Goal: Navigation & Orientation: Find specific page/section

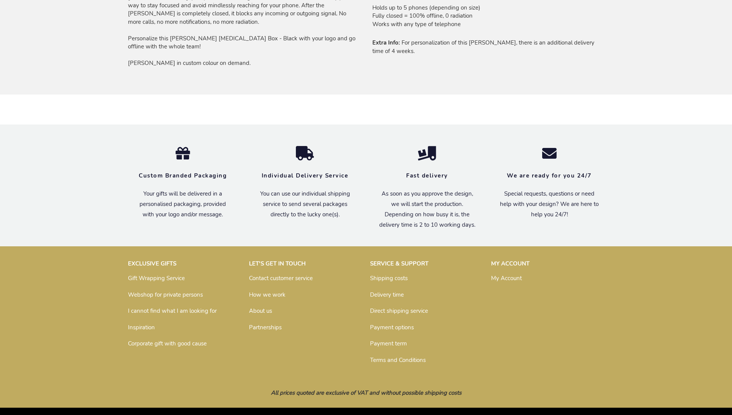
scroll to position [615, 0]
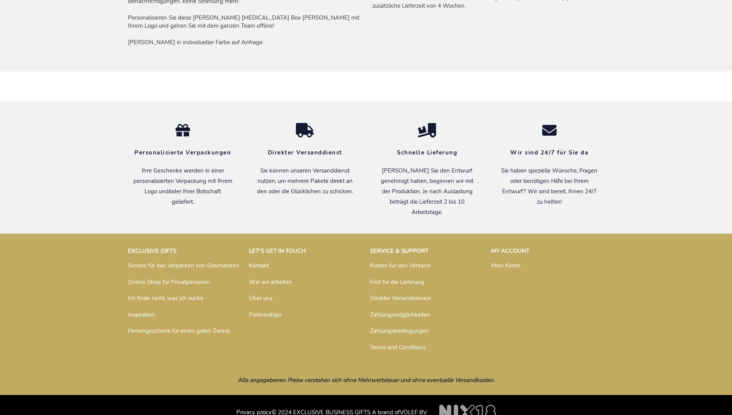
scroll to position [648, 0]
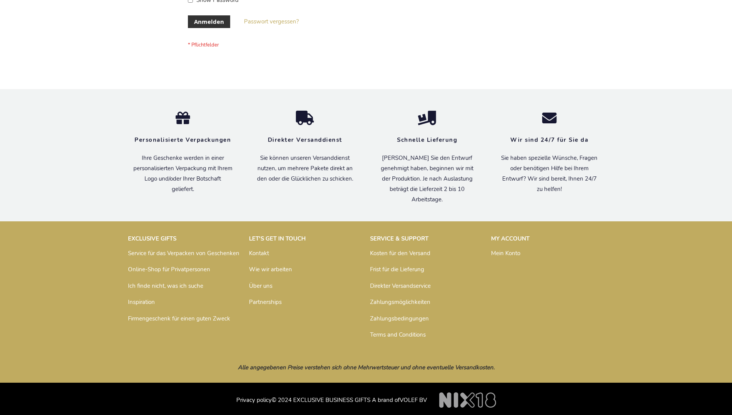
scroll to position [257, 0]
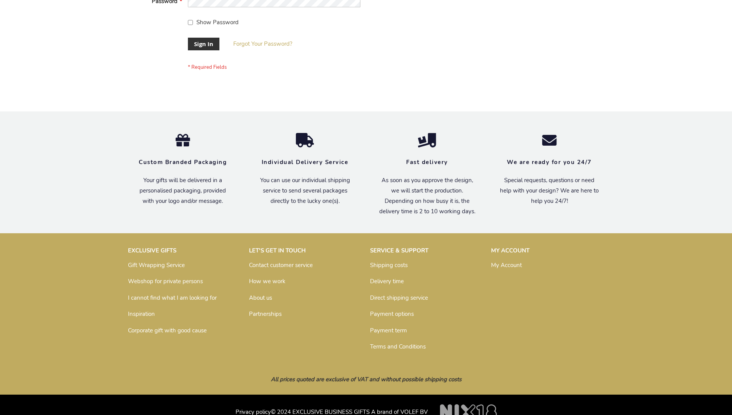
scroll to position [247, 0]
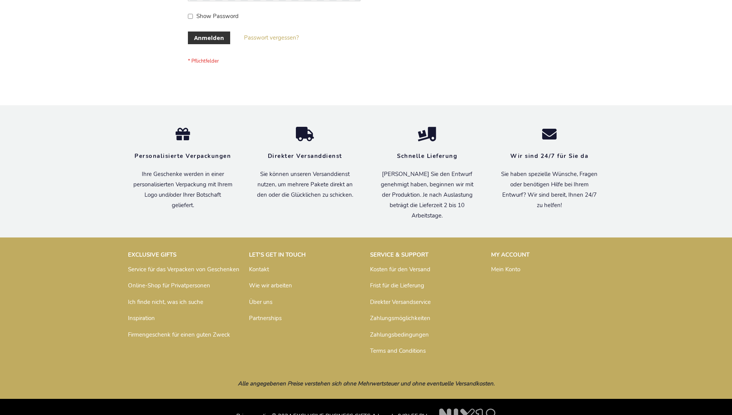
scroll to position [257, 0]
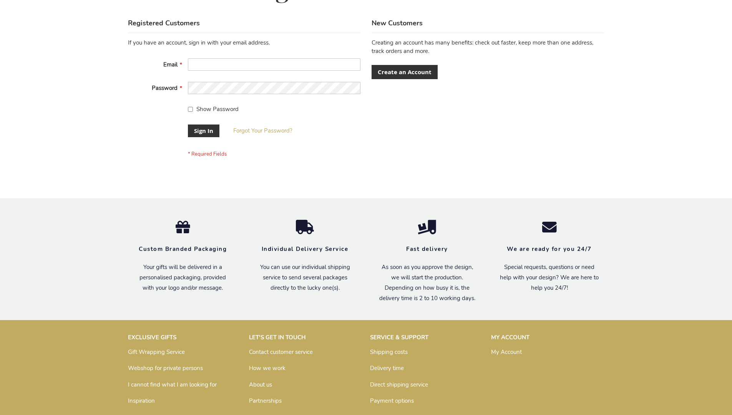
scroll to position [247, 0]
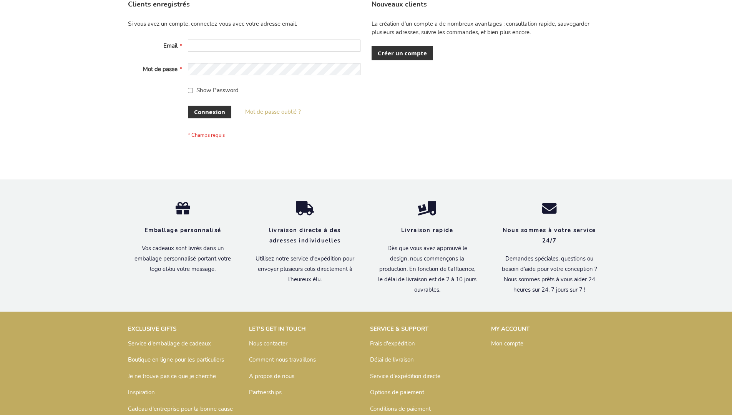
scroll to position [265, 0]
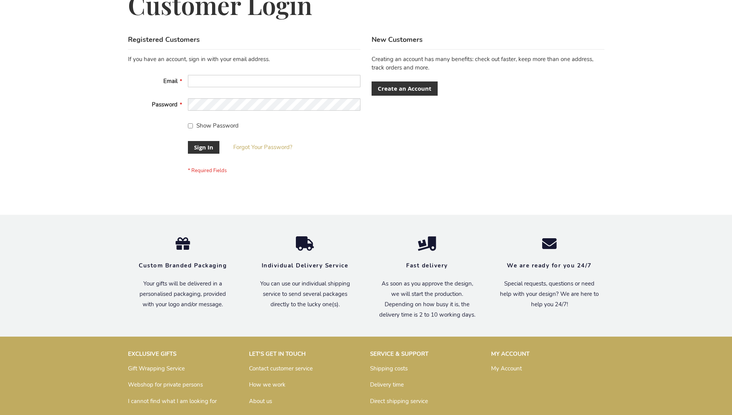
scroll to position [247, 0]
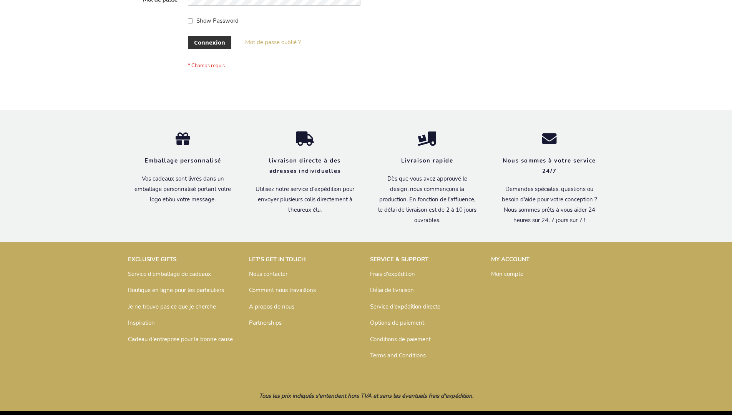
scroll to position [265, 0]
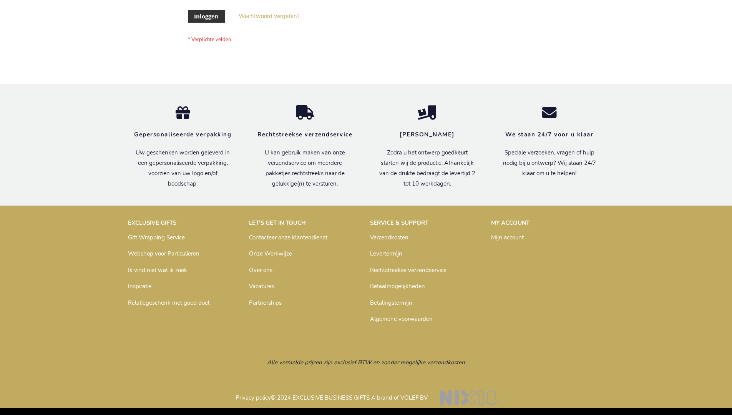
scroll to position [261, 0]
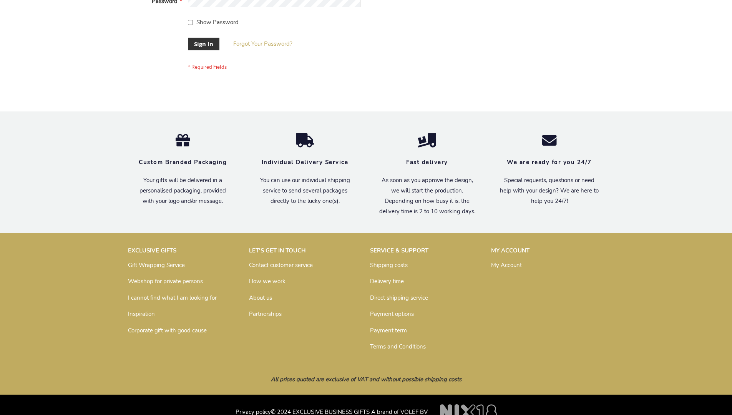
scroll to position [247, 0]
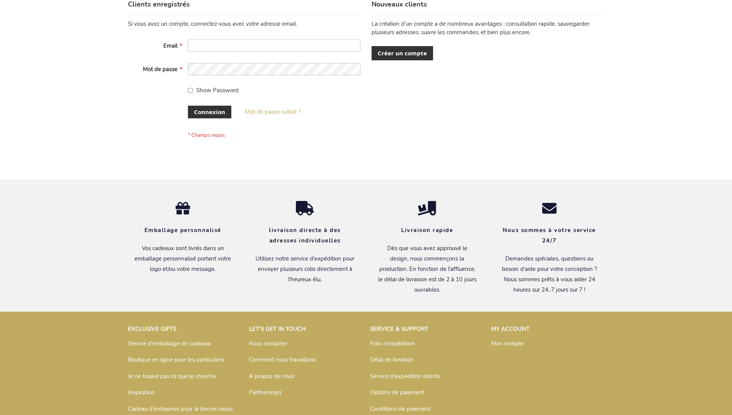
scroll to position [265, 0]
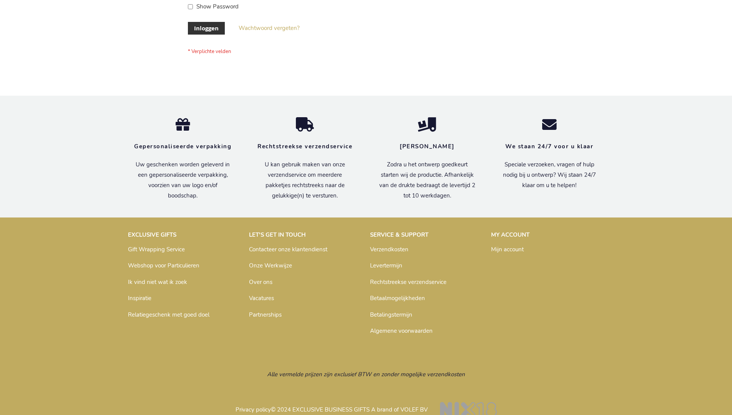
scroll to position [261, 0]
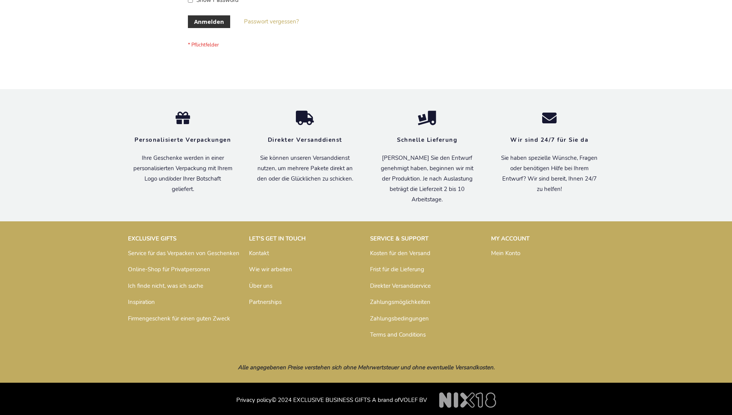
scroll to position [257, 0]
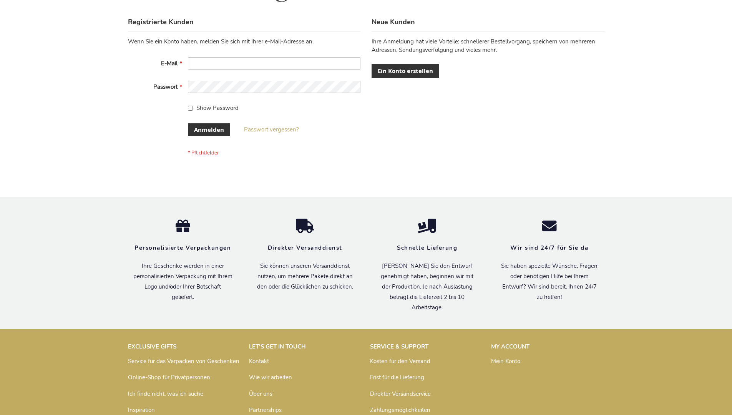
scroll to position [257, 0]
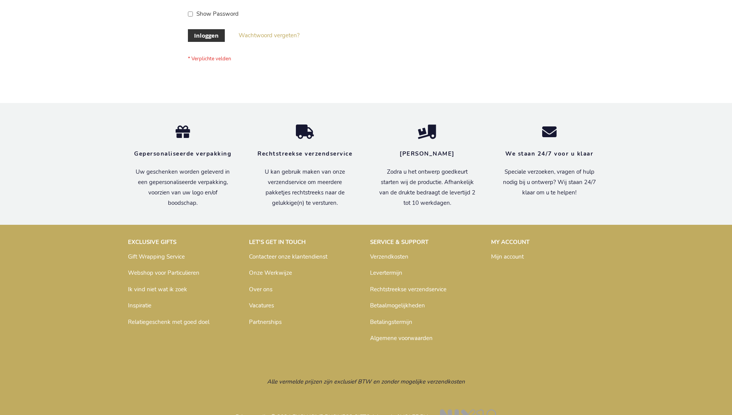
scroll to position [261, 0]
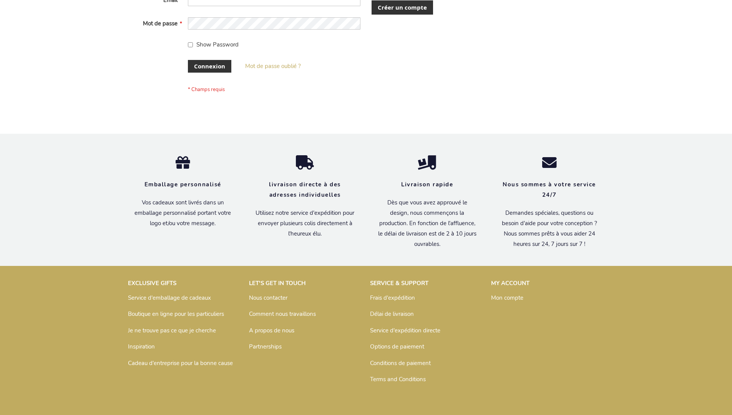
scroll to position [265, 0]
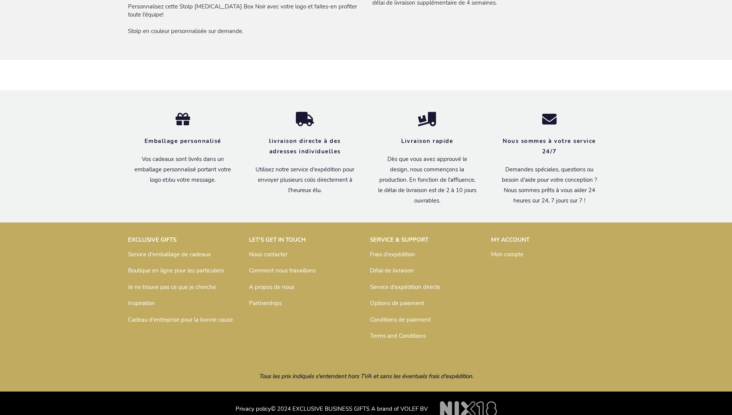
scroll to position [647, 0]
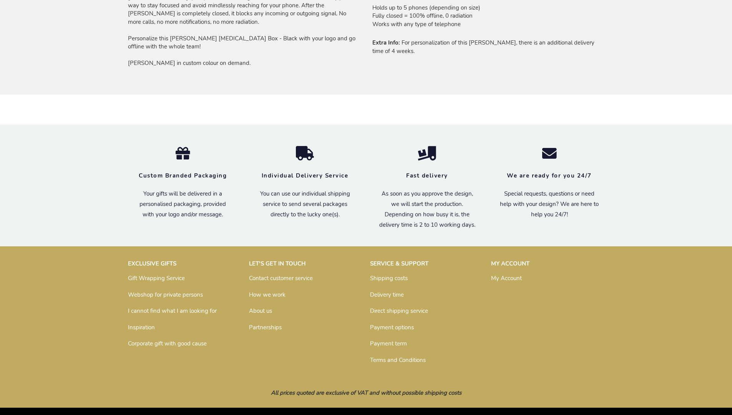
scroll to position [615, 0]
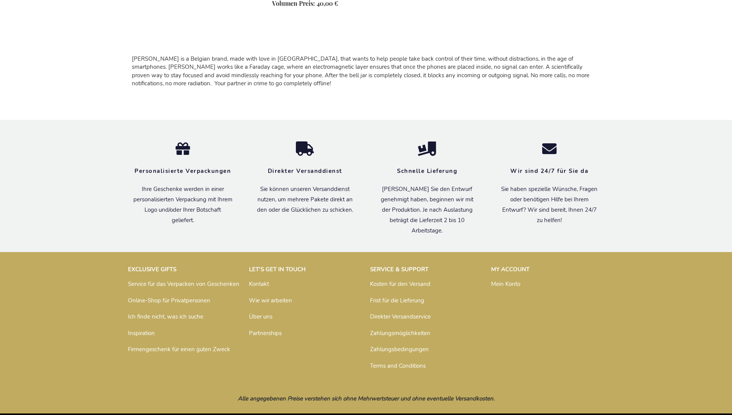
scroll to position [693, 0]
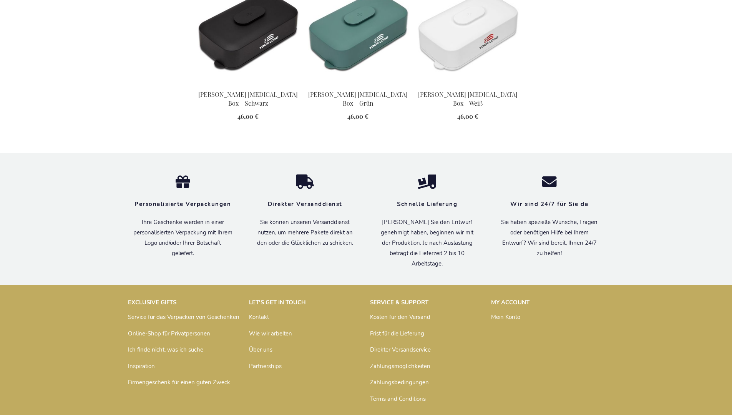
scroll to position [881, 0]
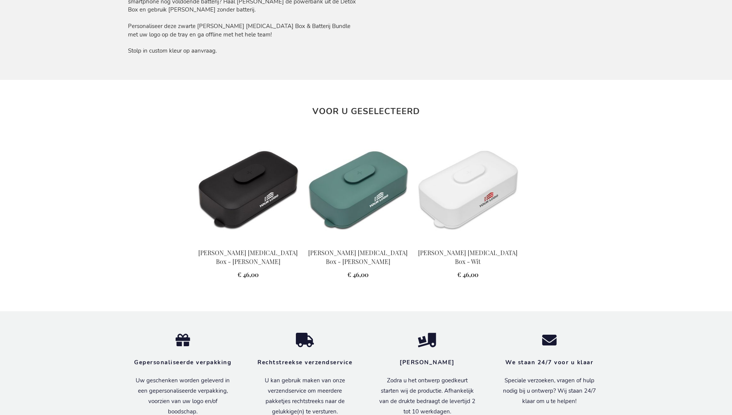
scroll to position [877, 0]
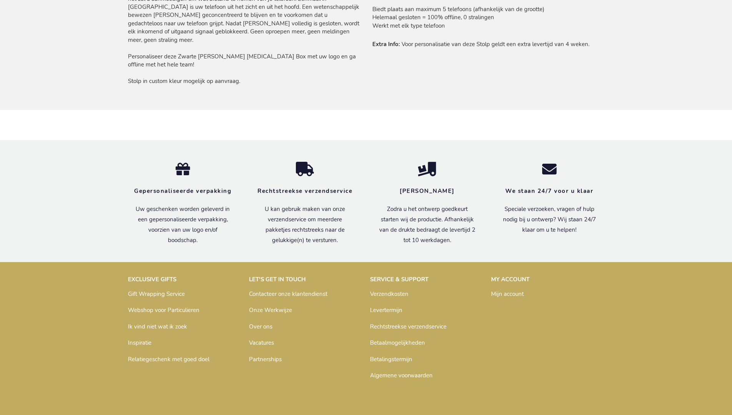
scroll to position [643, 0]
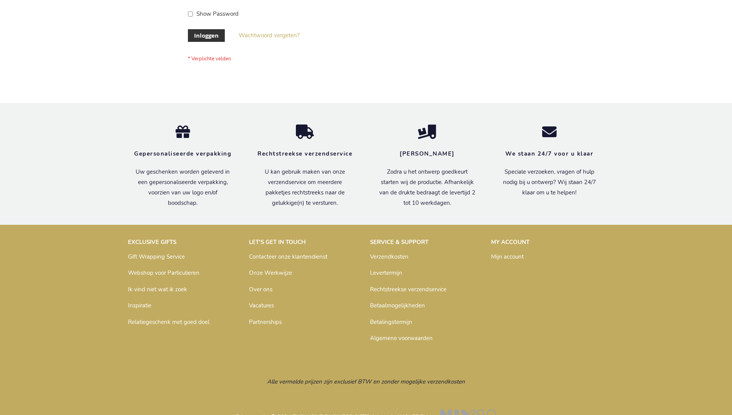
scroll to position [261, 0]
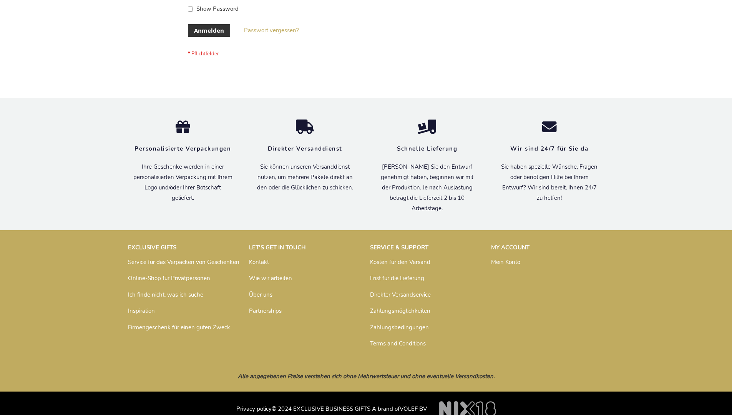
scroll to position [257, 0]
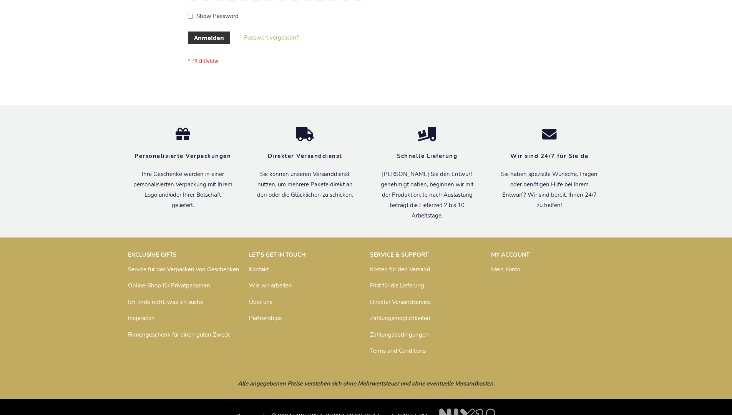
scroll to position [257, 0]
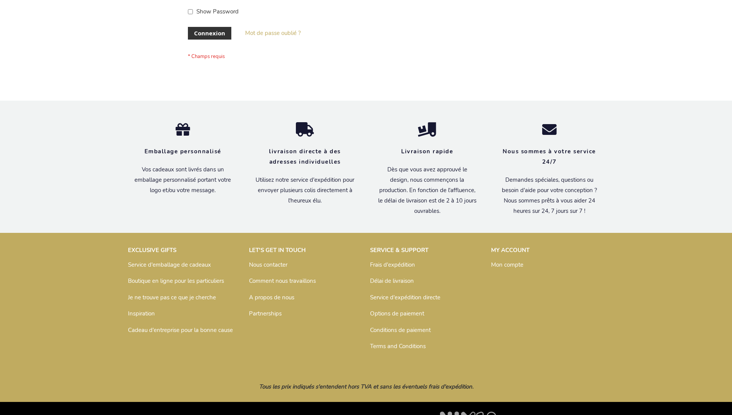
scroll to position [265, 0]
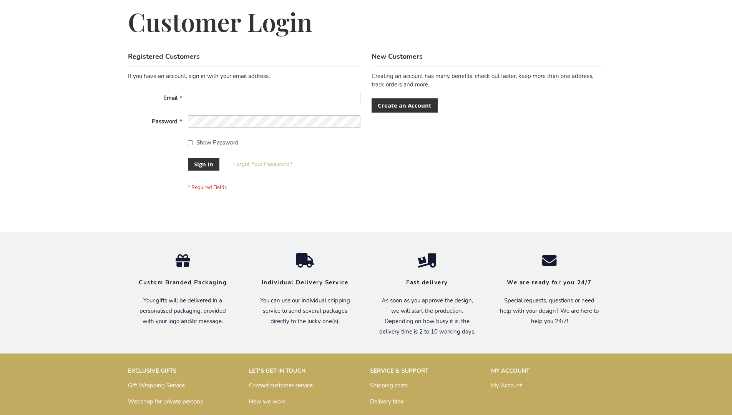
scroll to position [247, 0]
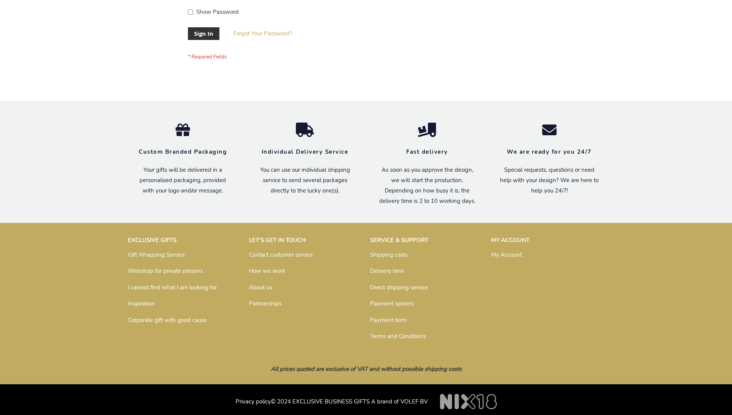
scroll to position [247, 0]
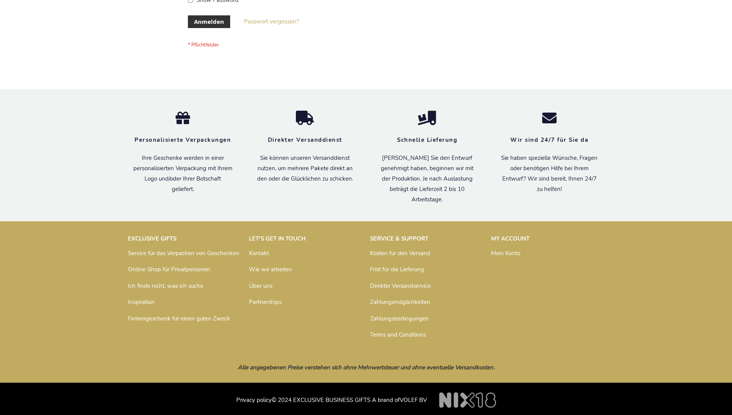
scroll to position [257, 0]
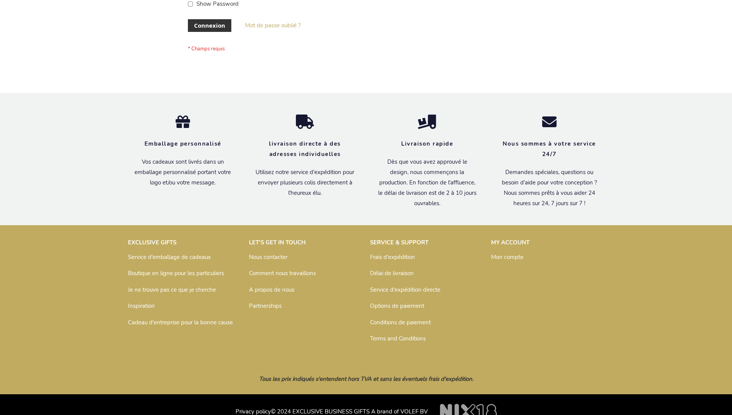
scroll to position [265, 0]
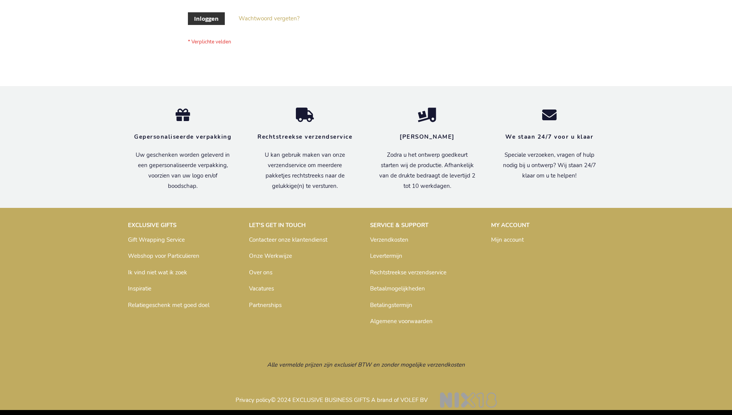
scroll to position [261, 0]
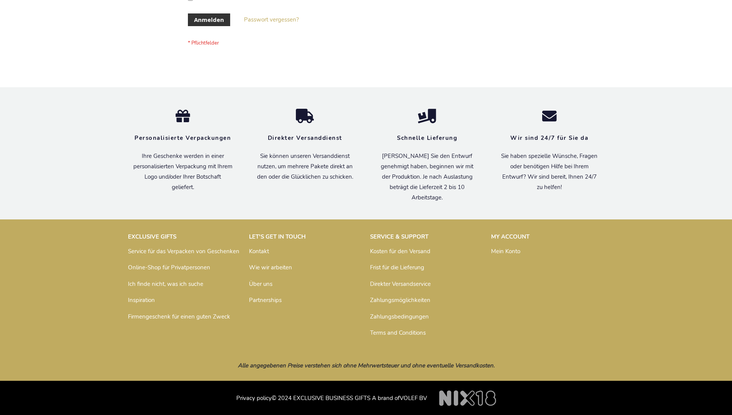
scroll to position [257, 0]
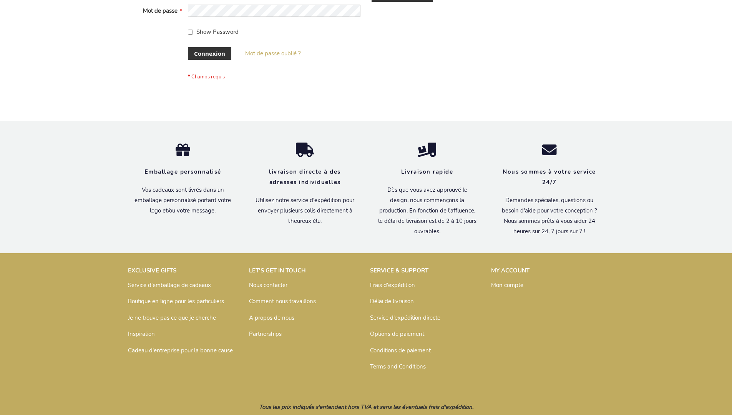
scroll to position [265, 0]
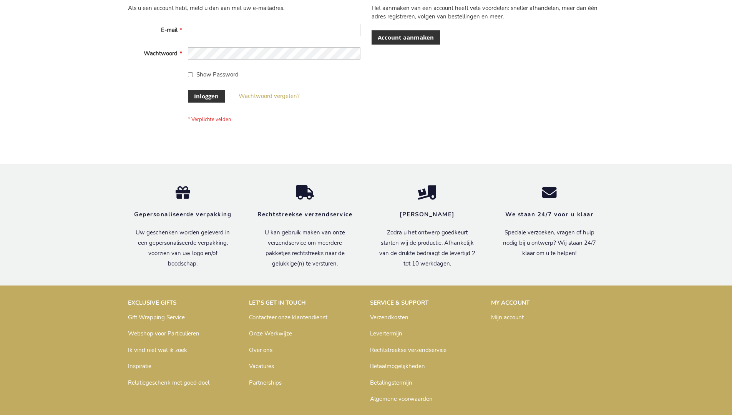
scroll to position [261, 0]
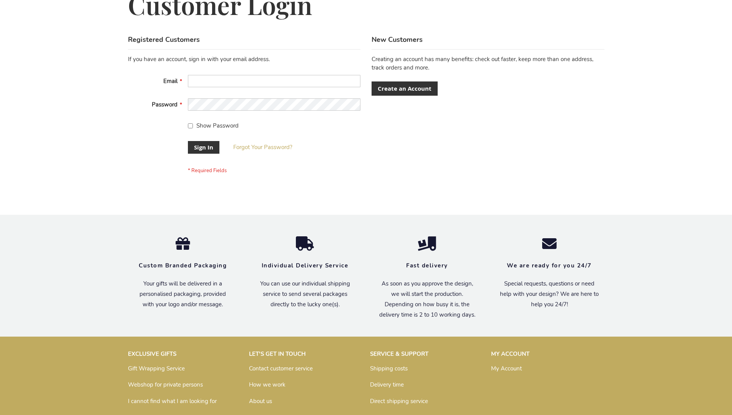
scroll to position [247, 0]
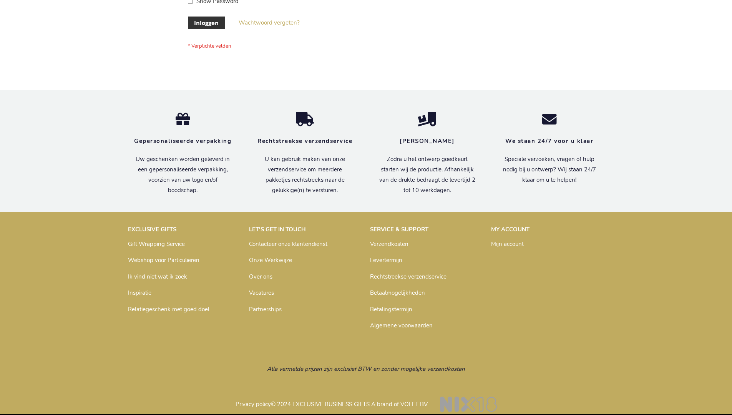
scroll to position [261, 0]
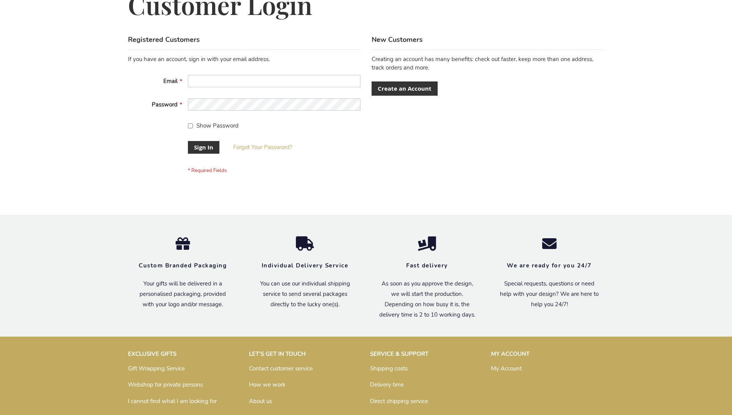
scroll to position [247, 0]
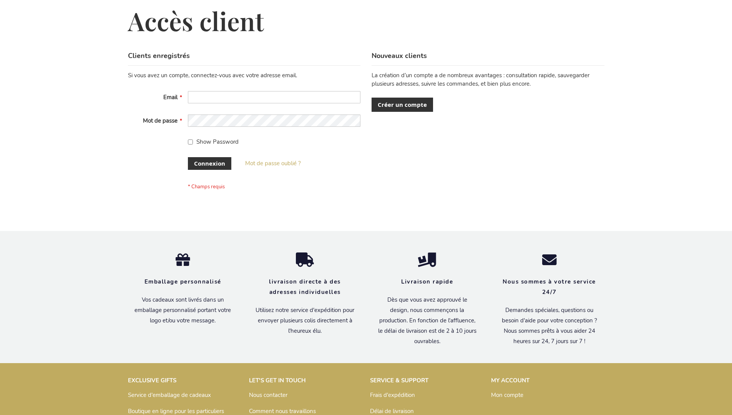
scroll to position [265, 0]
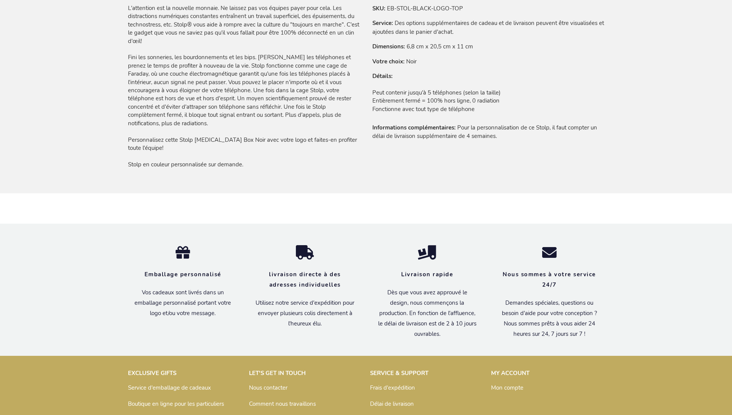
scroll to position [647, 0]
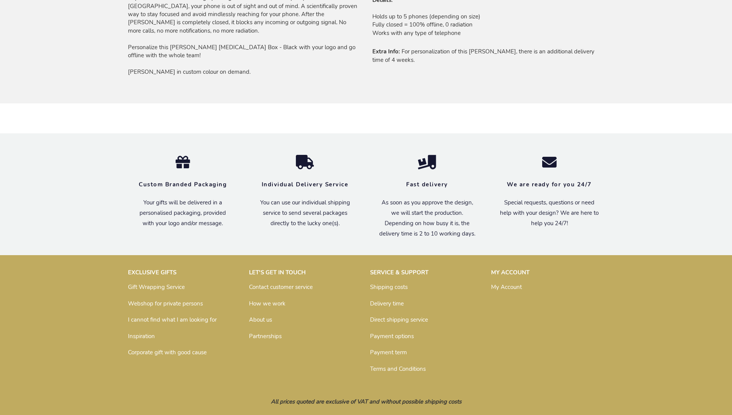
scroll to position [615, 0]
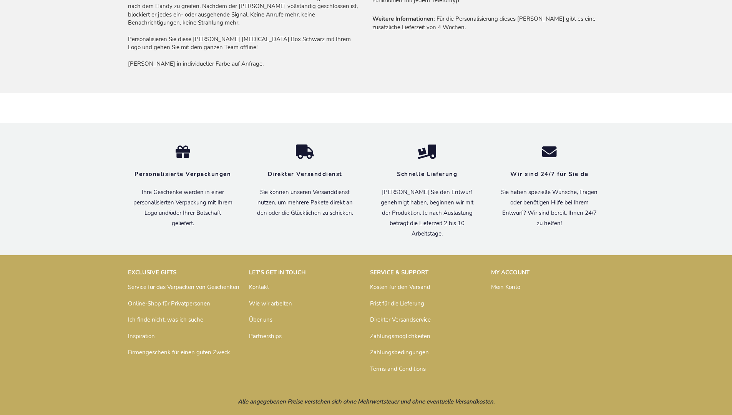
scroll to position [648, 0]
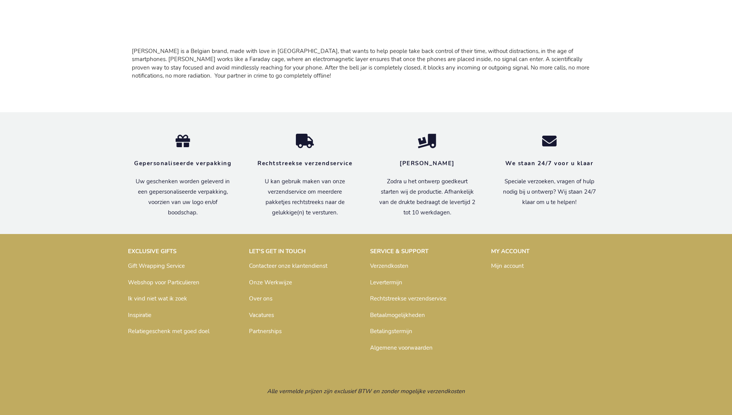
scroll to position [697, 0]
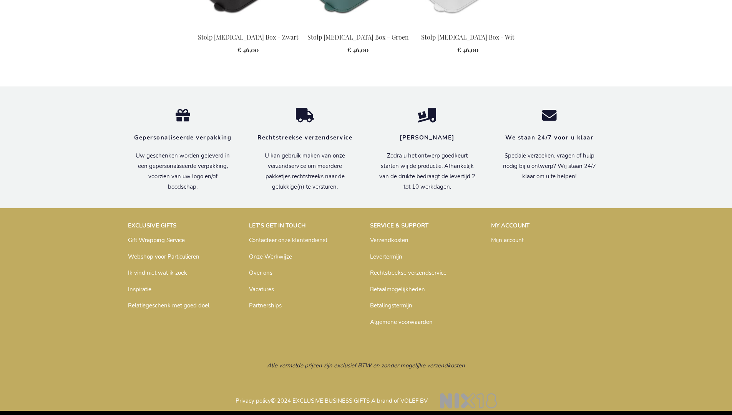
scroll to position [877, 0]
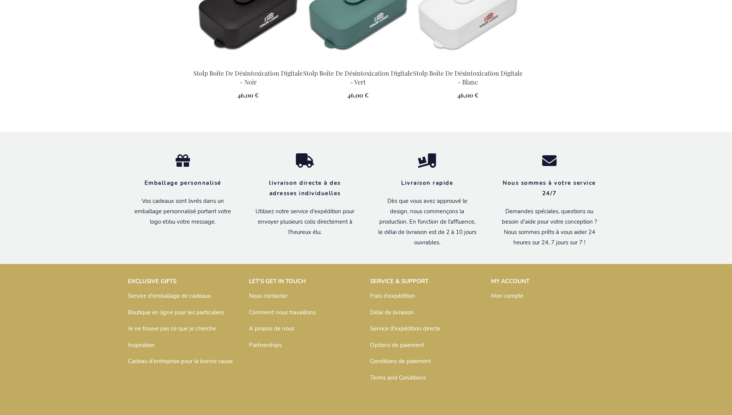
scroll to position [890, 0]
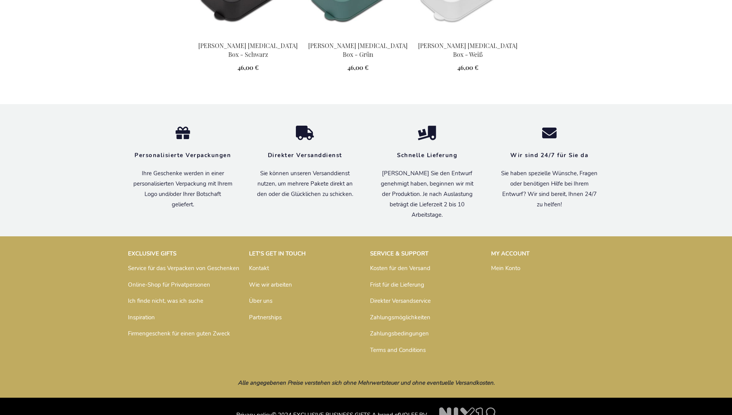
scroll to position [881, 0]
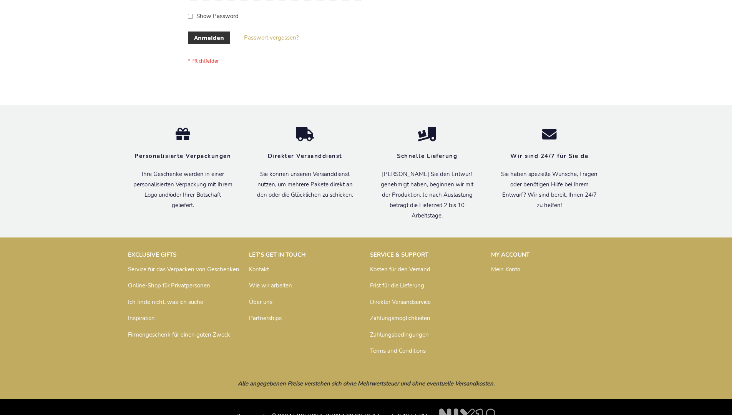
scroll to position [257, 0]
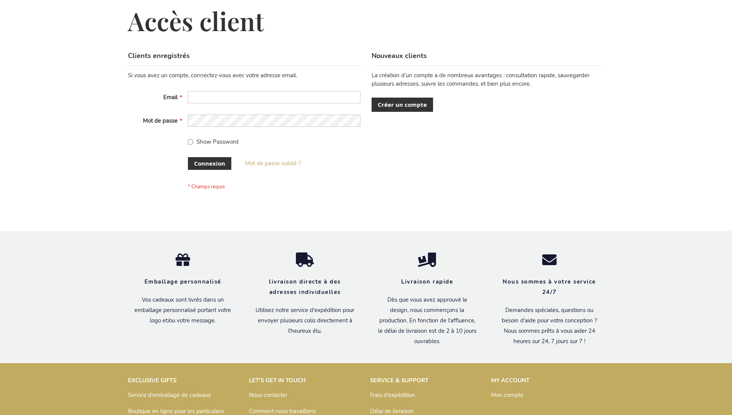
scroll to position [265, 0]
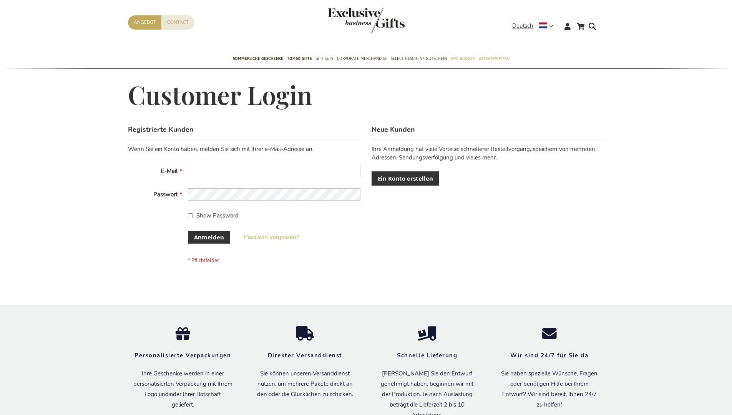
scroll to position [257, 0]
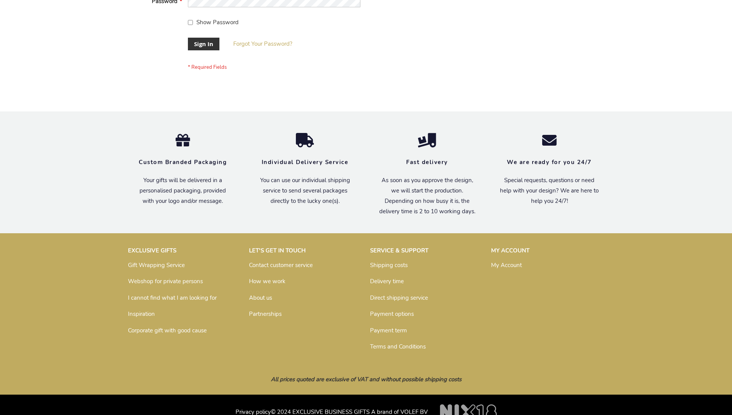
scroll to position [247, 0]
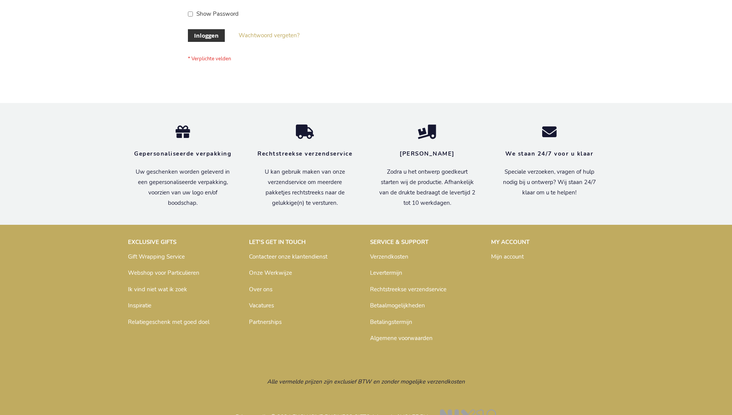
scroll to position [261, 0]
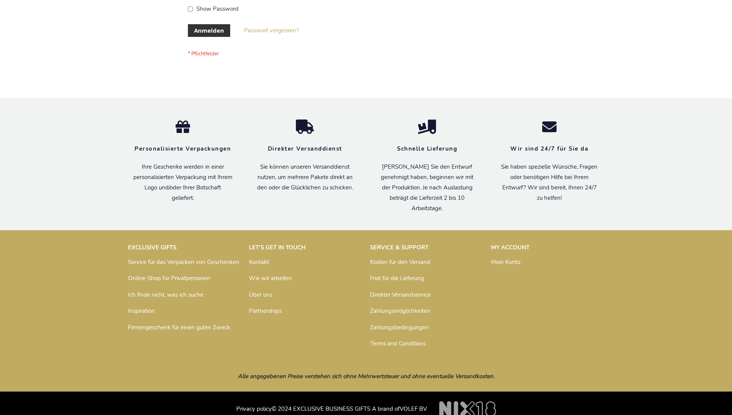
scroll to position [257, 0]
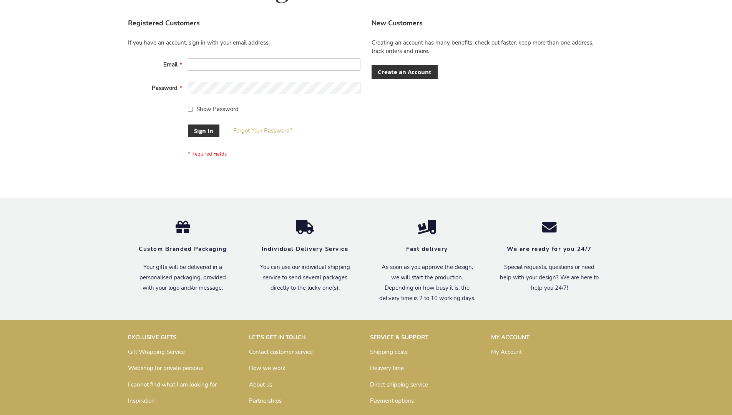
scroll to position [247, 0]
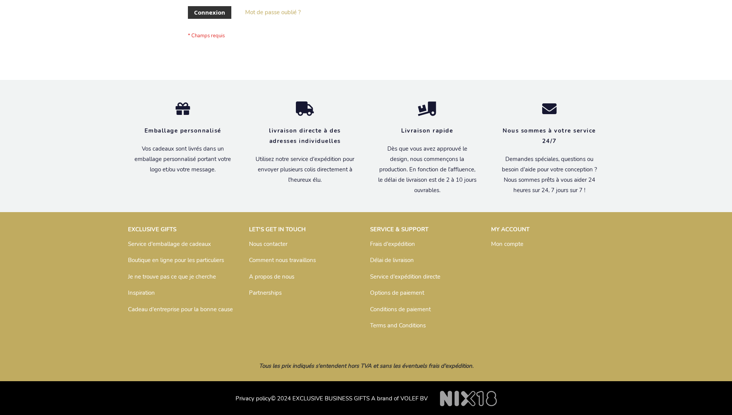
scroll to position [265, 0]
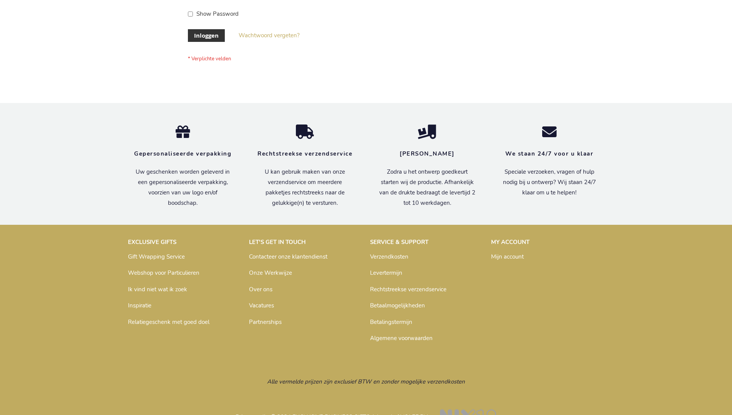
scroll to position [261, 0]
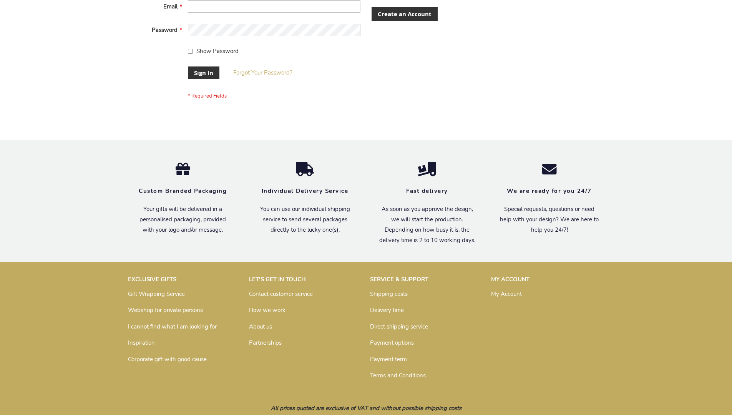
scroll to position [247, 0]
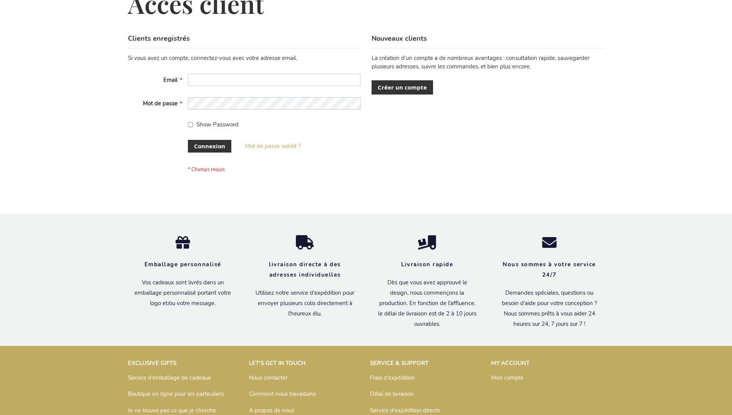
scroll to position [265, 0]
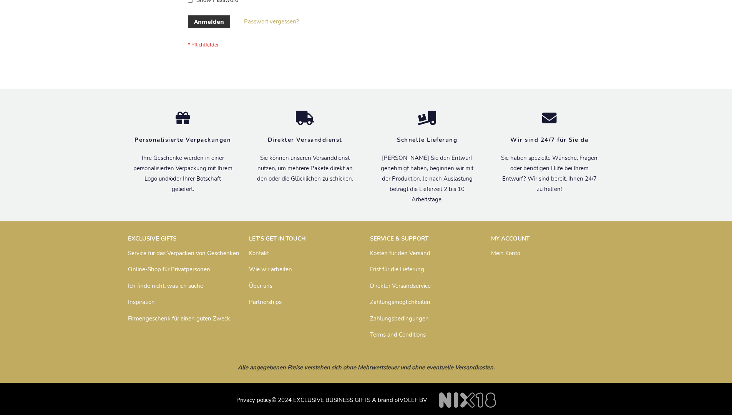
scroll to position [257, 0]
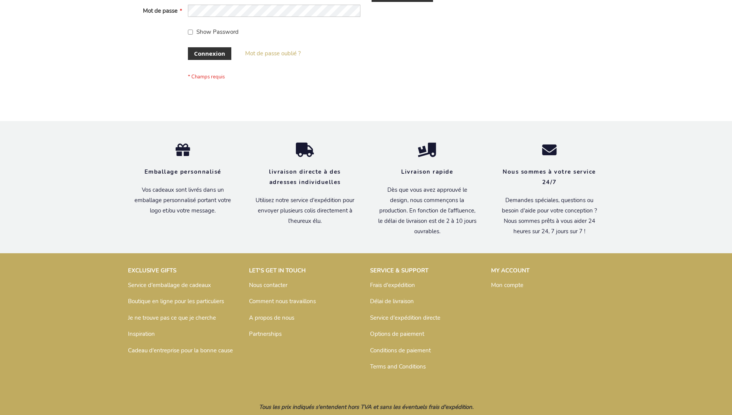
scroll to position [265, 0]
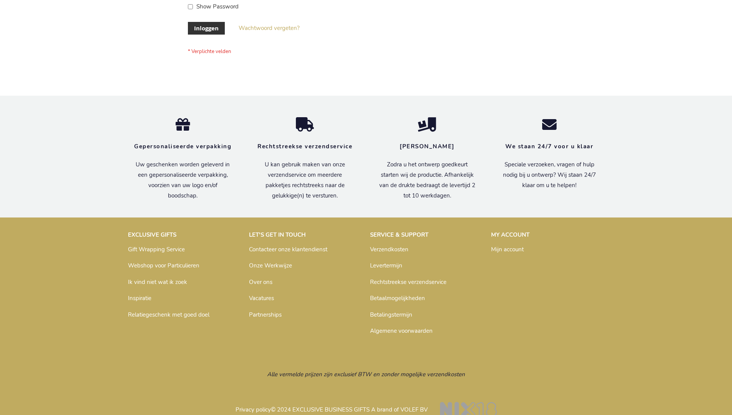
scroll to position [261, 0]
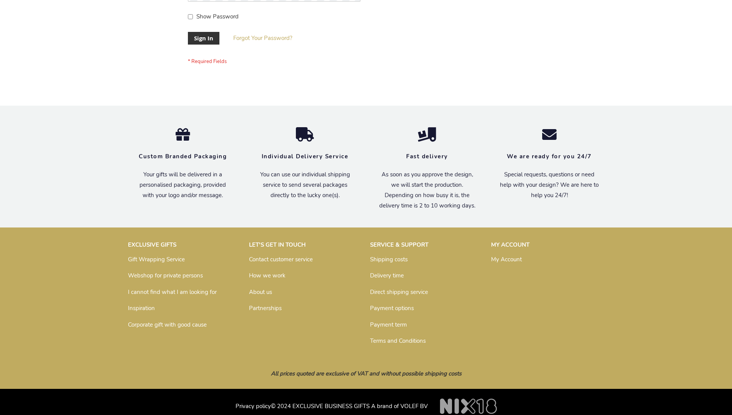
scroll to position [247, 0]
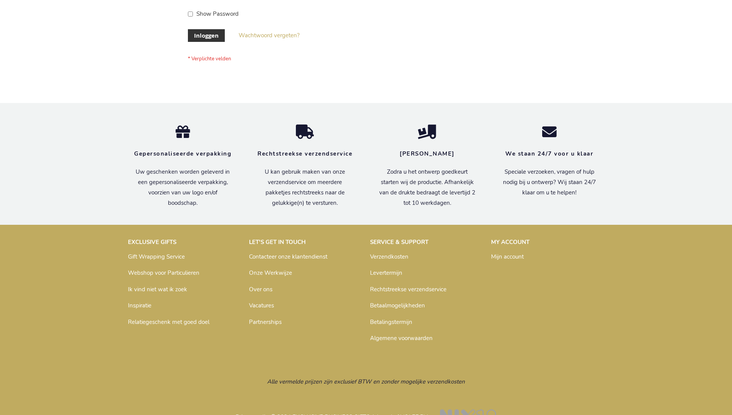
scroll to position [261, 0]
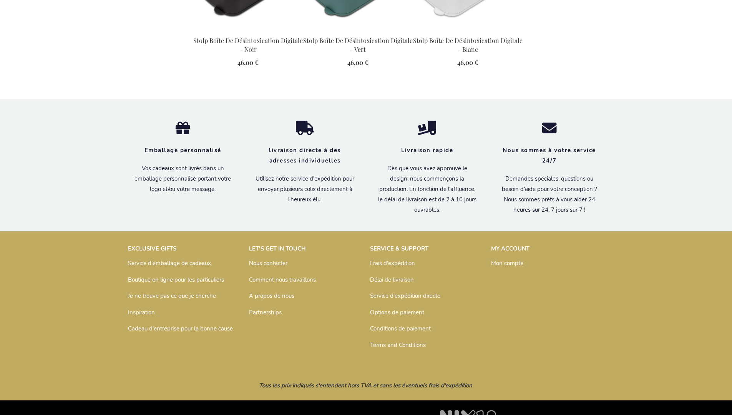
scroll to position [890, 0]
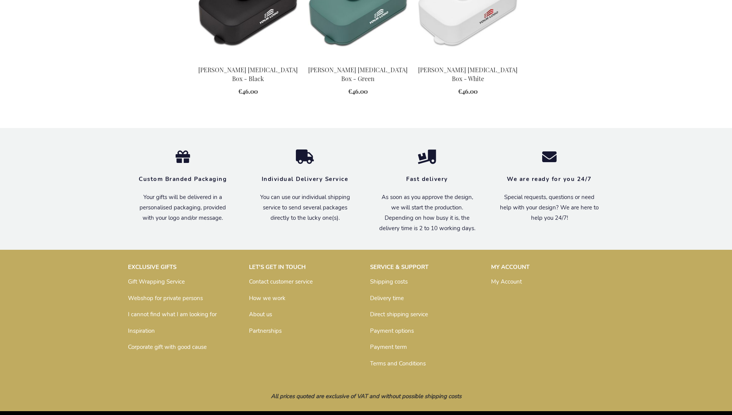
scroll to position [846, 0]
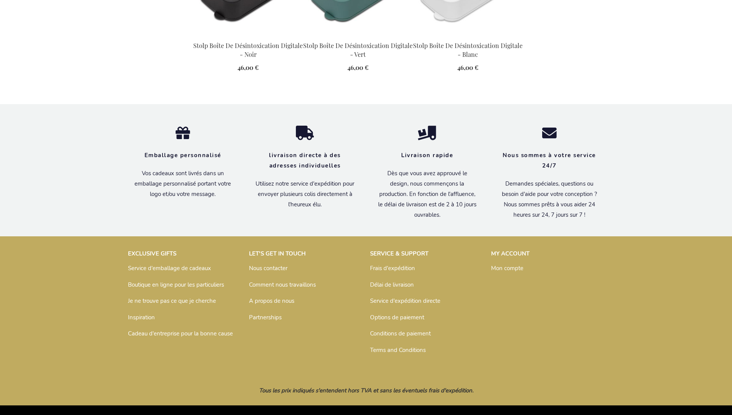
scroll to position [890, 0]
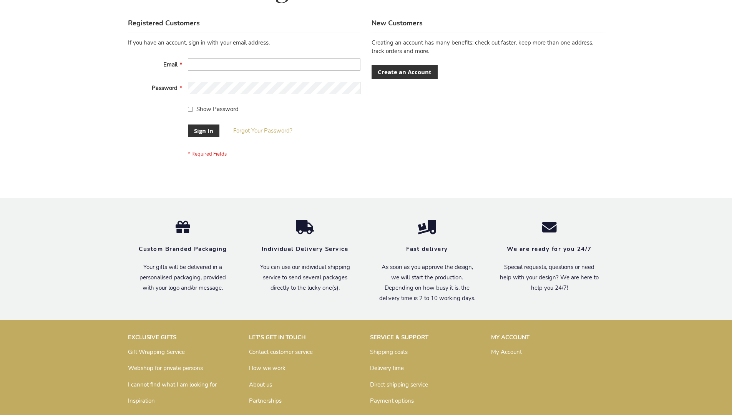
scroll to position [247, 0]
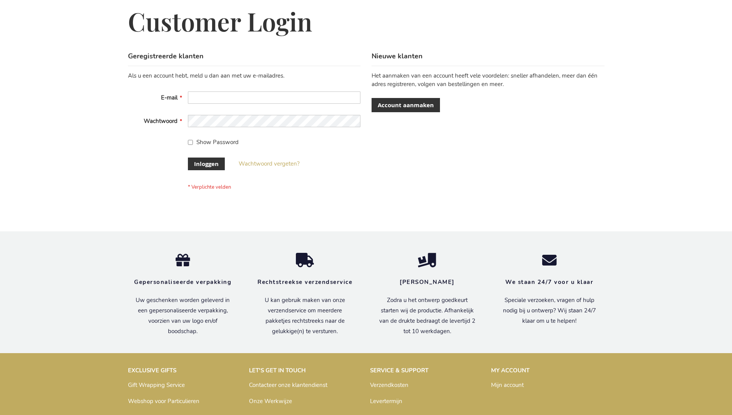
scroll to position [261, 0]
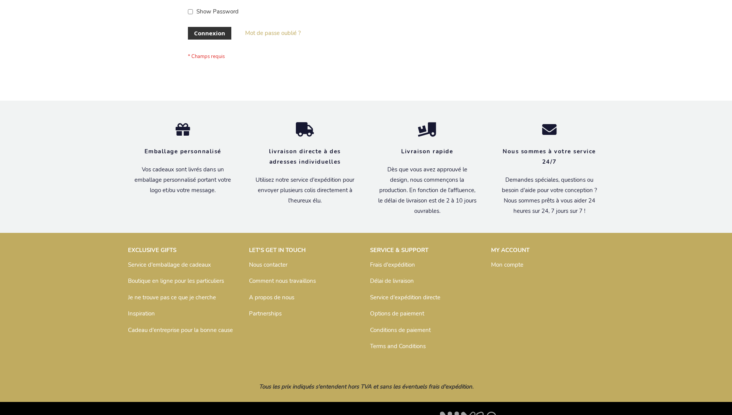
scroll to position [265, 0]
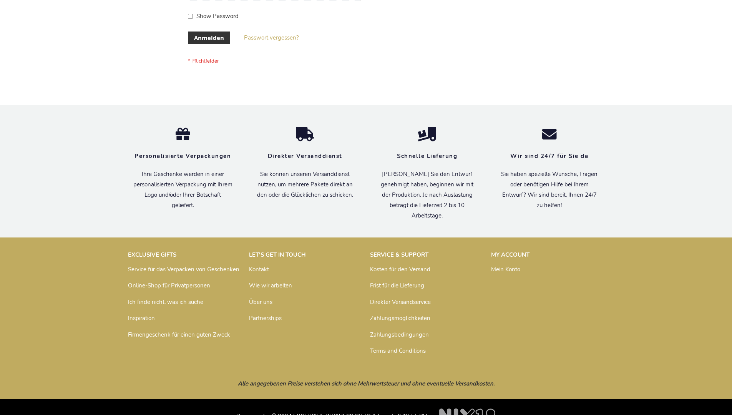
scroll to position [257, 0]
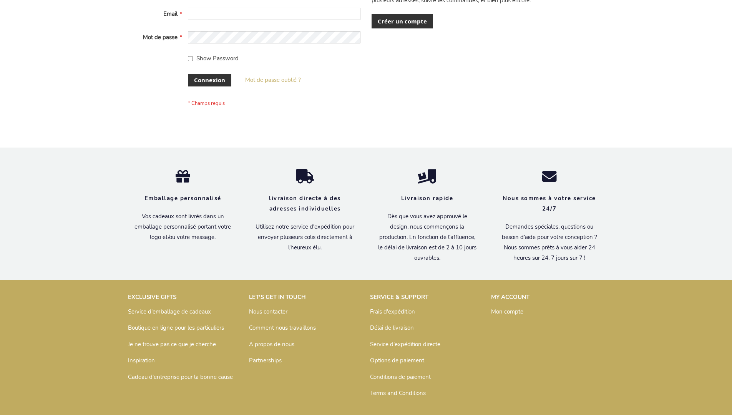
scroll to position [265, 0]
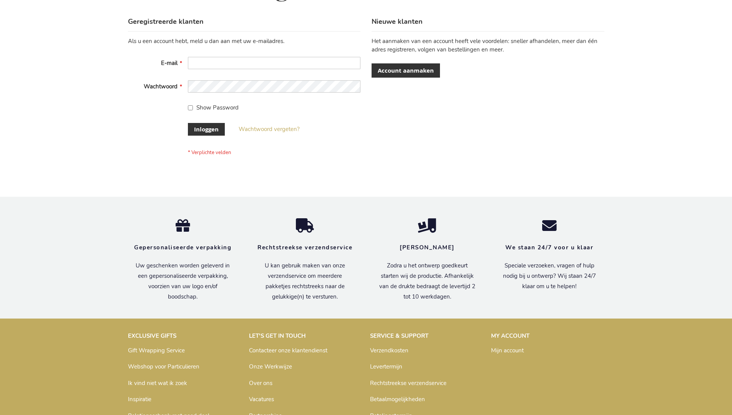
scroll to position [261, 0]
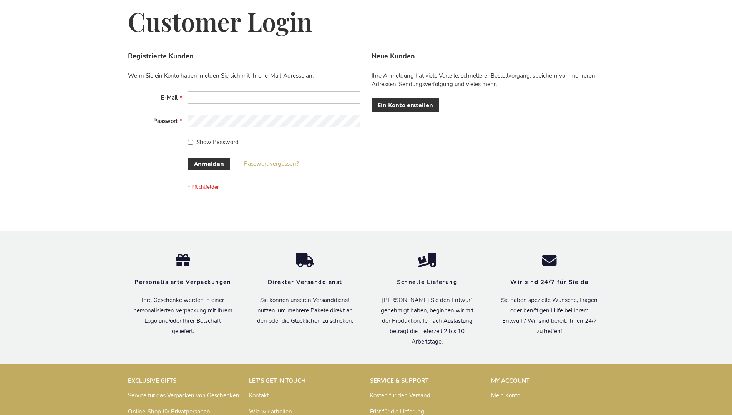
scroll to position [257, 0]
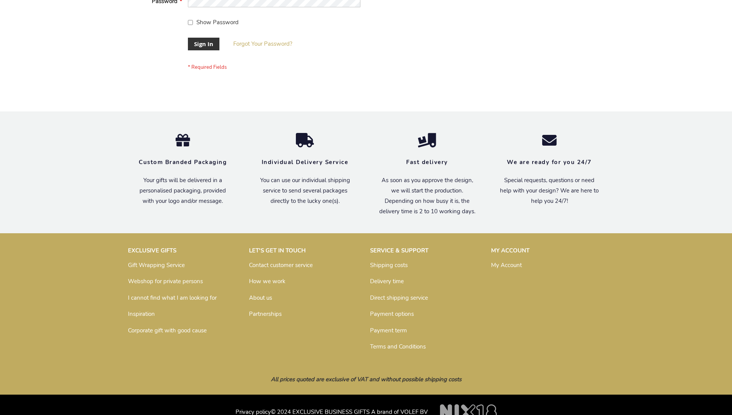
scroll to position [247, 0]
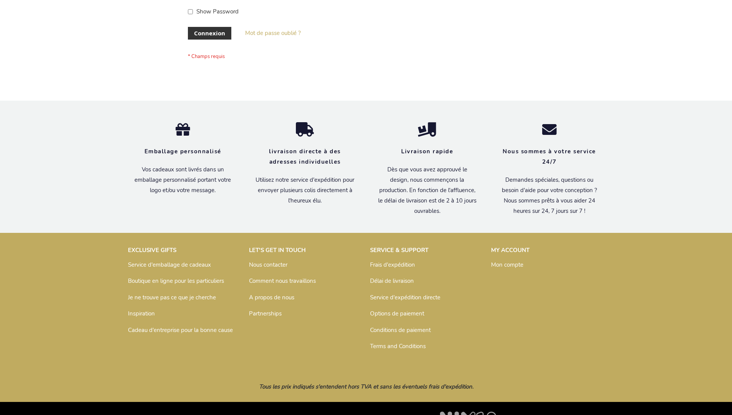
scroll to position [265, 0]
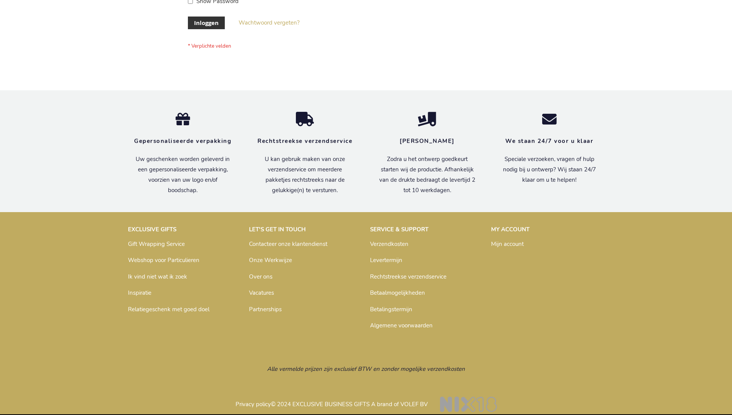
scroll to position [261, 0]
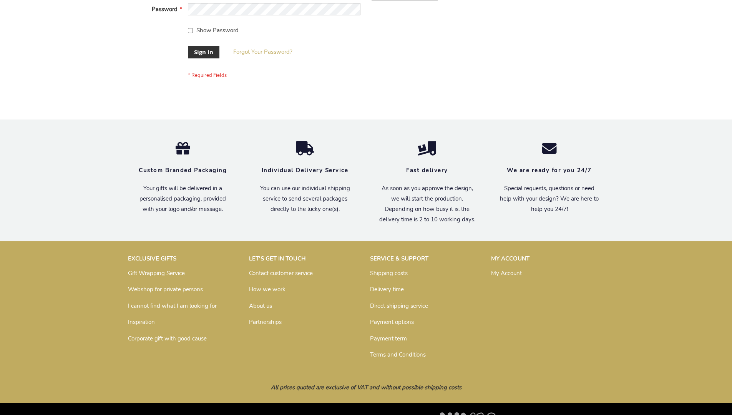
scroll to position [247, 0]
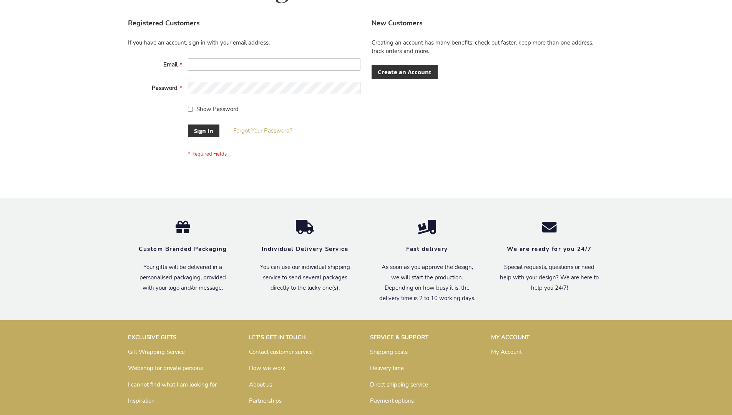
scroll to position [247, 0]
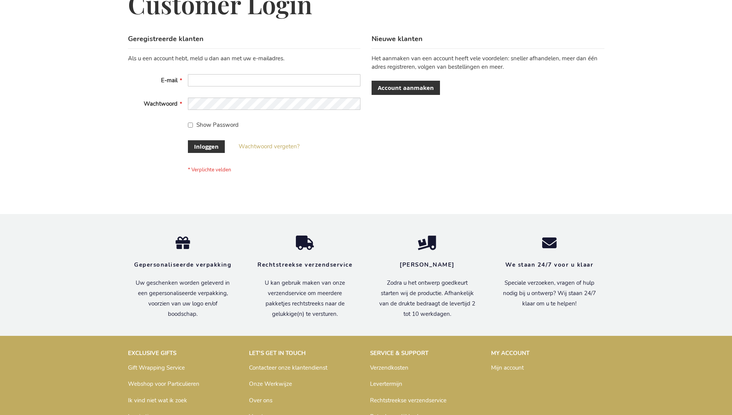
scroll to position [261, 0]
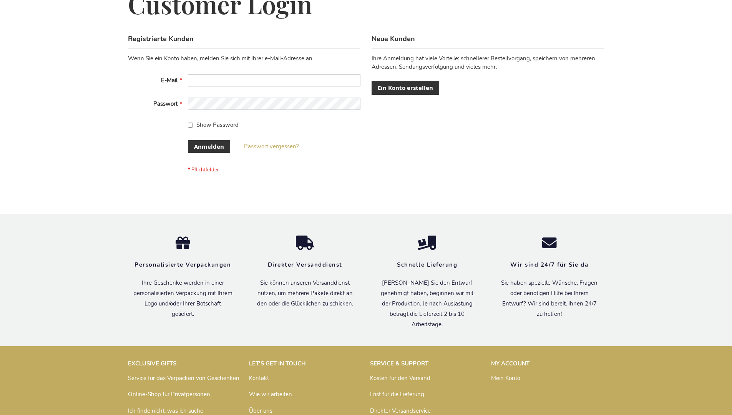
scroll to position [257, 0]
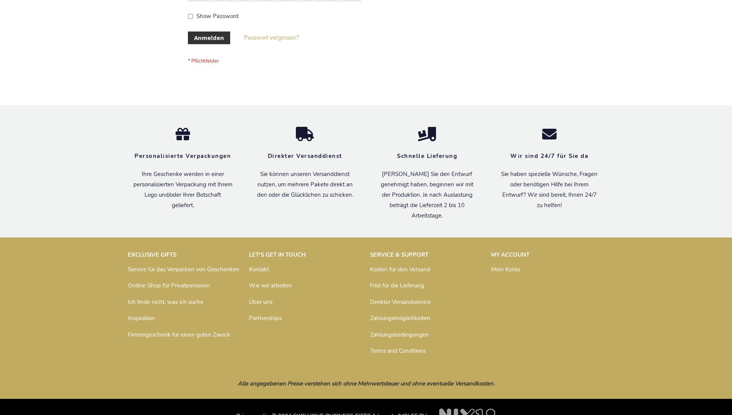
scroll to position [257, 0]
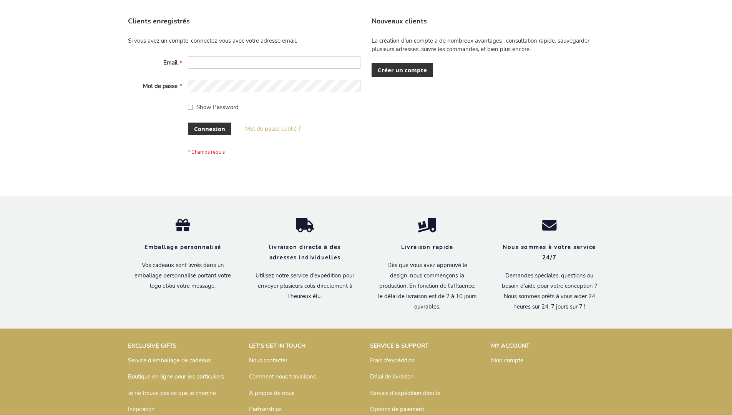
scroll to position [265, 0]
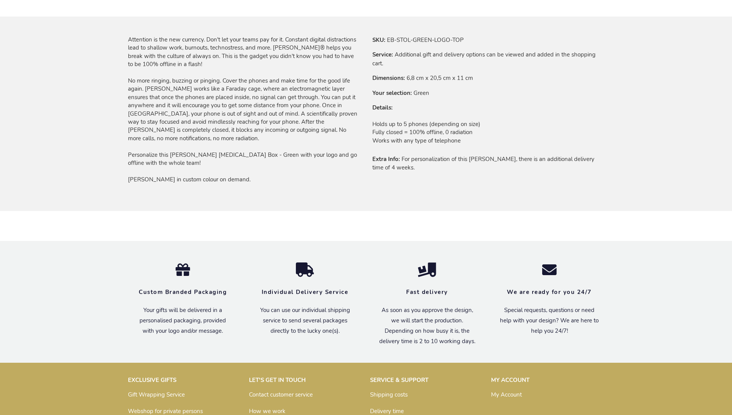
scroll to position [615, 0]
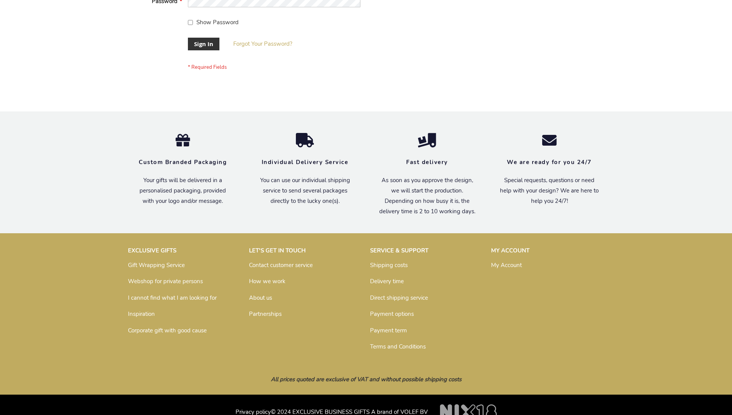
scroll to position [247, 0]
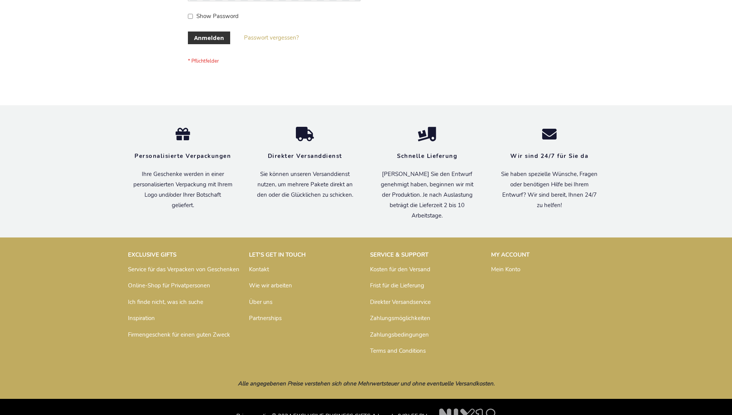
scroll to position [257, 0]
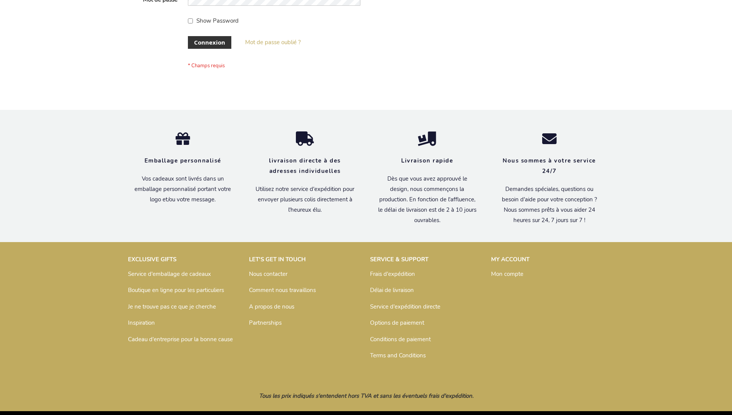
scroll to position [265, 0]
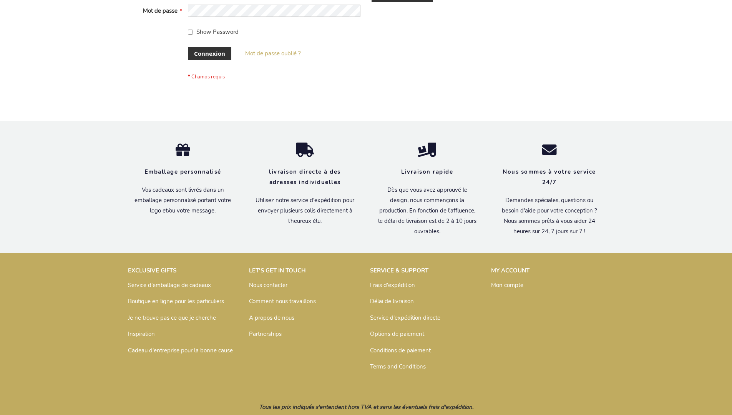
scroll to position [265, 0]
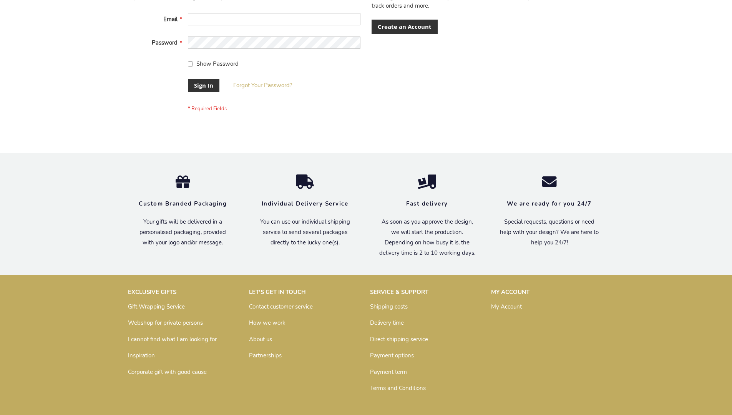
scroll to position [247, 0]
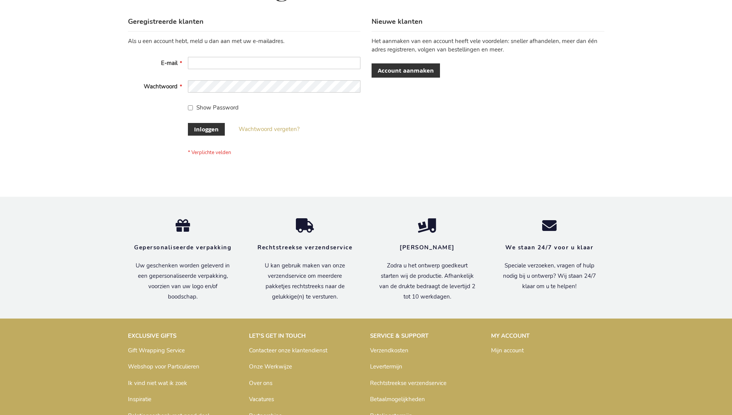
scroll to position [261, 0]
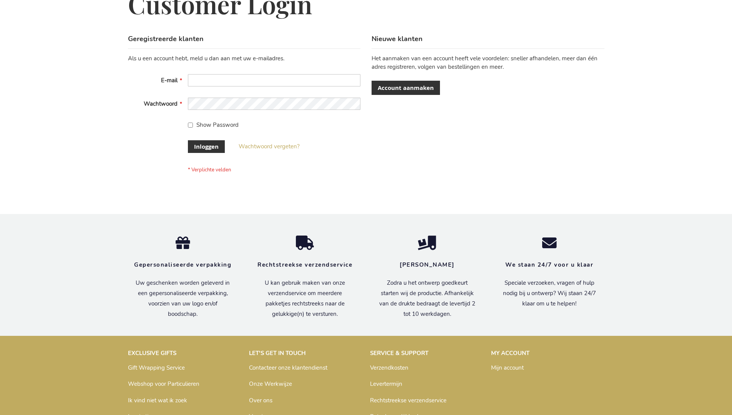
scroll to position [261, 0]
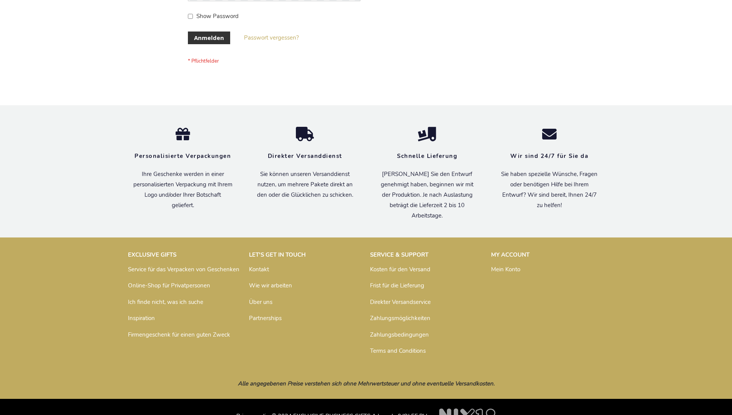
scroll to position [257, 0]
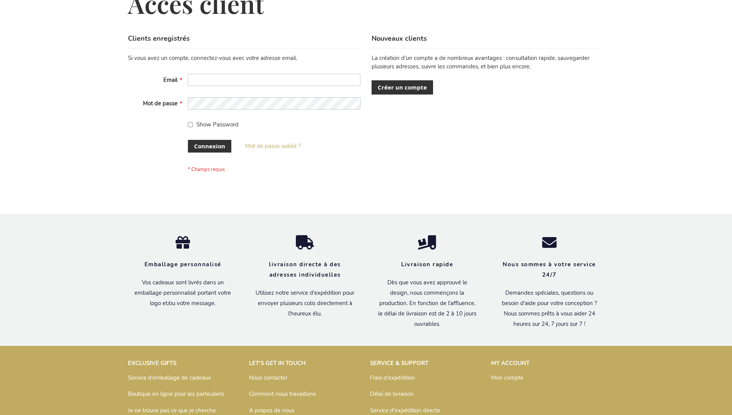
scroll to position [265, 0]
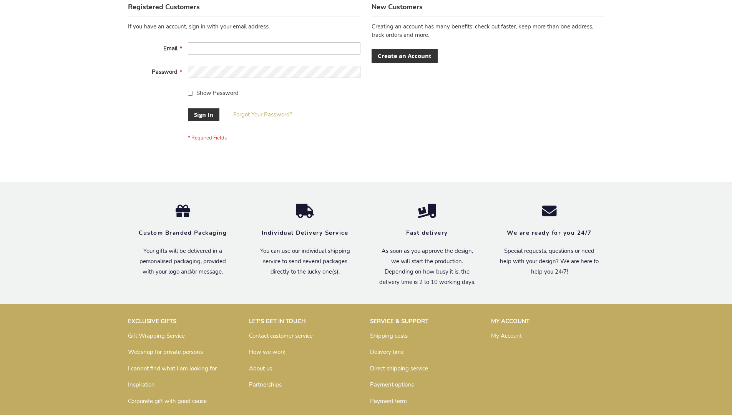
scroll to position [247, 0]
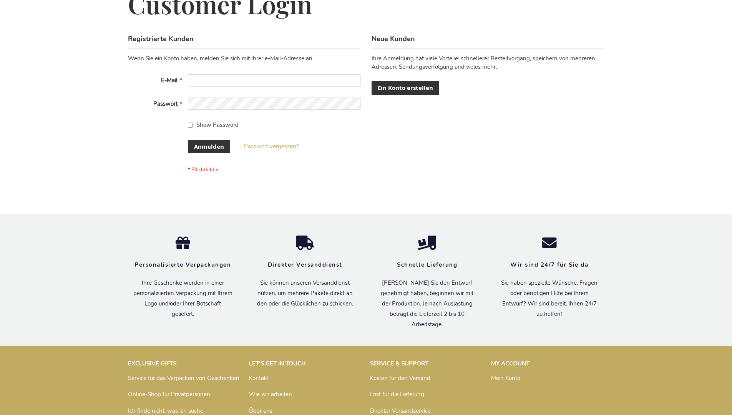
scroll to position [257, 0]
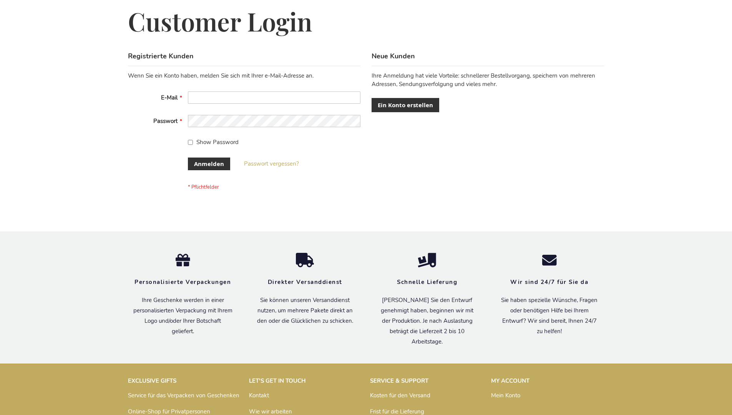
scroll to position [257, 0]
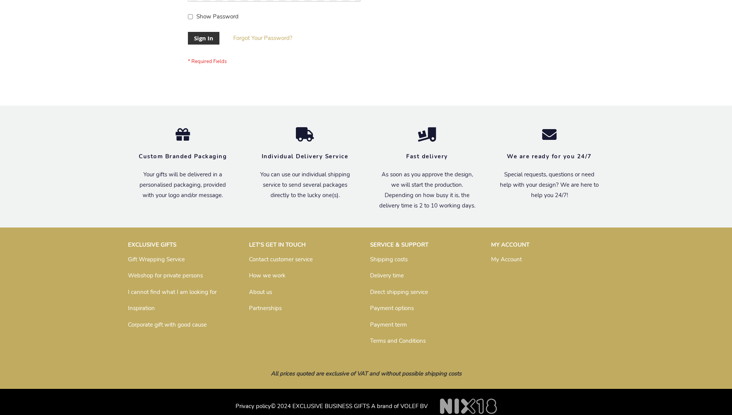
scroll to position [247, 0]
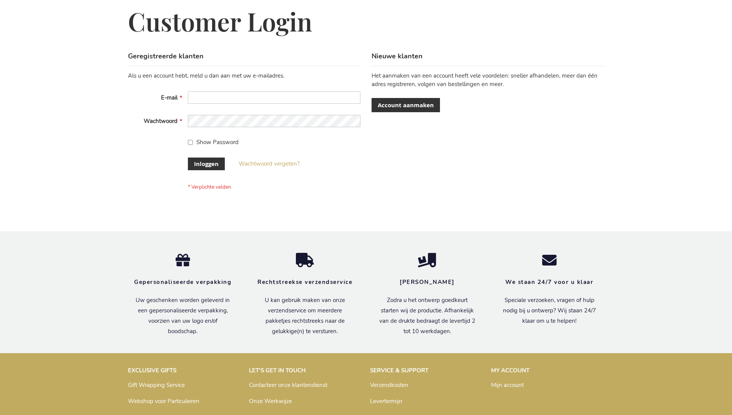
scroll to position [261, 0]
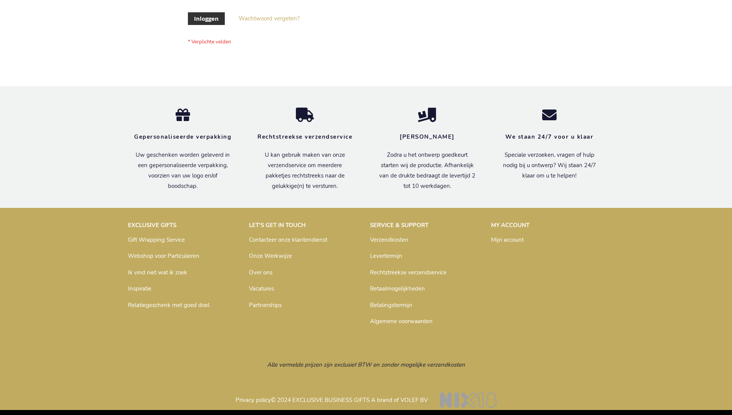
scroll to position [261, 0]
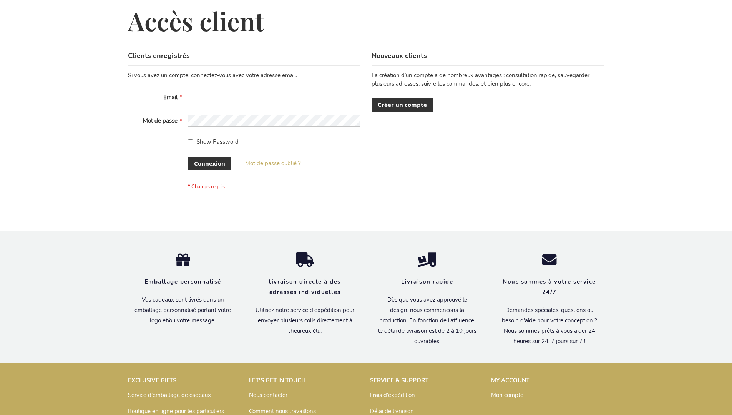
scroll to position [265, 0]
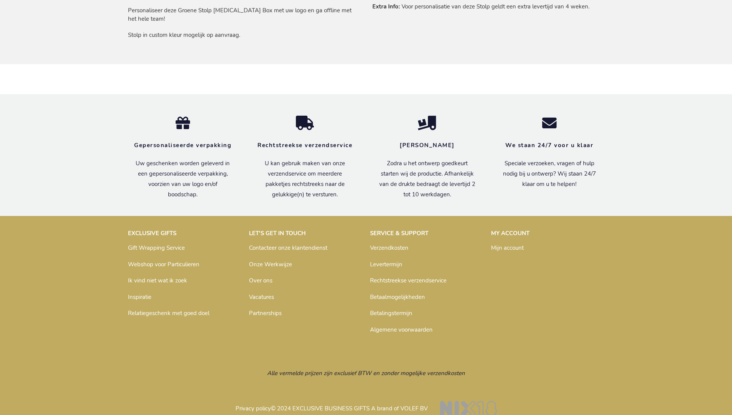
scroll to position [643, 0]
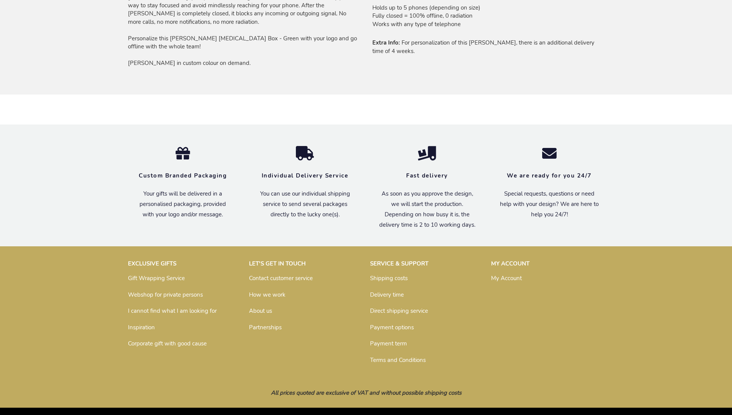
scroll to position [615, 0]
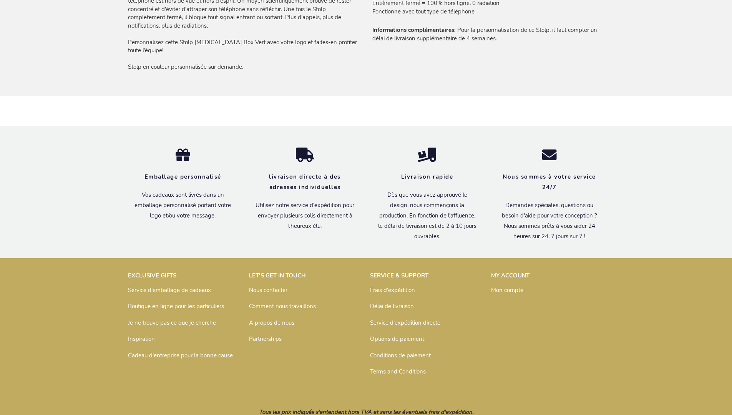
scroll to position [647, 0]
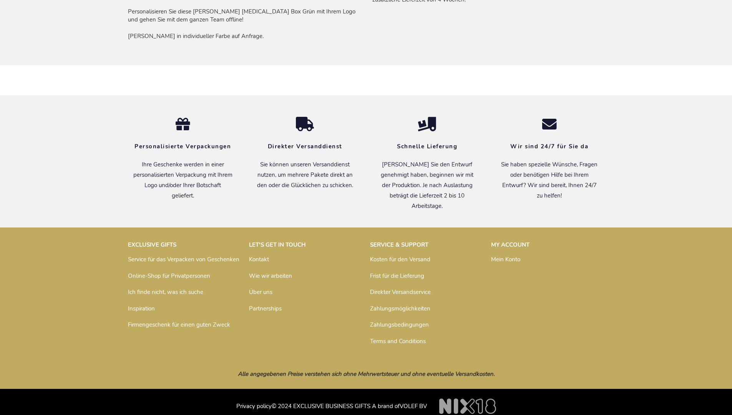
scroll to position [648, 0]
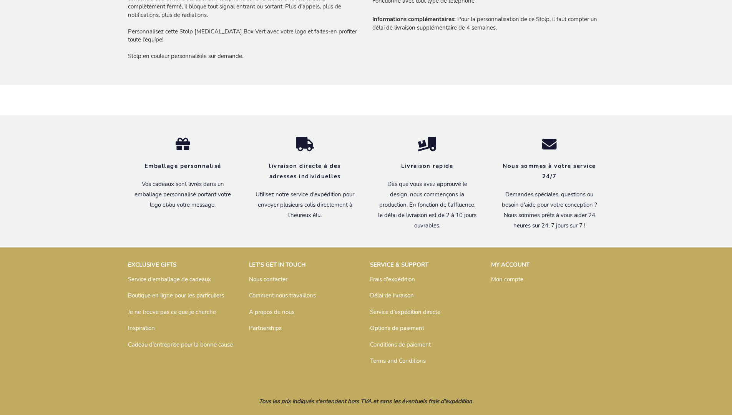
scroll to position [647, 0]
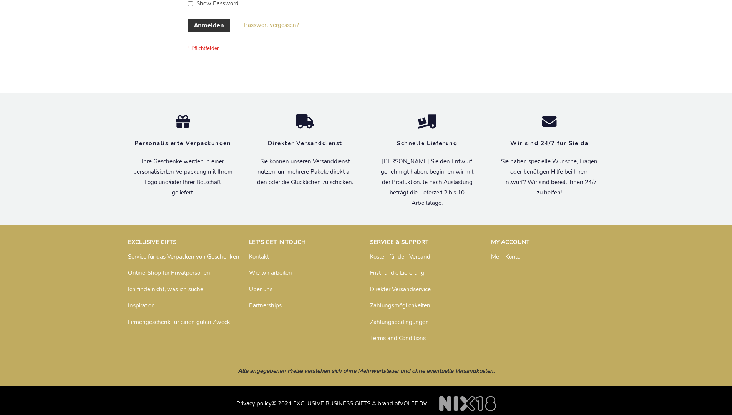
scroll to position [257, 0]
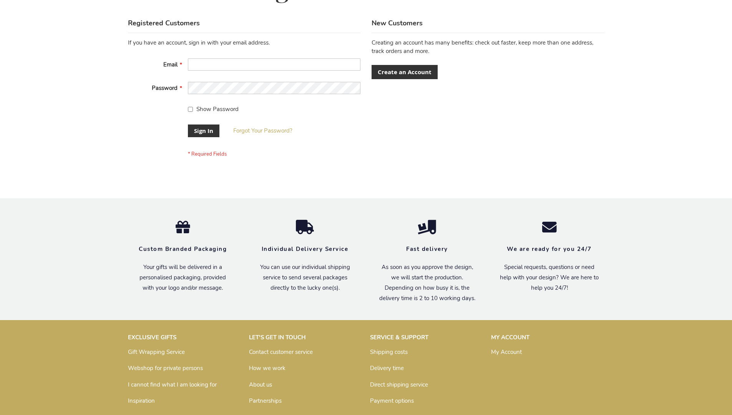
scroll to position [247, 0]
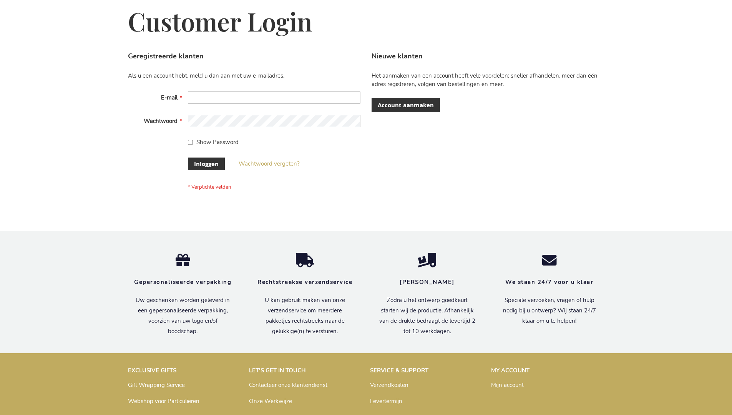
scroll to position [261, 0]
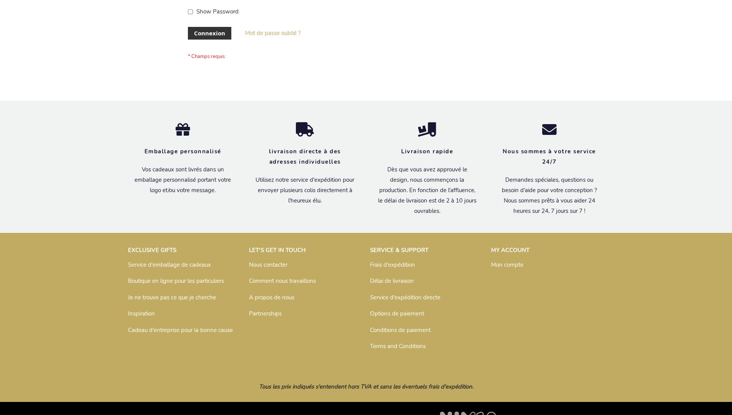
scroll to position [265, 0]
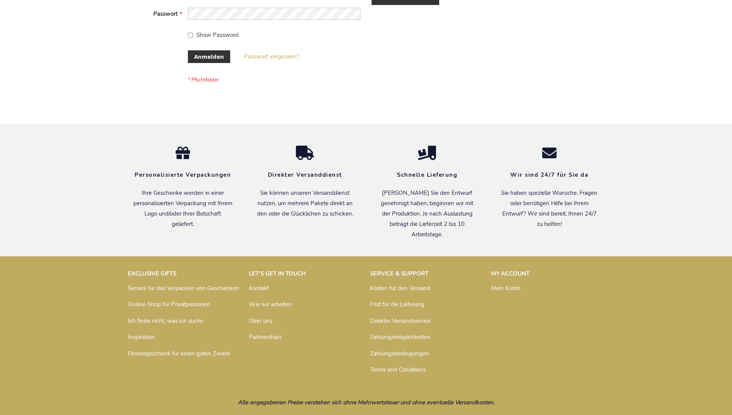
scroll to position [257, 0]
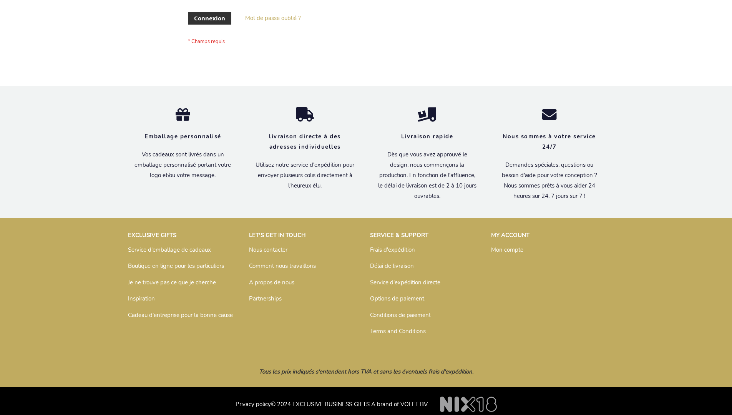
scroll to position [259, 0]
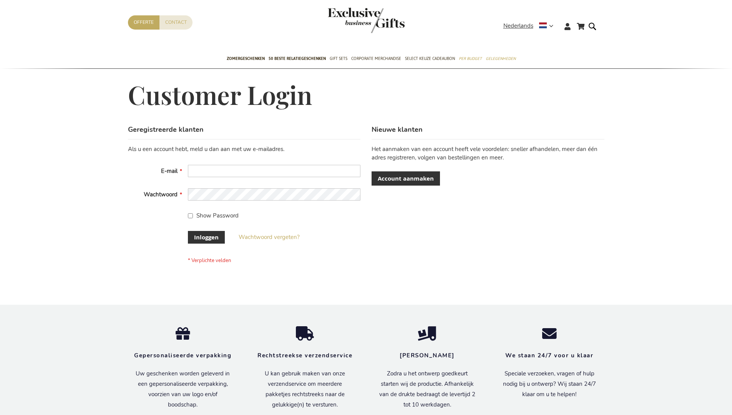
scroll to position [261, 0]
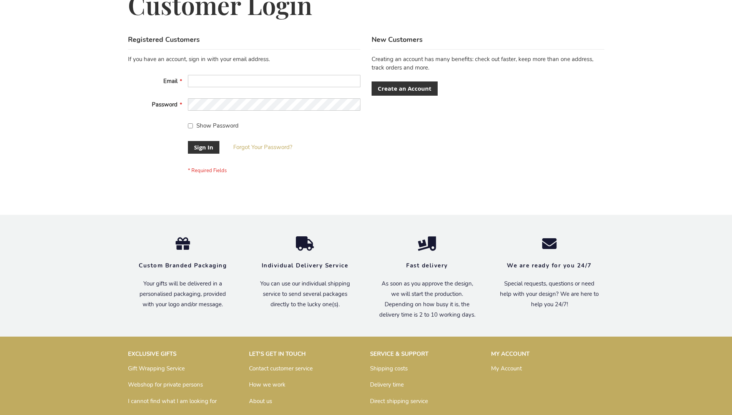
scroll to position [247, 0]
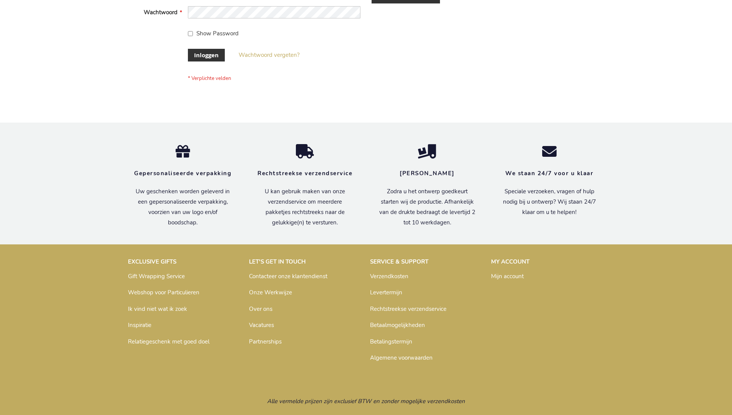
scroll to position [261, 0]
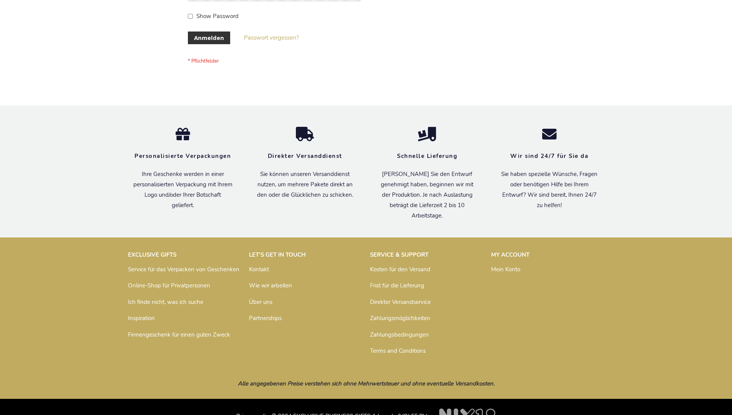
scroll to position [257, 0]
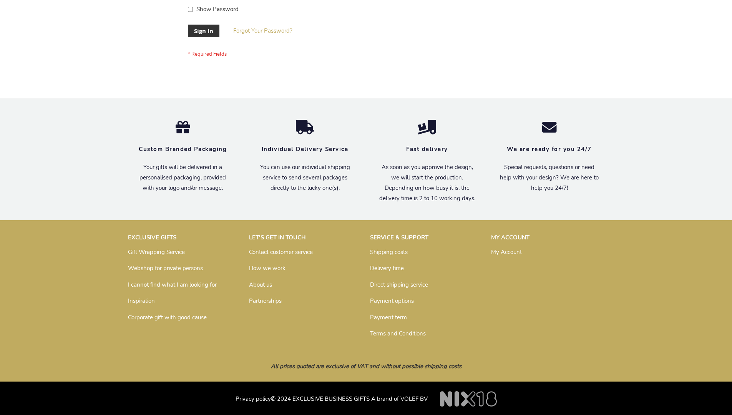
scroll to position [247, 0]
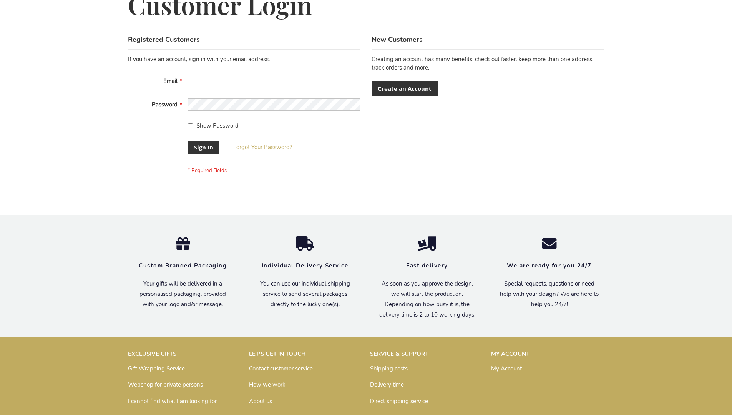
scroll to position [247, 0]
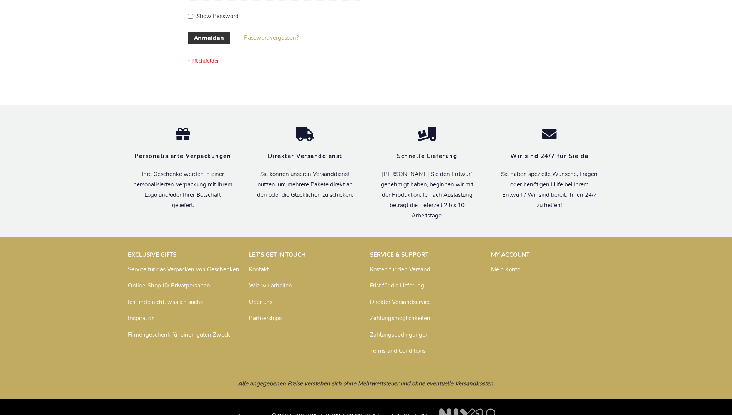
scroll to position [257, 0]
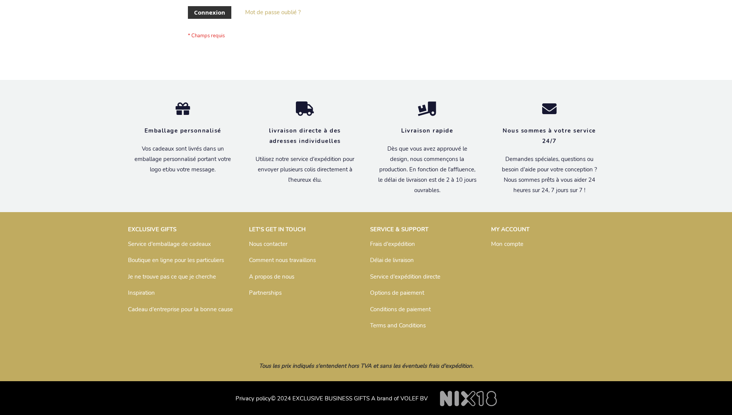
scroll to position [265, 0]
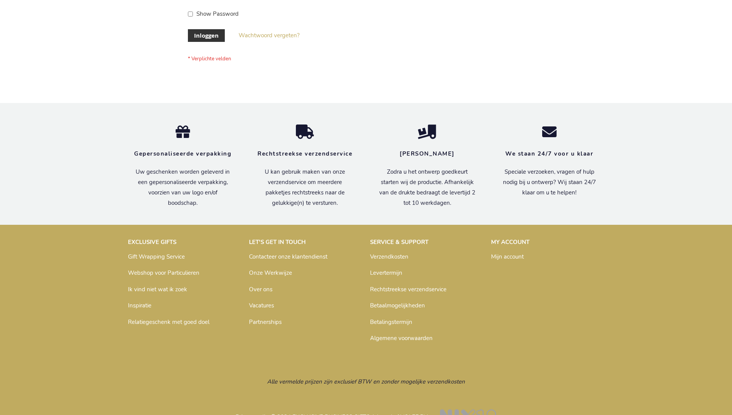
scroll to position [261, 0]
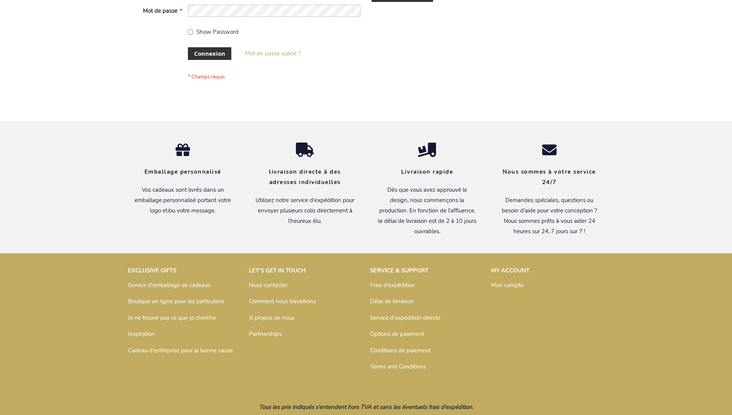
scroll to position [265, 0]
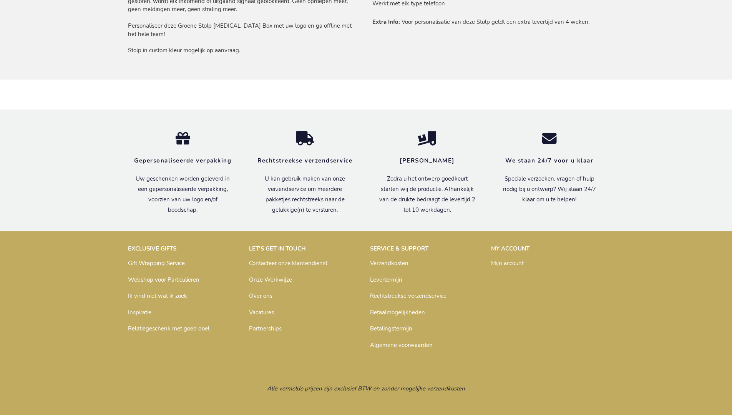
scroll to position [643, 0]
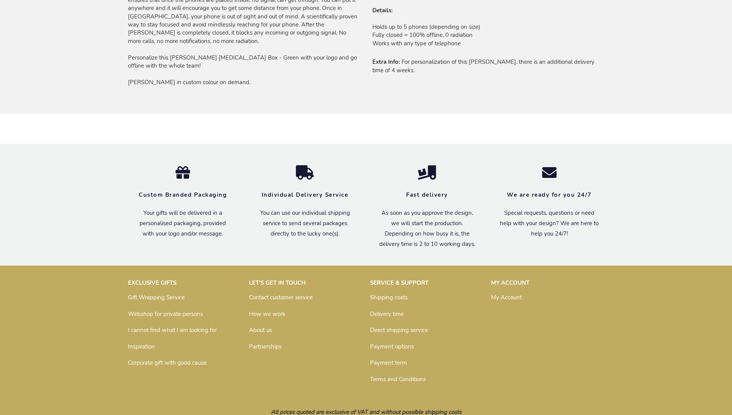
scroll to position [615, 0]
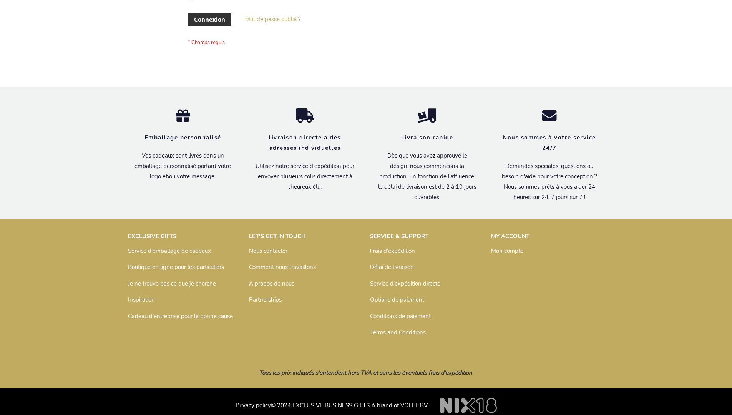
scroll to position [265, 0]
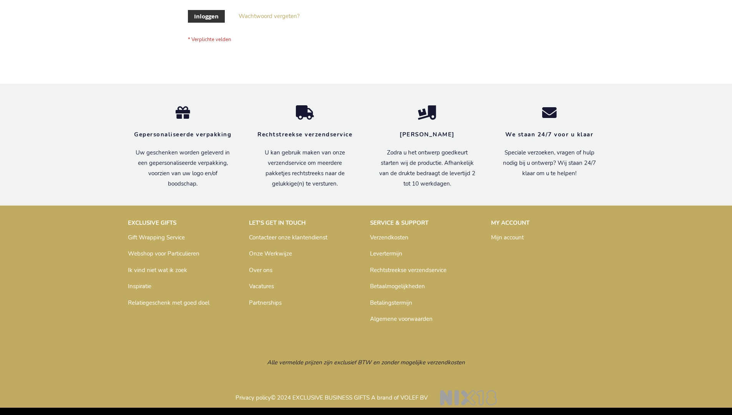
scroll to position [261, 0]
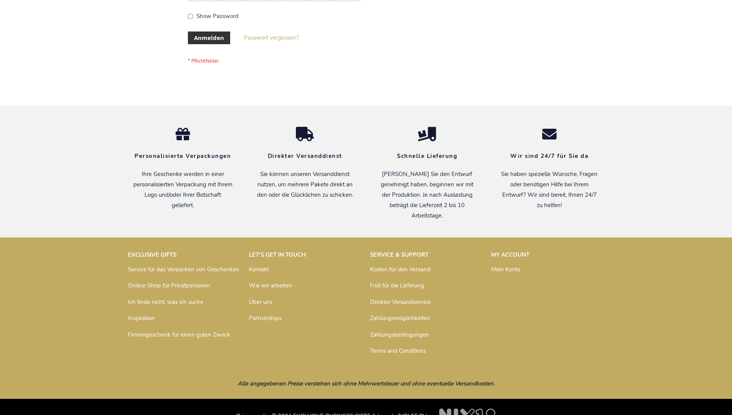
scroll to position [257, 0]
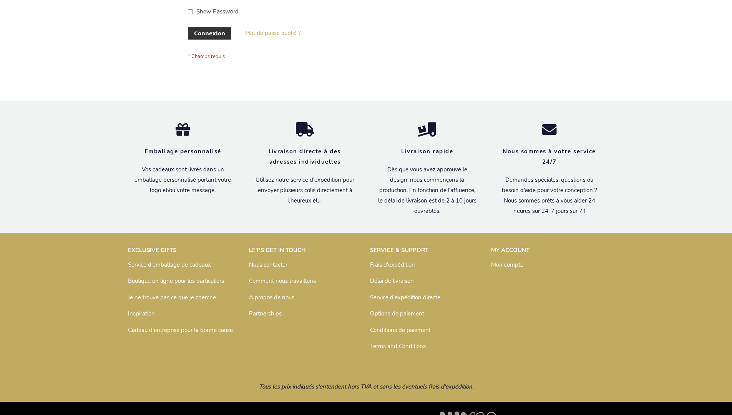
scroll to position [265, 0]
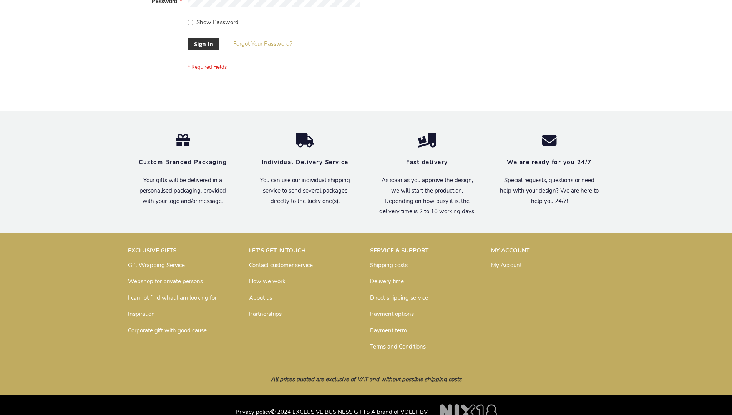
scroll to position [247, 0]
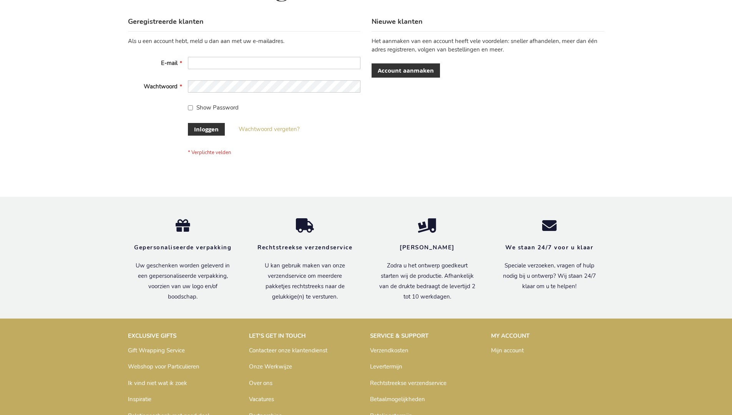
scroll to position [261, 0]
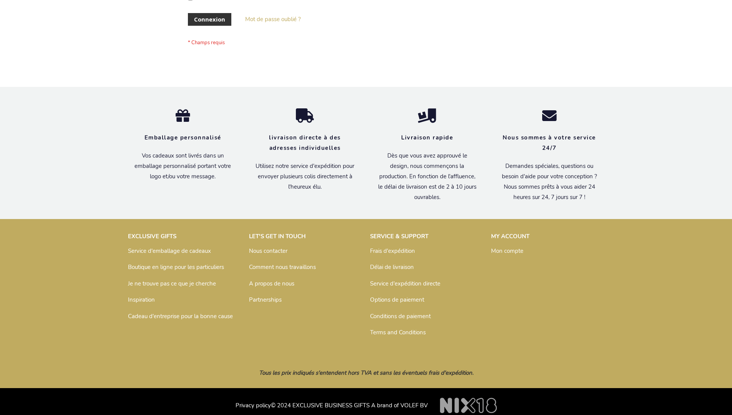
scroll to position [265, 0]
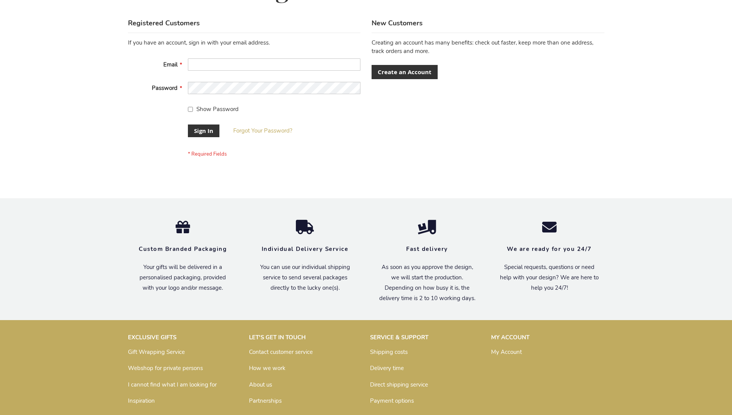
scroll to position [247, 0]
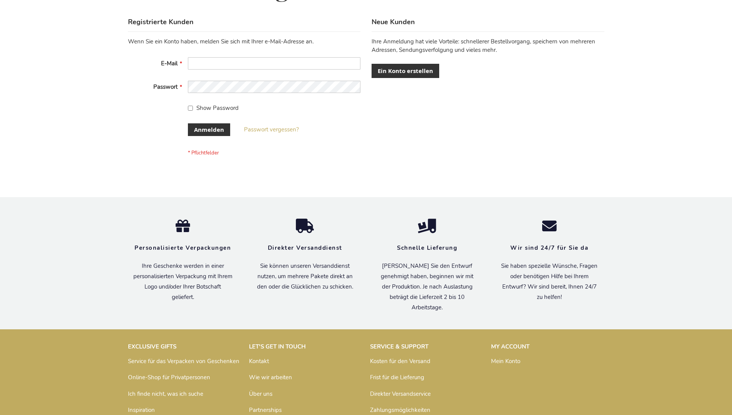
scroll to position [257, 0]
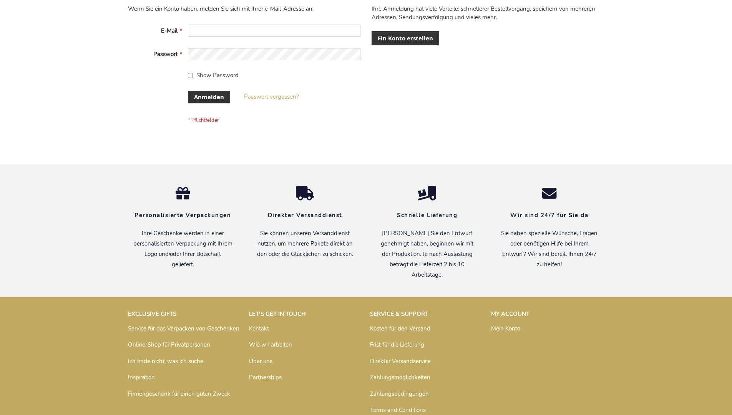
scroll to position [257, 0]
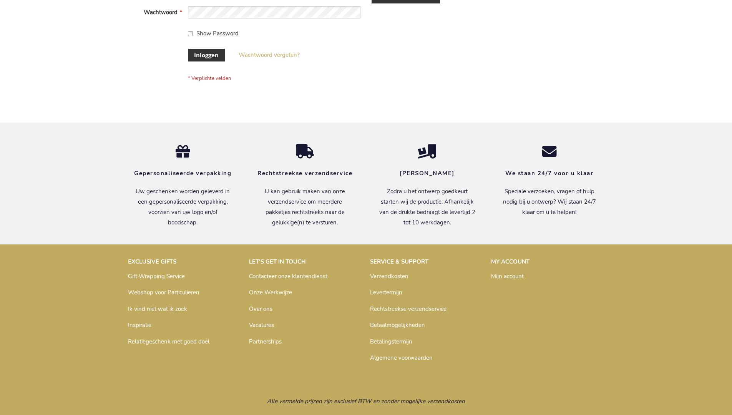
scroll to position [261, 0]
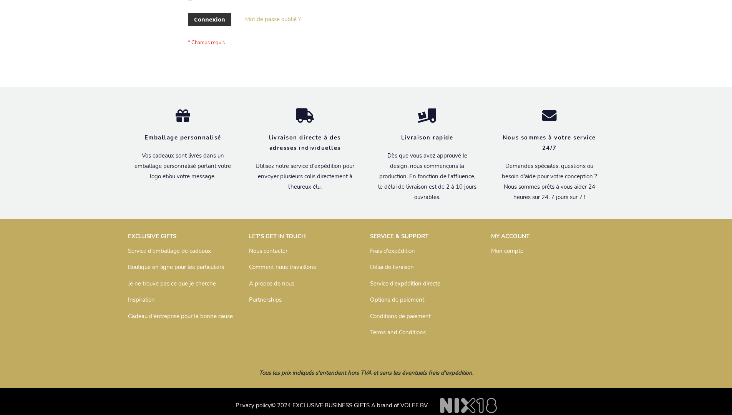
scroll to position [265, 0]
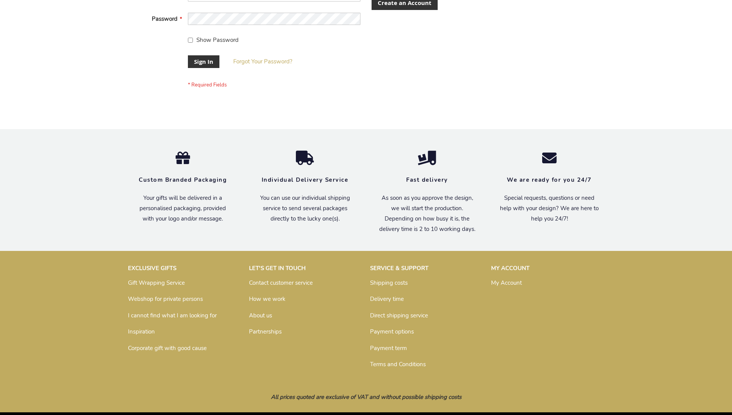
scroll to position [247, 0]
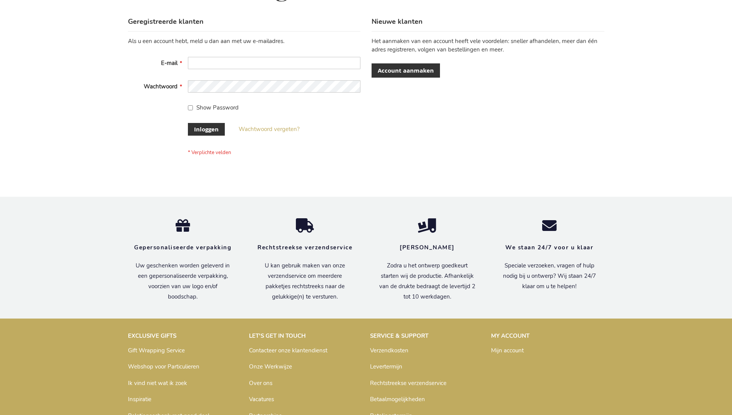
scroll to position [261, 0]
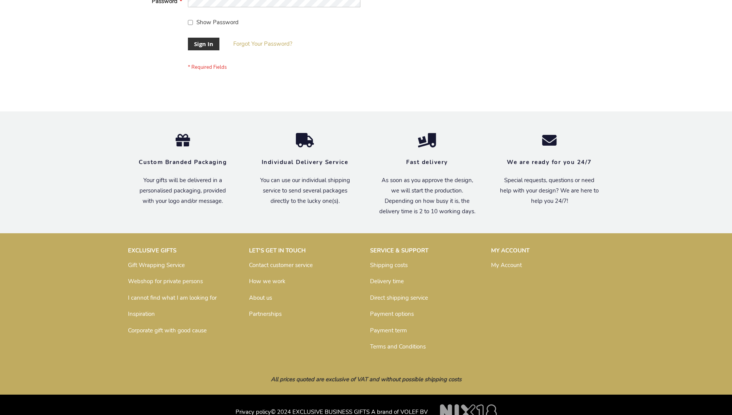
scroll to position [247, 0]
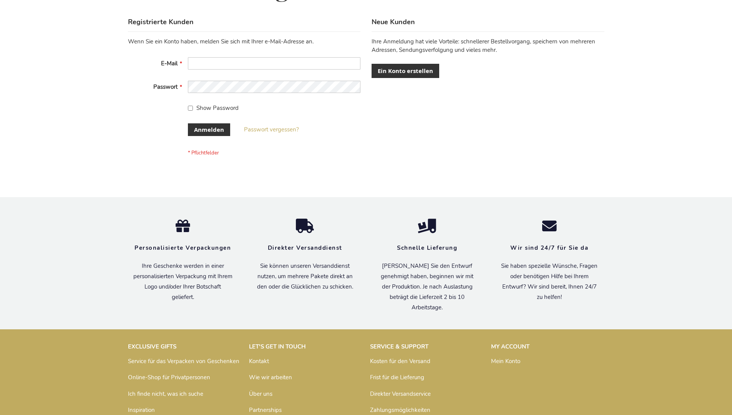
scroll to position [257, 0]
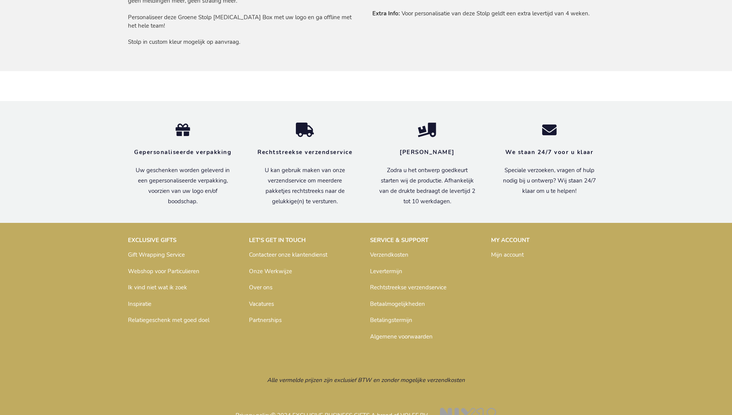
scroll to position [643, 0]
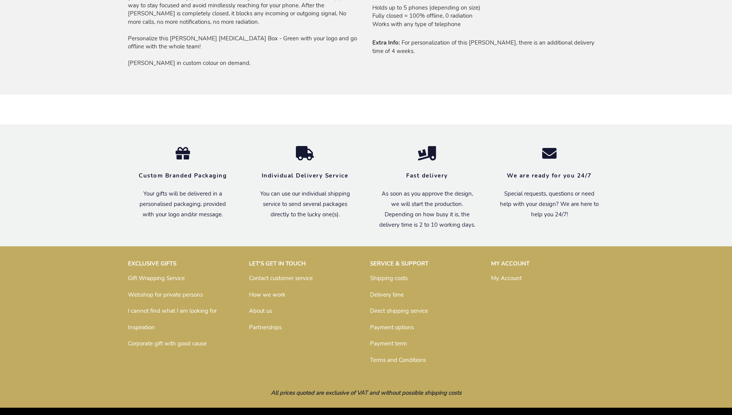
scroll to position [615, 0]
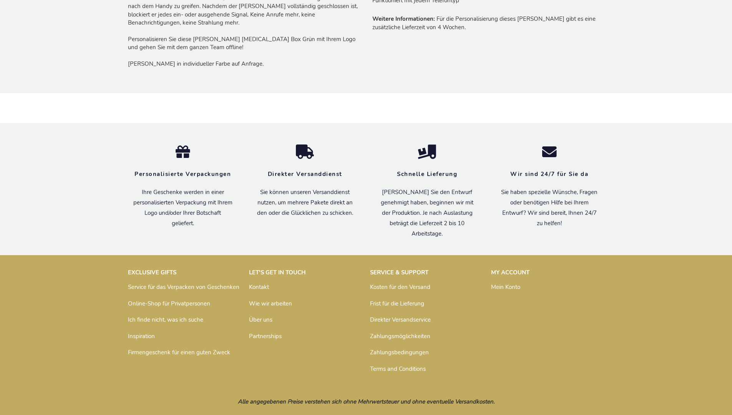
scroll to position [648, 0]
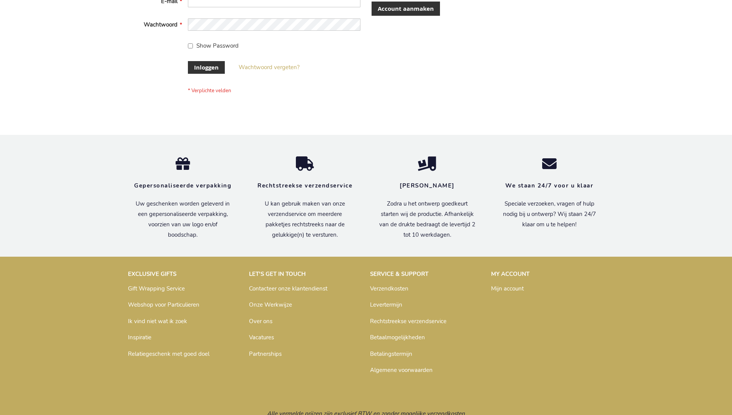
scroll to position [261, 0]
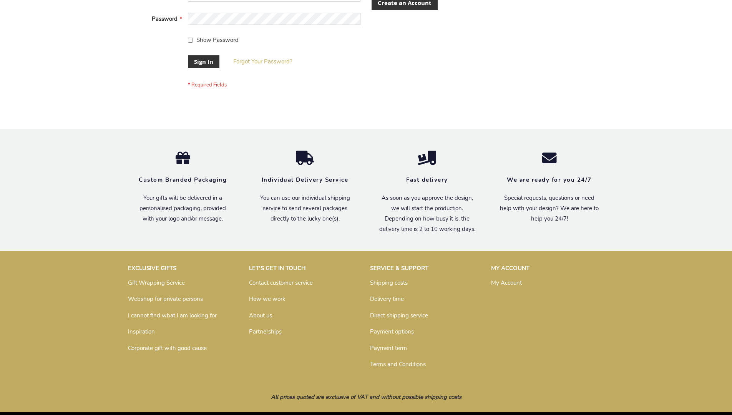
scroll to position [247, 0]
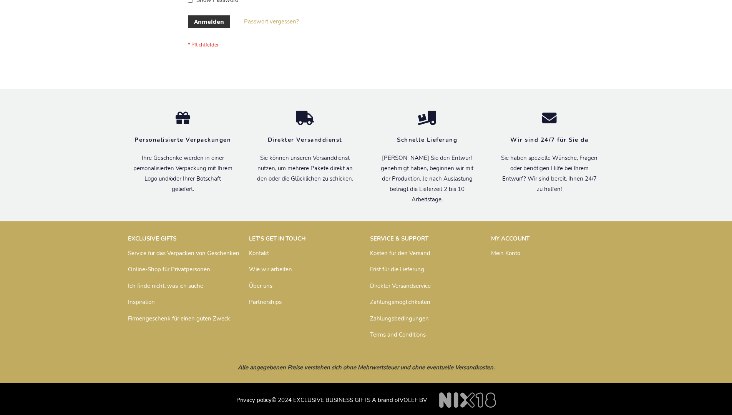
scroll to position [257, 0]
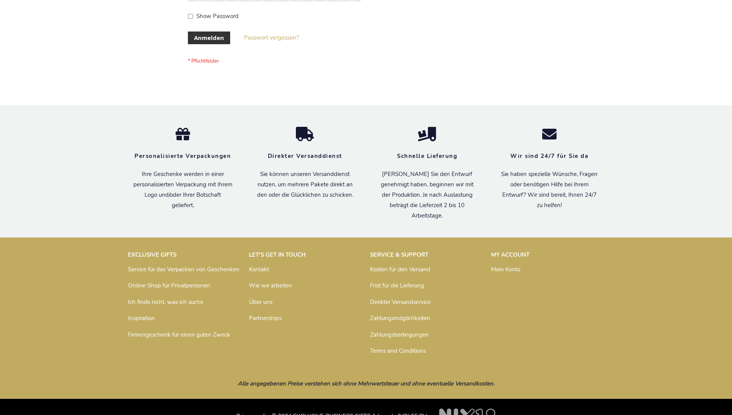
scroll to position [257, 0]
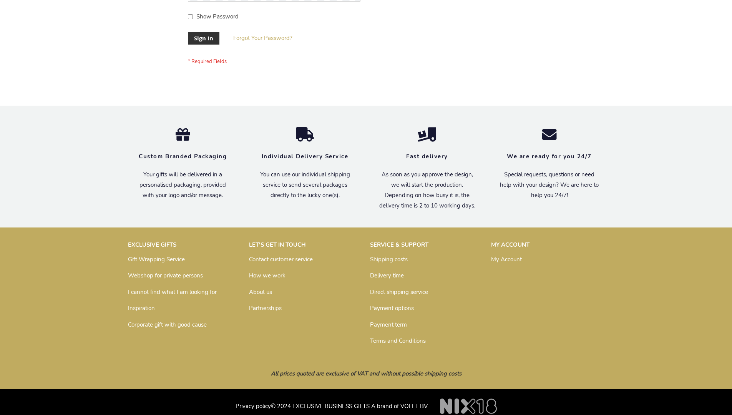
scroll to position [247, 0]
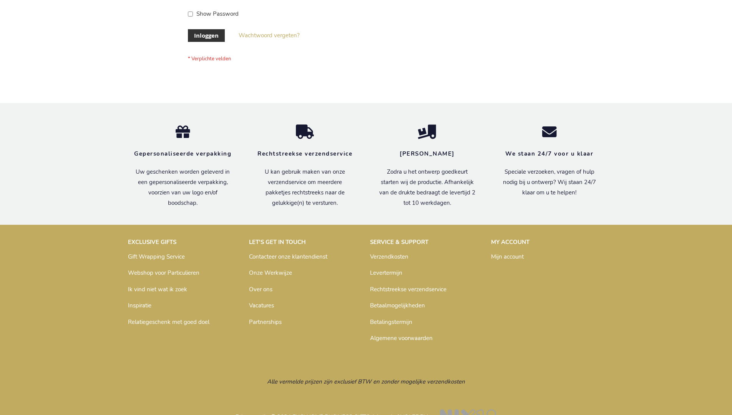
scroll to position [261, 0]
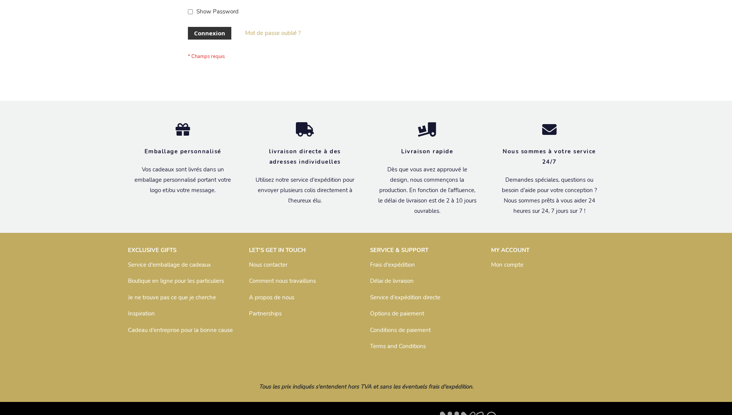
scroll to position [265, 0]
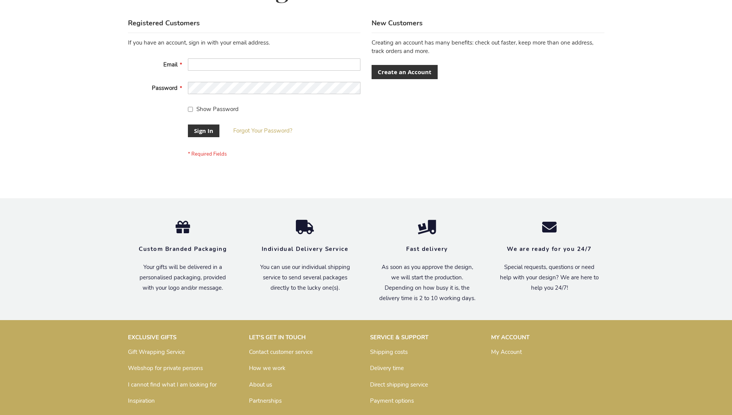
scroll to position [247, 0]
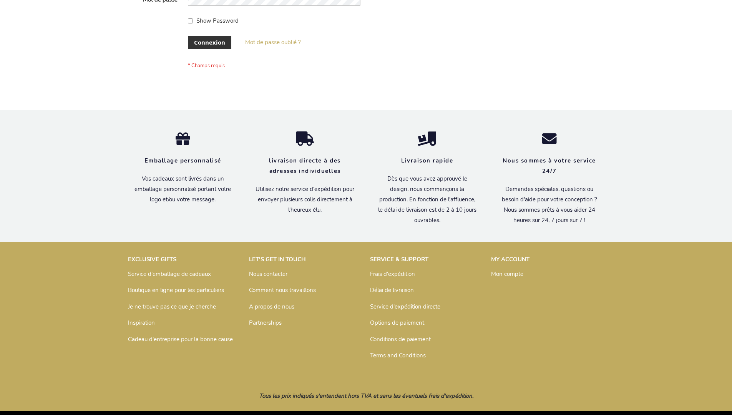
scroll to position [265, 0]
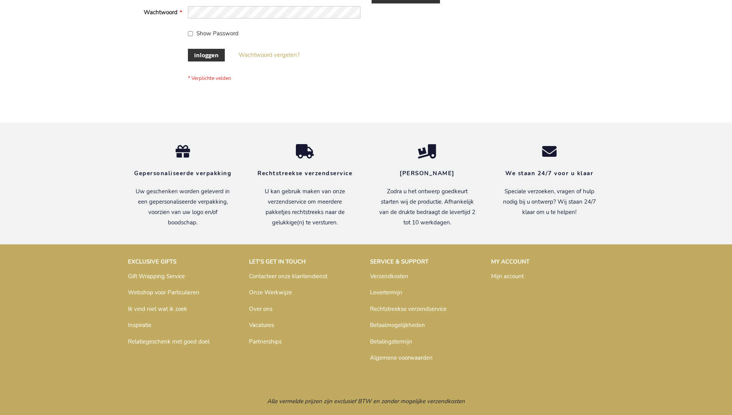
scroll to position [261, 0]
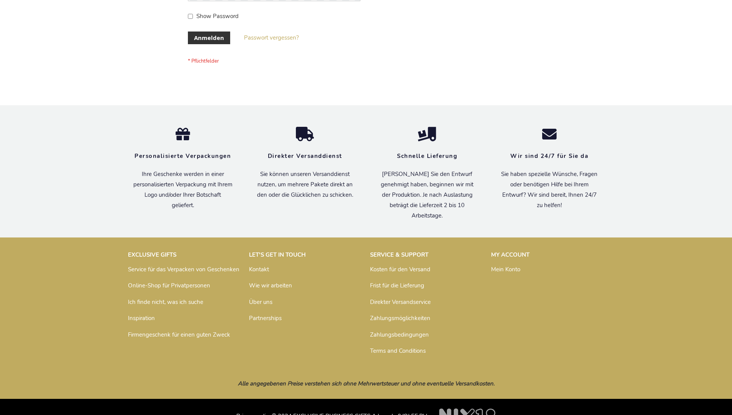
scroll to position [257, 0]
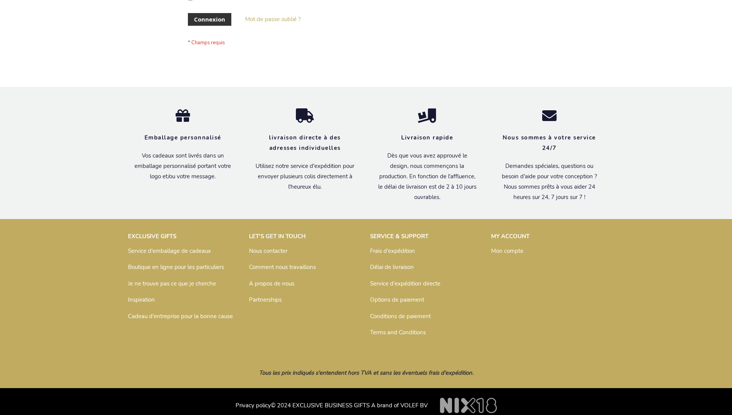
scroll to position [265, 0]
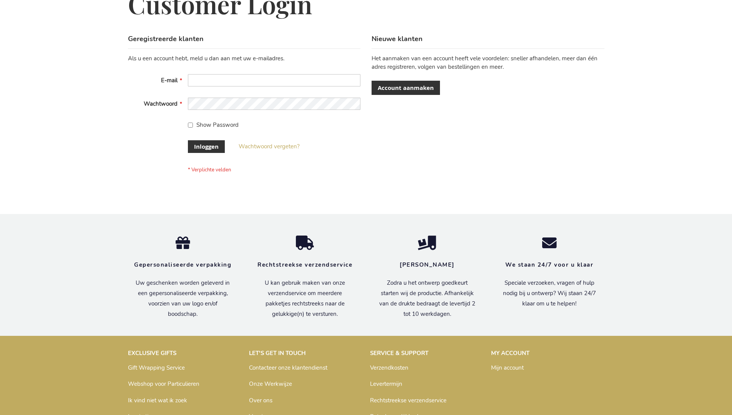
scroll to position [261, 0]
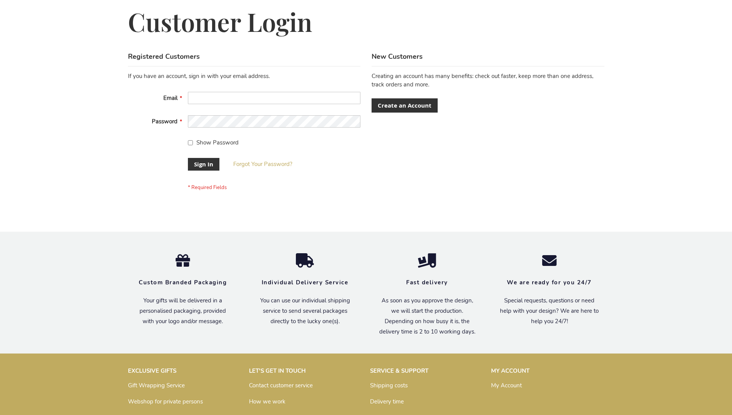
scroll to position [247, 0]
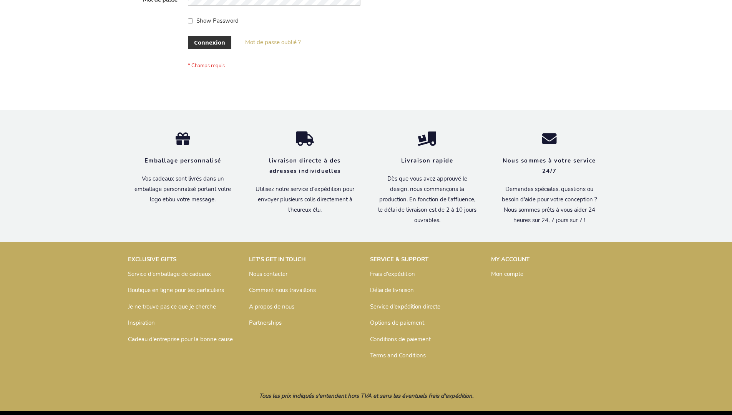
scroll to position [265, 0]
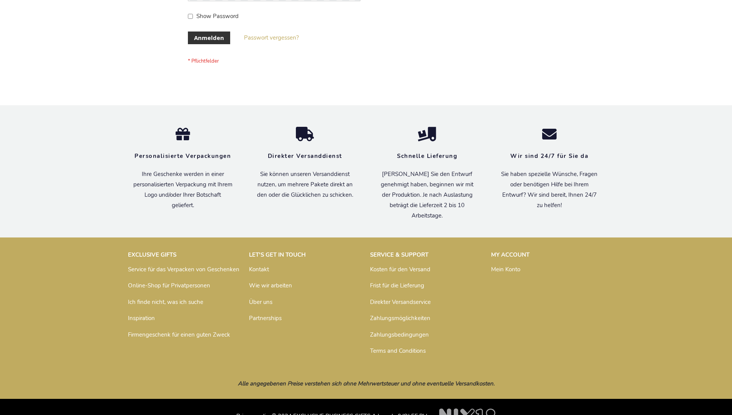
scroll to position [257, 0]
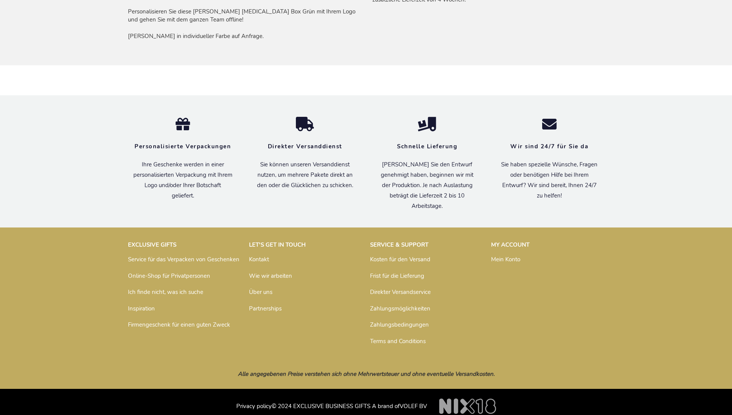
scroll to position [648, 0]
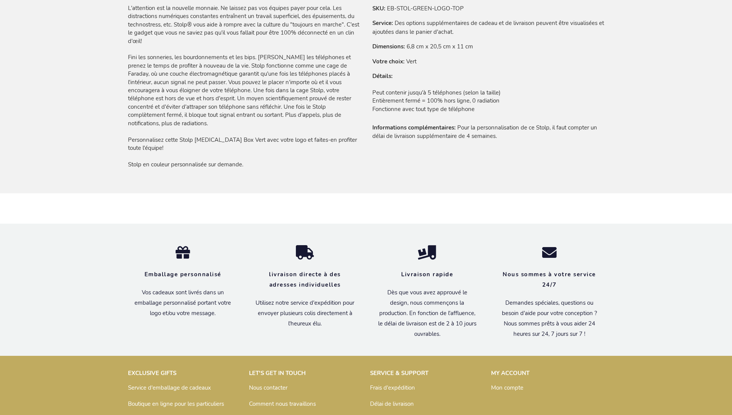
scroll to position [647, 0]
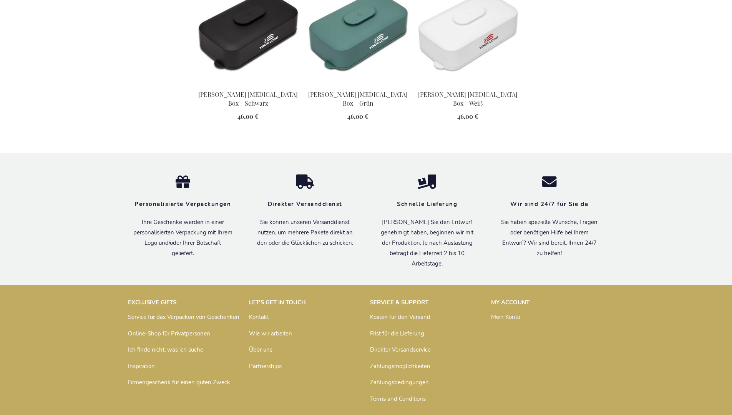
scroll to position [881, 0]
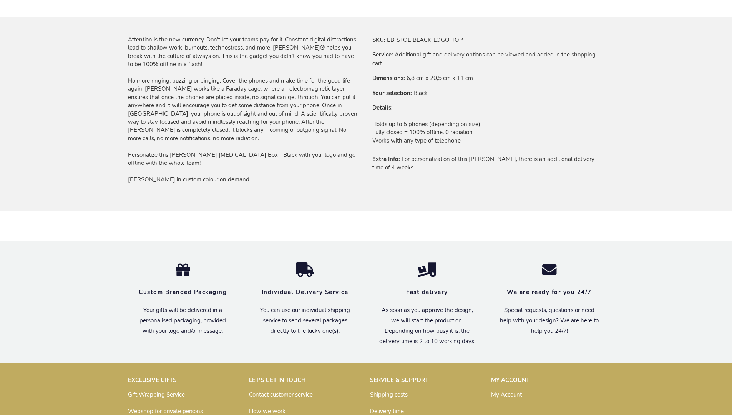
scroll to position [615, 0]
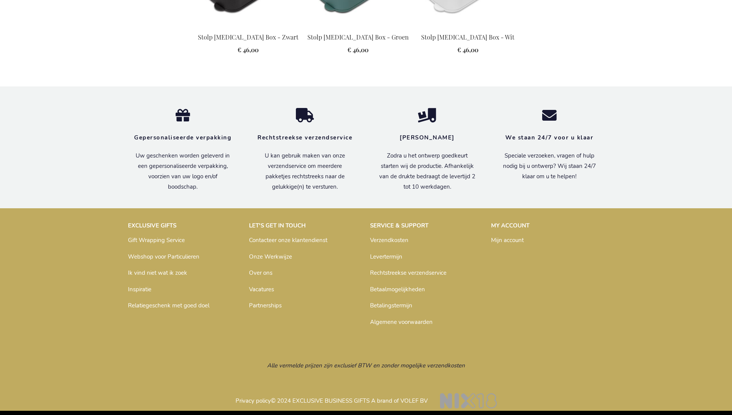
scroll to position [877, 0]
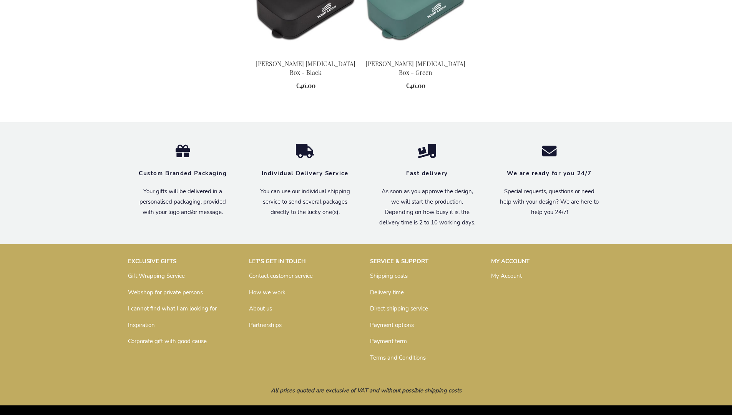
scroll to position [807, 0]
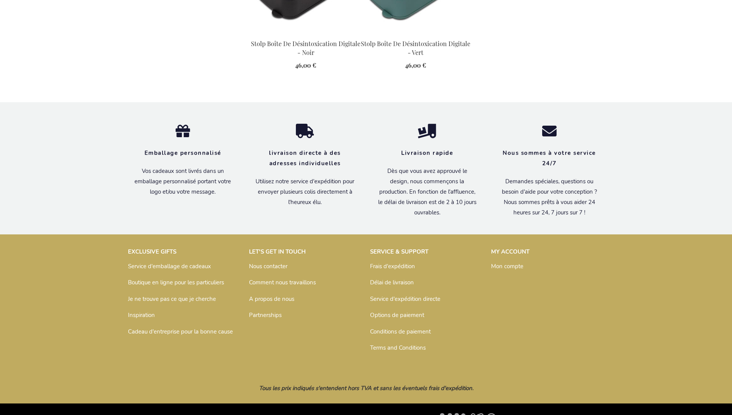
scroll to position [848, 0]
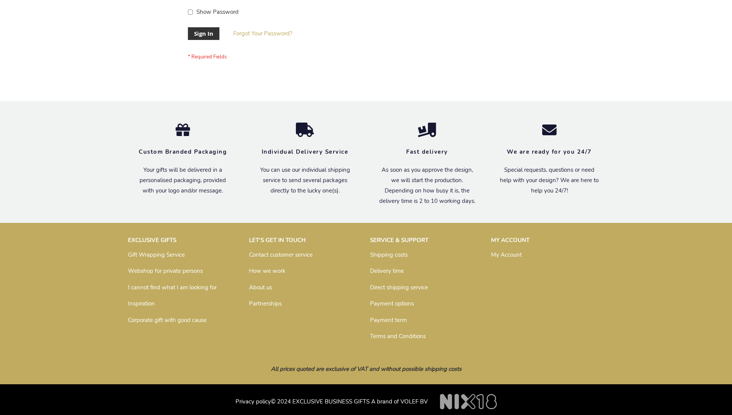
scroll to position [247, 0]
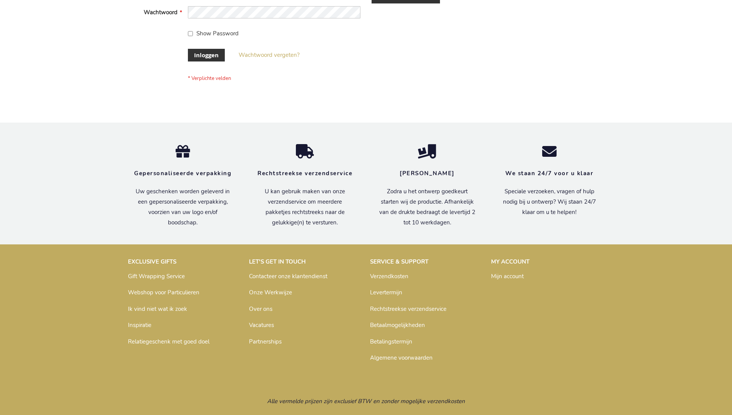
scroll to position [261, 0]
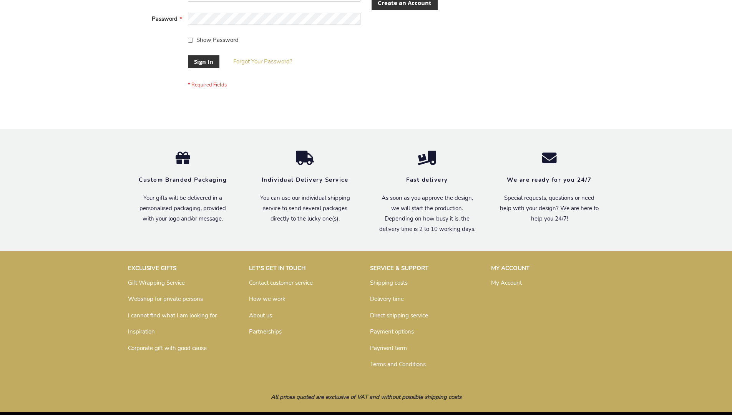
scroll to position [247, 0]
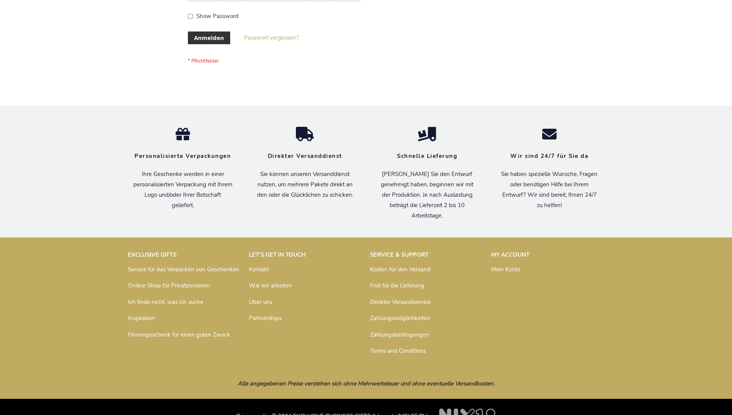
scroll to position [257, 0]
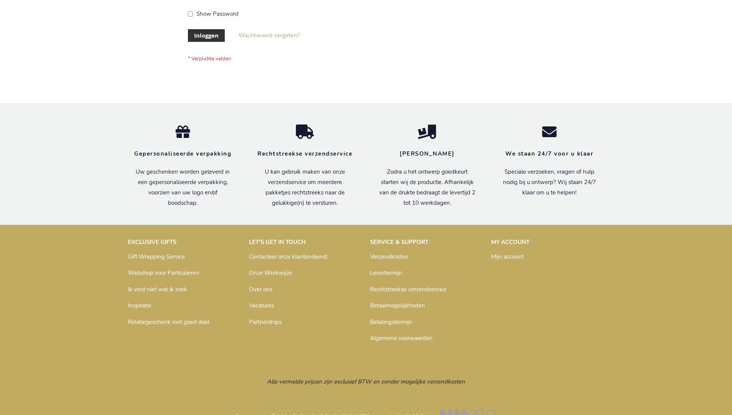
scroll to position [261, 0]
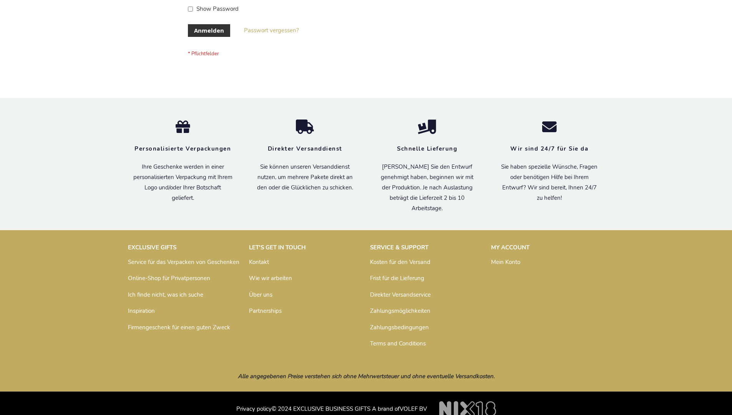
scroll to position [257, 0]
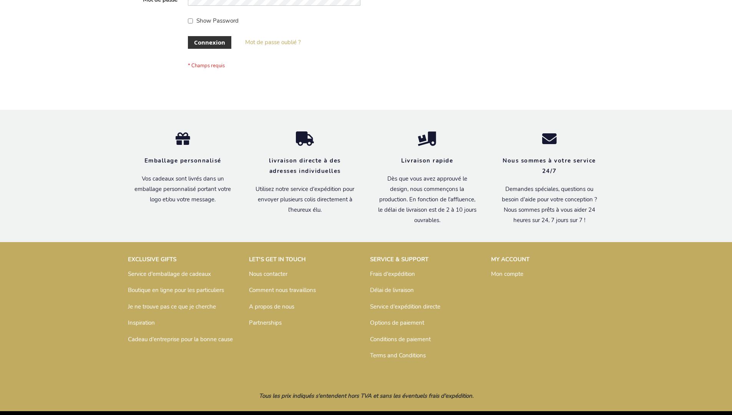
scroll to position [265, 0]
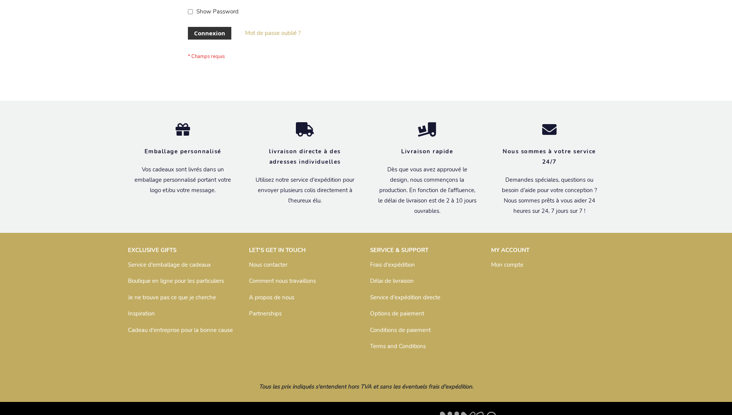
scroll to position [265, 0]
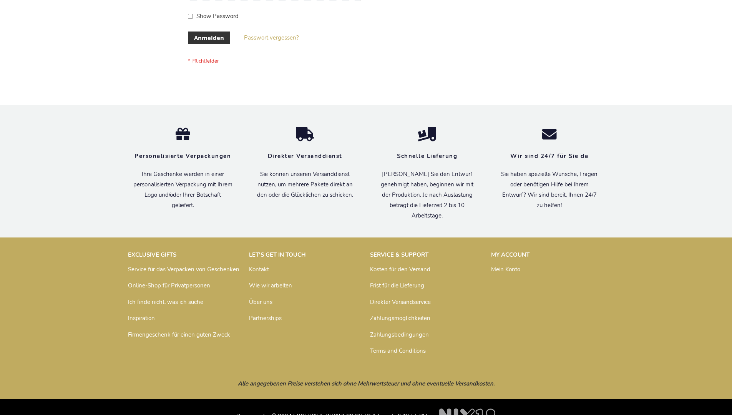
scroll to position [257, 0]
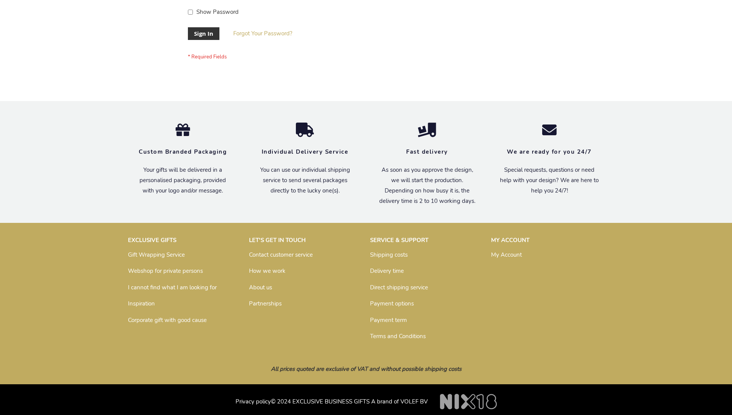
scroll to position [247, 0]
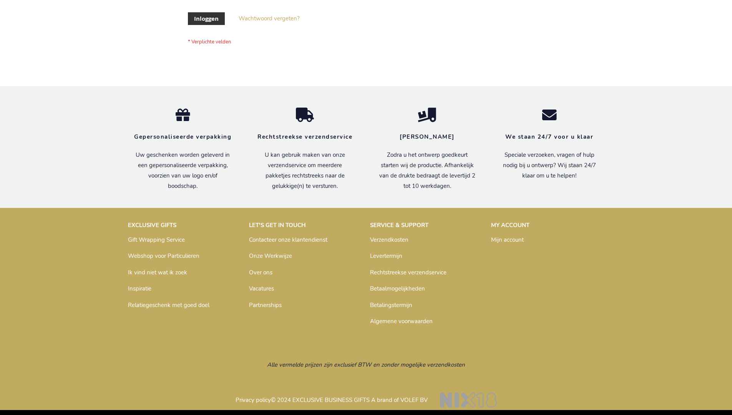
scroll to position [261, 0]
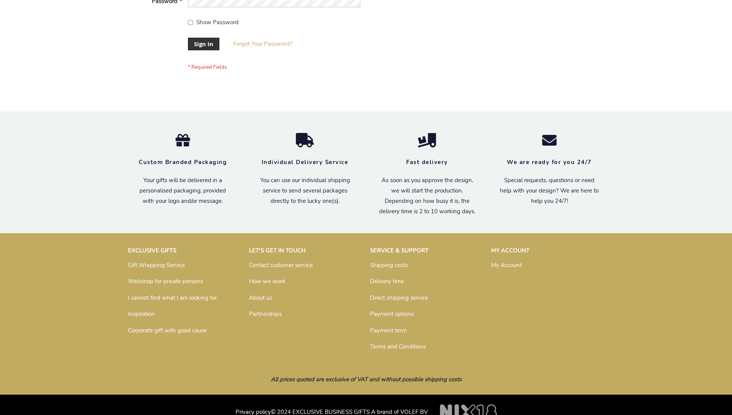
scroll to position [247, 0]
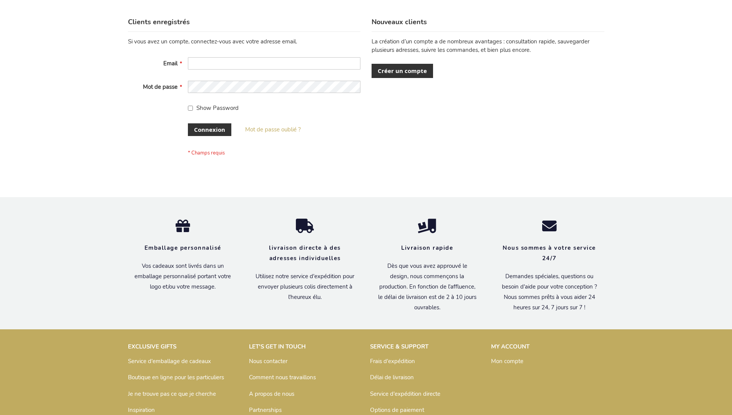
scroll to position [259, 0]
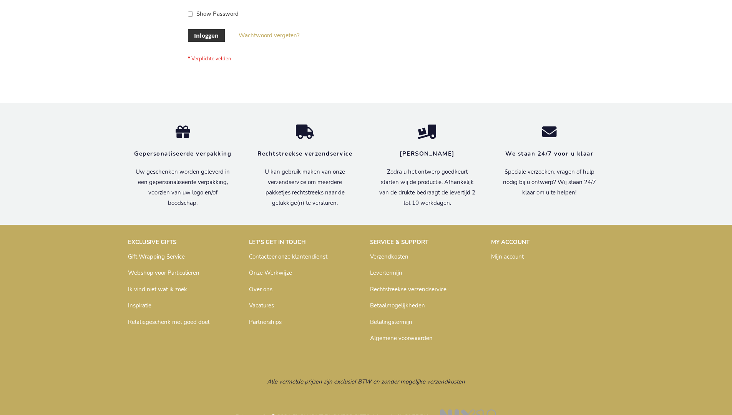
scroll to position [261, 0]
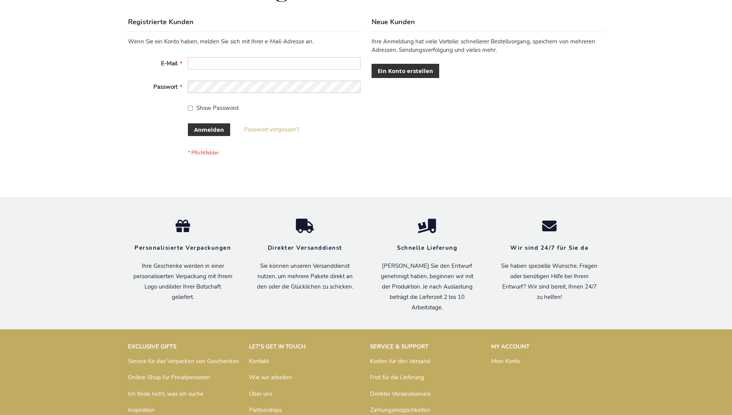
scroll to position [257, 0]
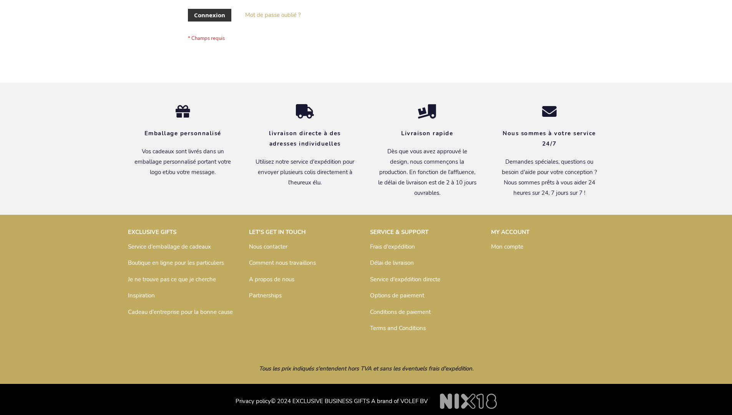
scroll to position [265, 0]
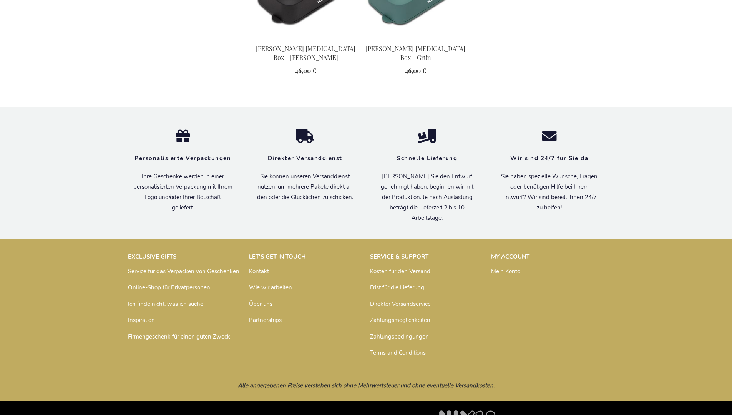
scroll to position [840, 0]
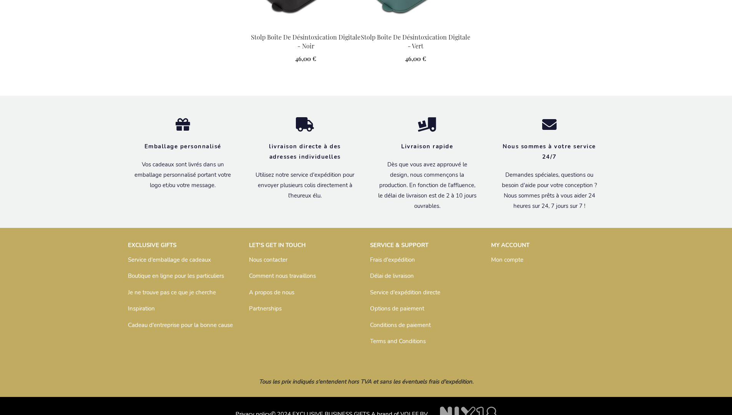
scroll to position [848, 0]
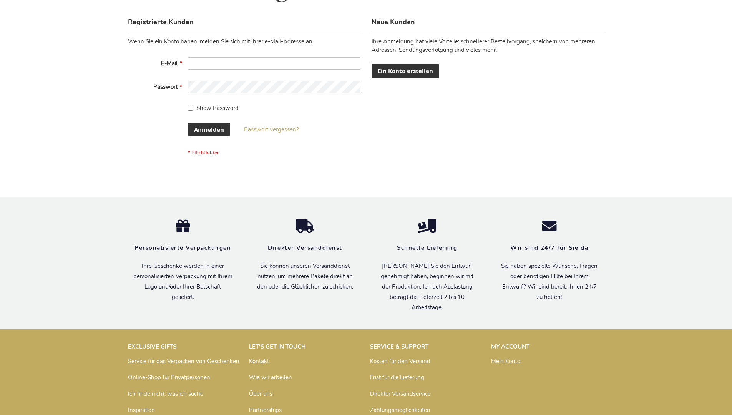
scroll to position [257, 0]
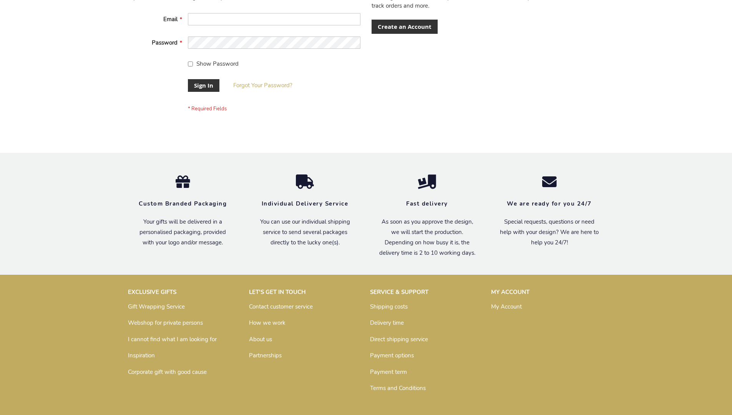
scroll to position [247, 0]
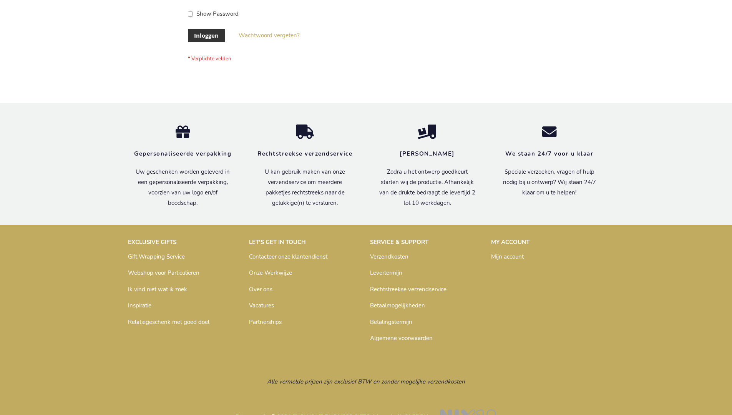
scroll to position [261, 0]
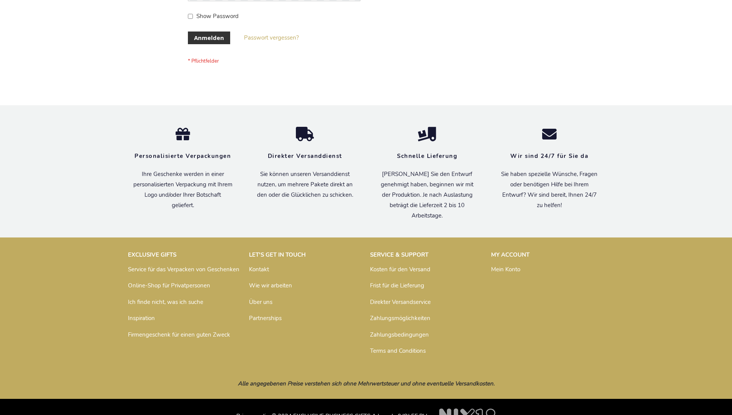
scroll to position [257, 0]
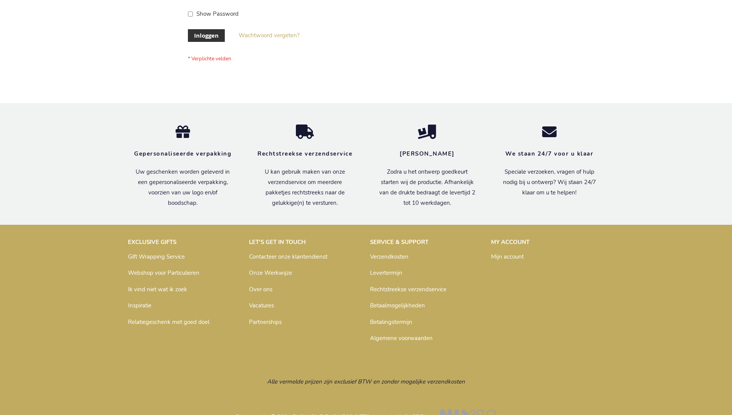
scroll to position [261, 0]
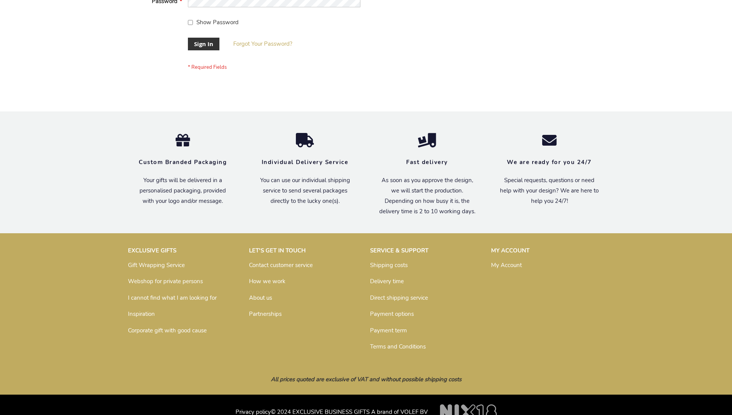
scroll to position [247, 0]
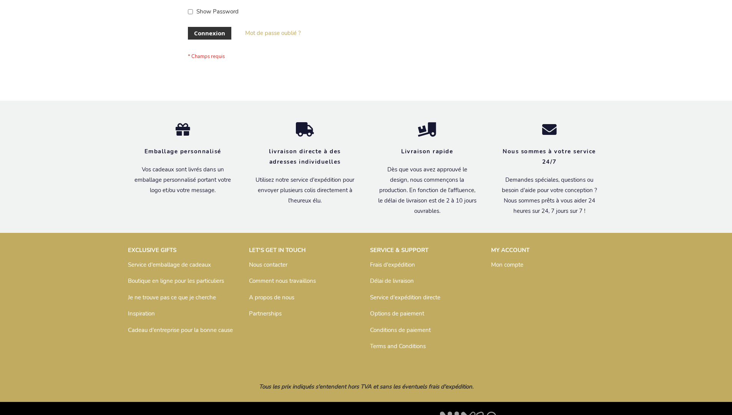
scroll to position [265, 0]
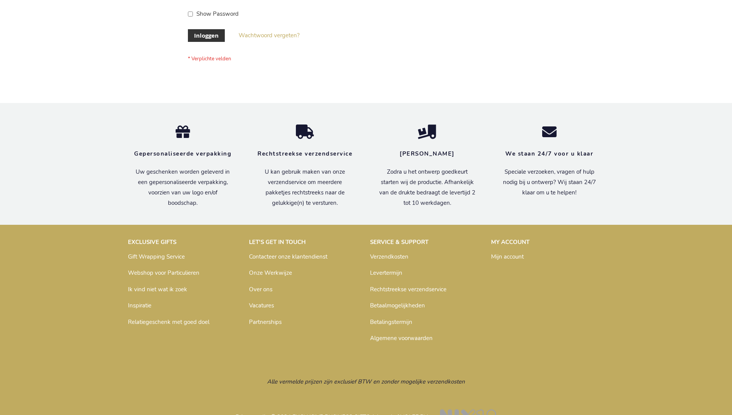
scroll to position [261, 0]
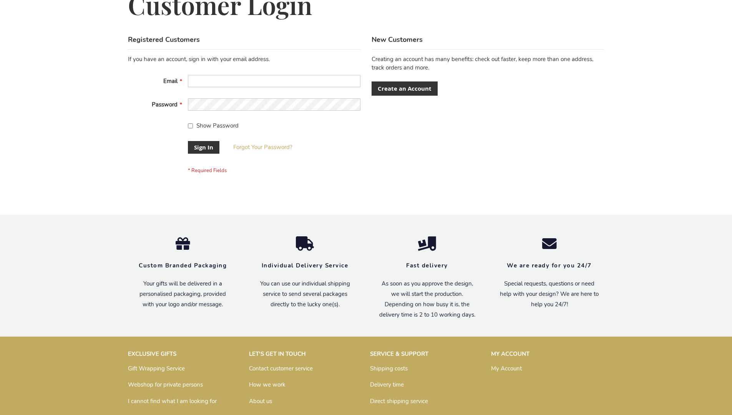
scroll to position [247, 0]
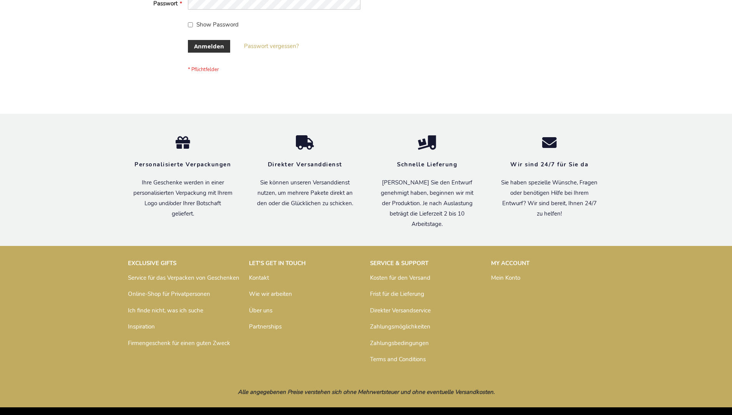
scroll to position [257, 0]
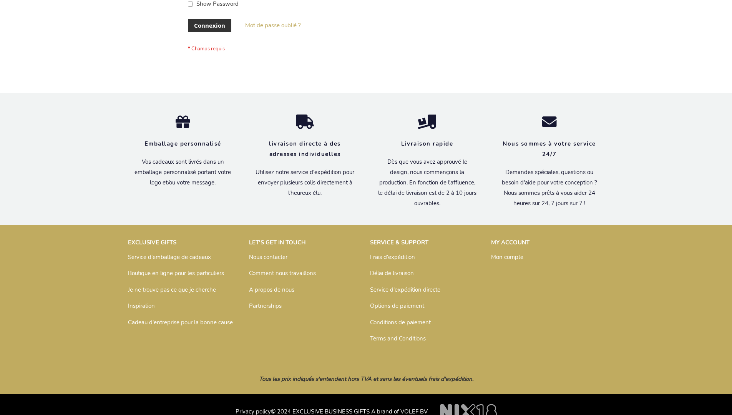
scroll to position [265, 0]
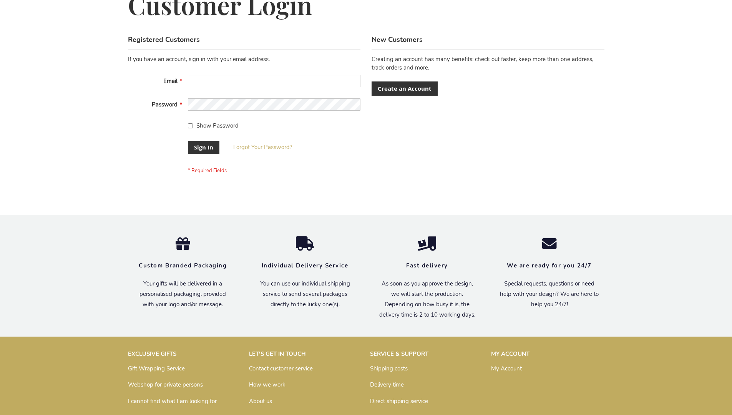
scroll to position [247, 0]
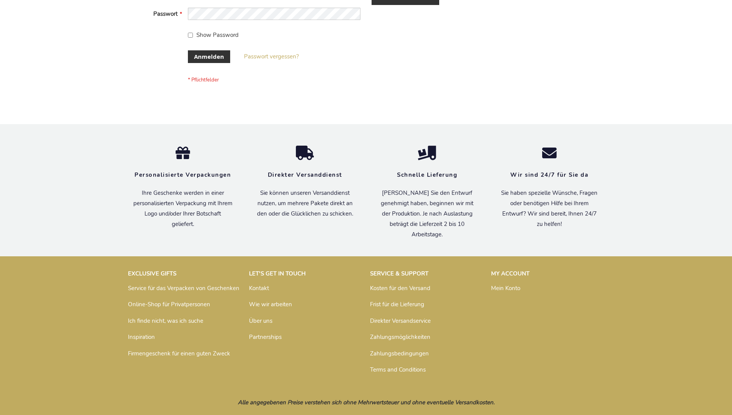
scroll to position [257, 0]
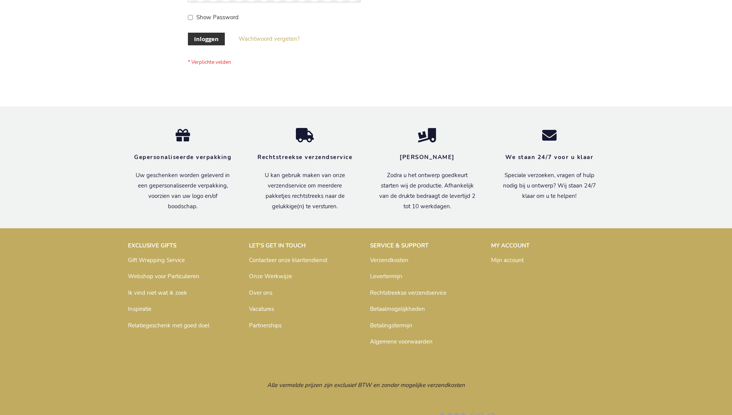
scroll to position [255, 0]
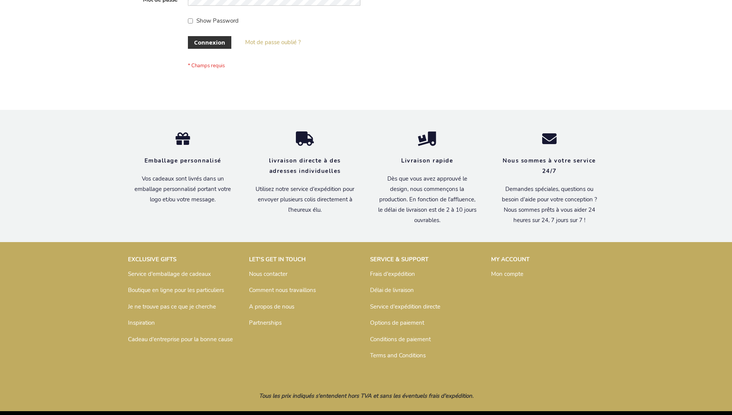
scroll to position [265, 0]
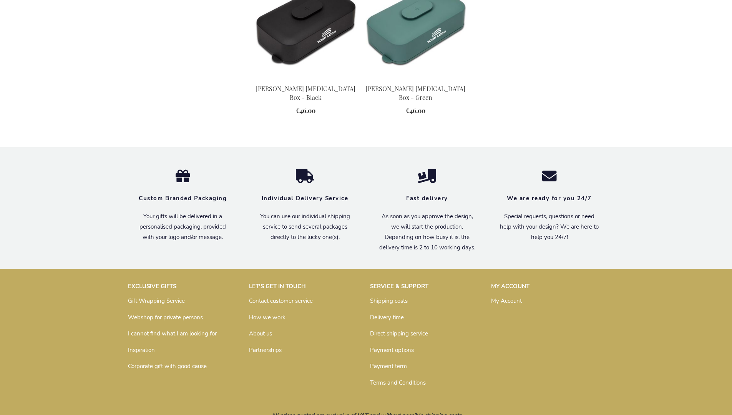
scroll to position [807, 0]
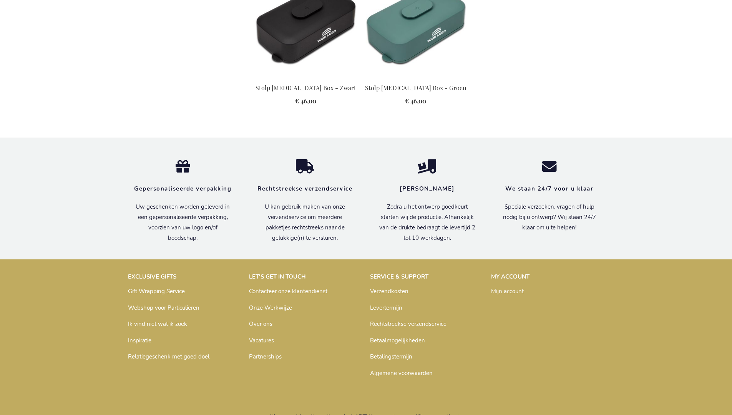
scroll to position [827, 0]
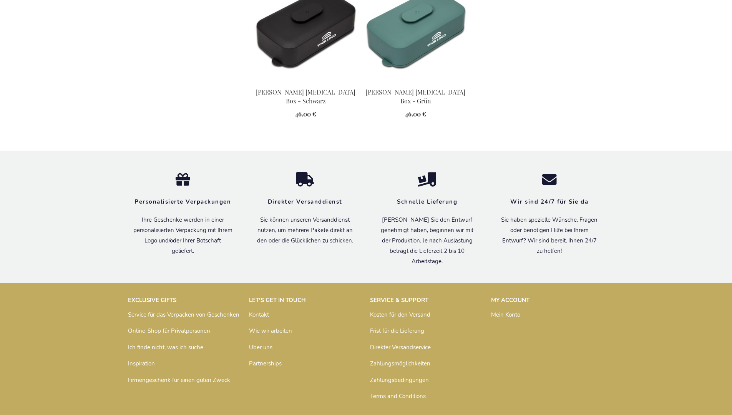
scroll to position [840, 0]
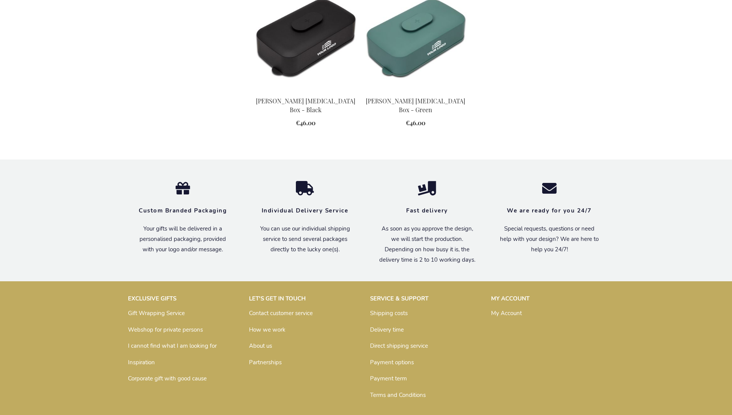
scroll to position [807, 0]
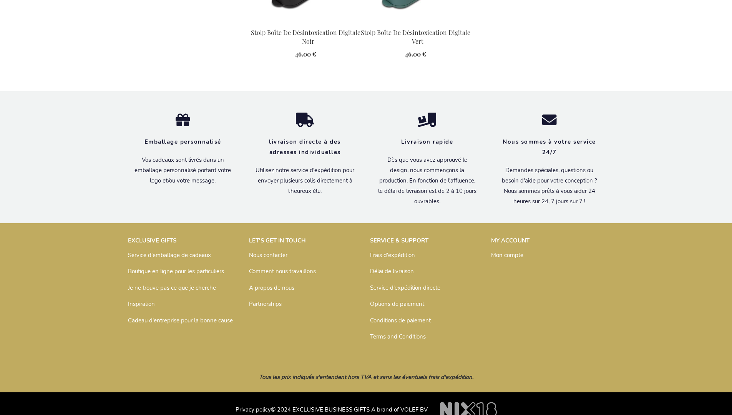
scroll to position [848, 0]
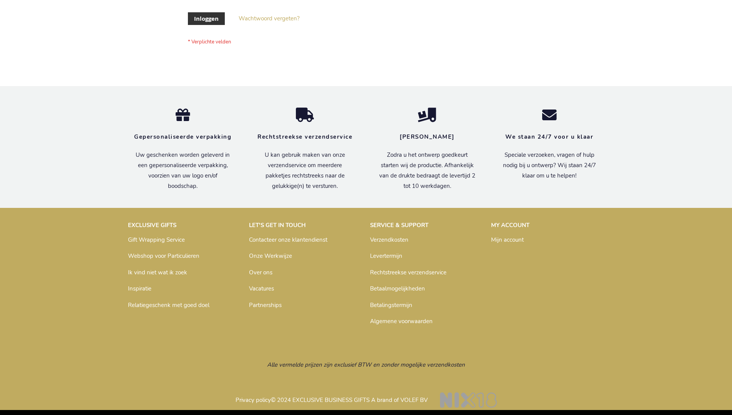
scroll to position [261, 0]
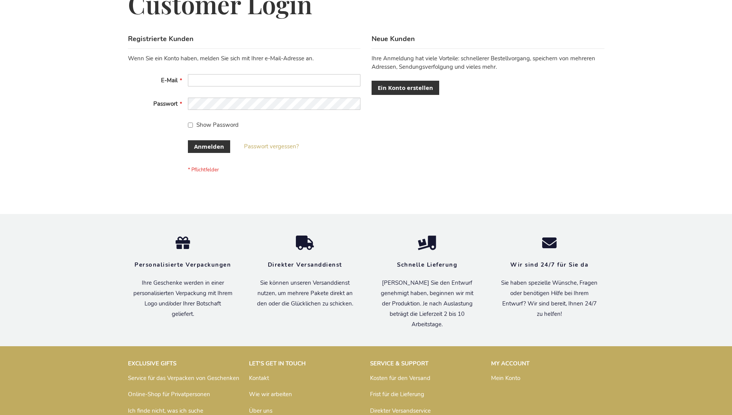
scroll to position [257, 0]
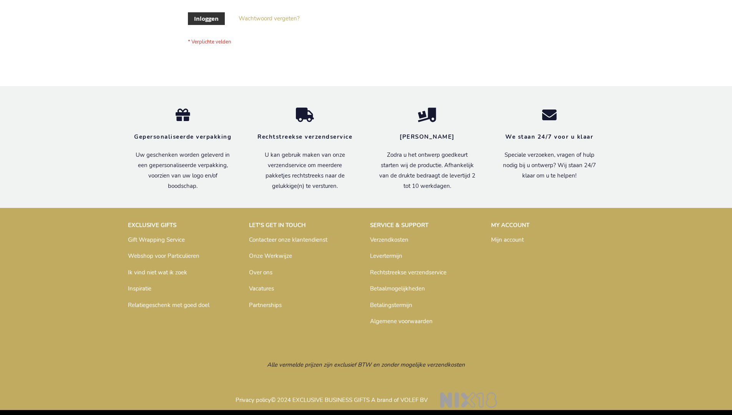
scroll to position [261, 0]
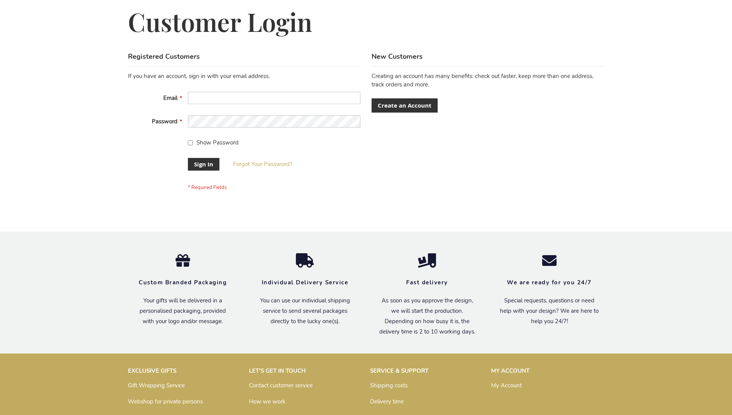
scroll to position [247, 0]
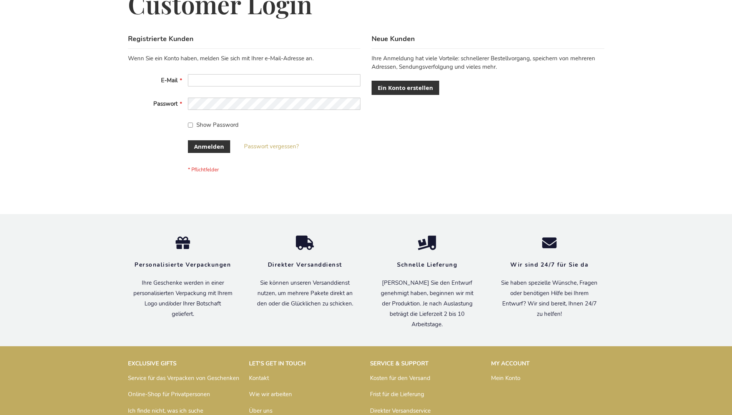
scroll to position [257, 0]
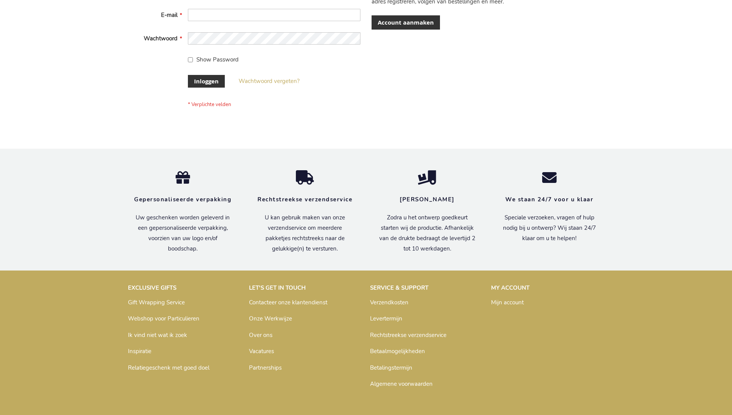
scroll to position [261, 0]
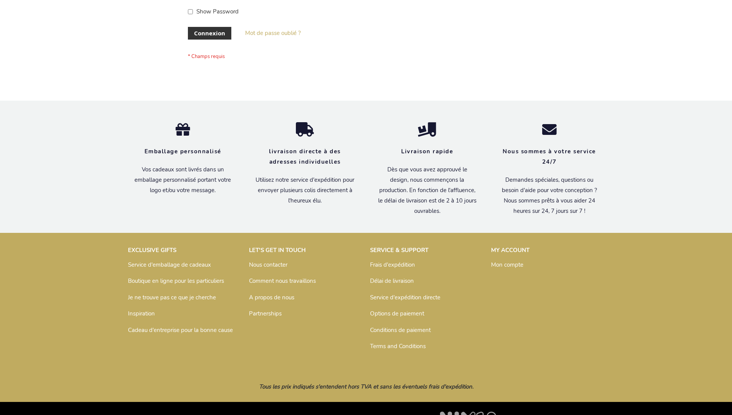
scroll to position [265, 0]
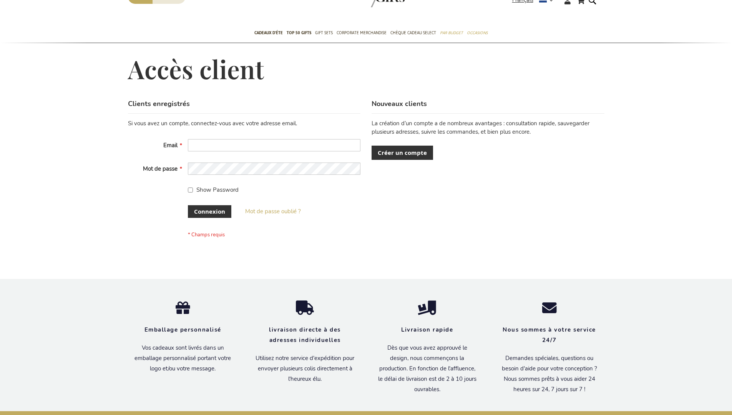
scroll to position [265, 0]
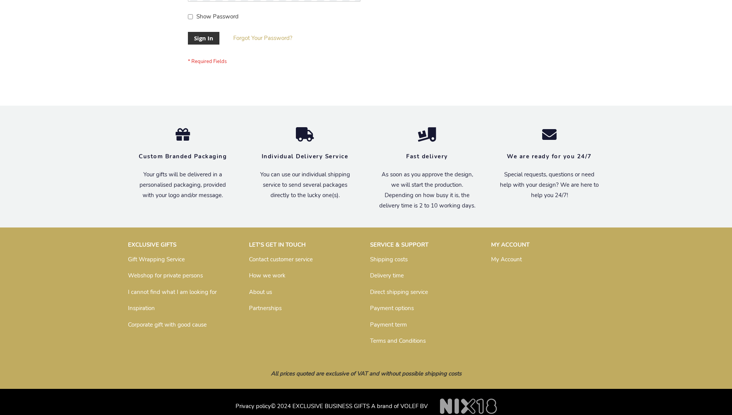
scroll to position [247, 0]
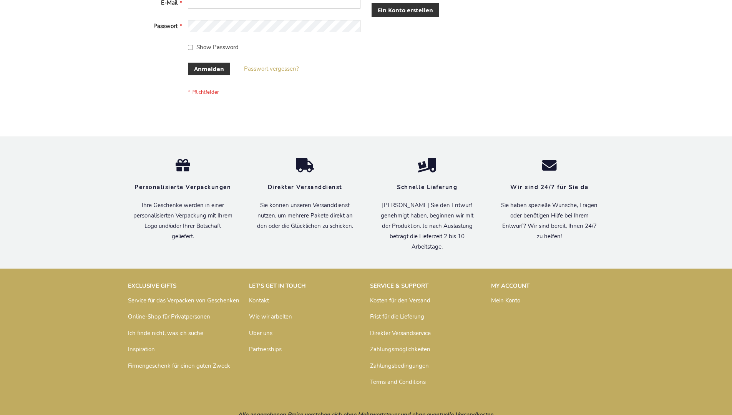
scroll to position [257, 0]
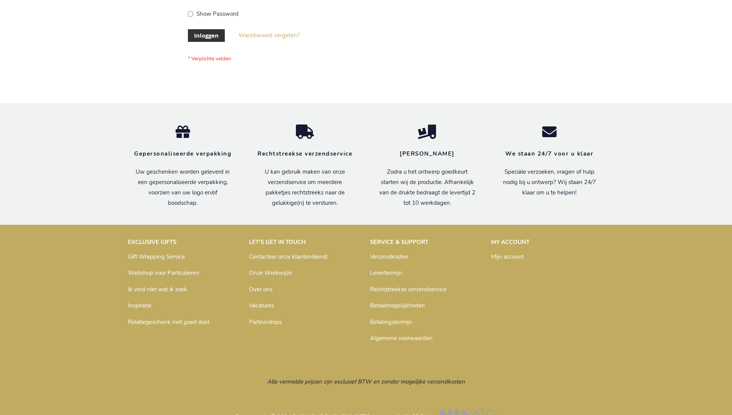
scroll to position [261, 0]
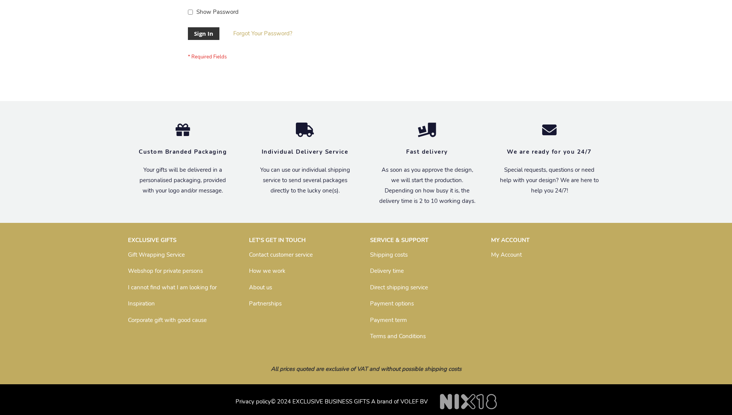
scroll to position [247, 0]
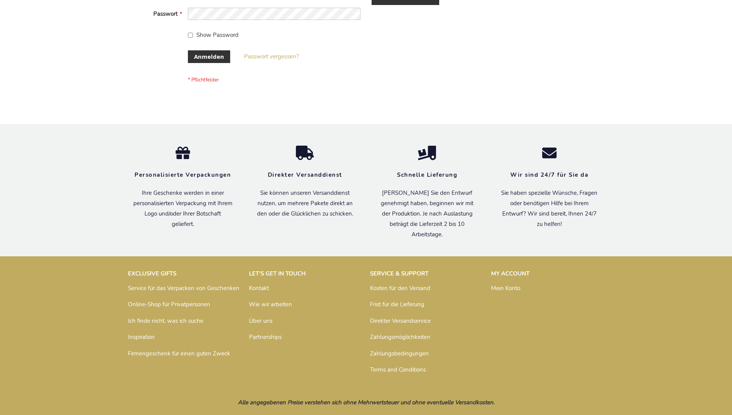
scroll to position [257, 0]
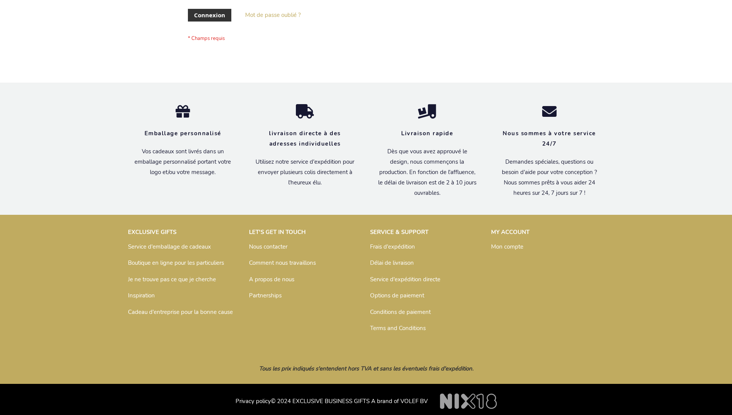
scroll to position [265, 0]
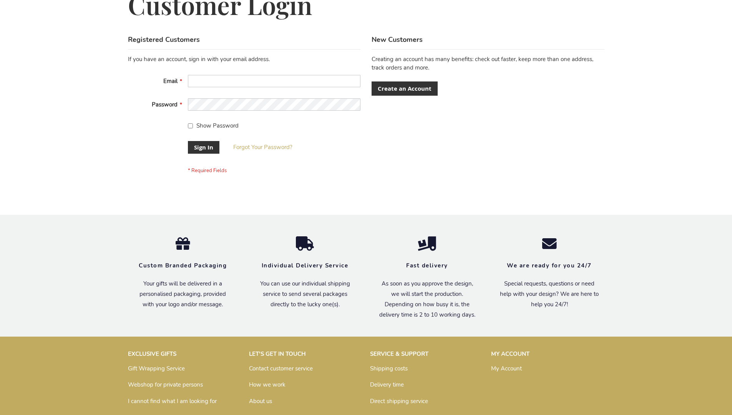
scroll to position [247, 0]
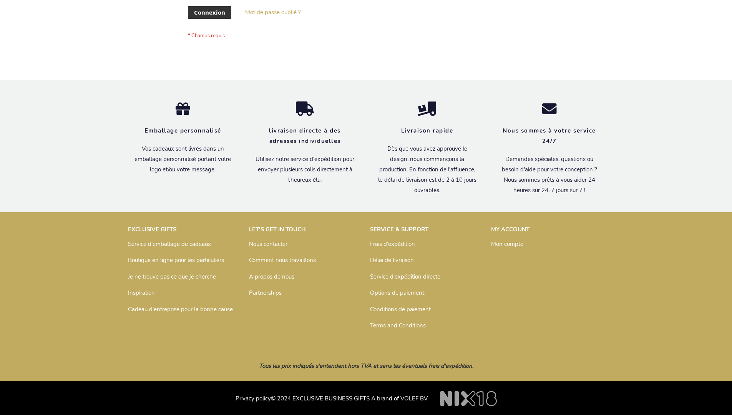
scroll to position [265, 0]
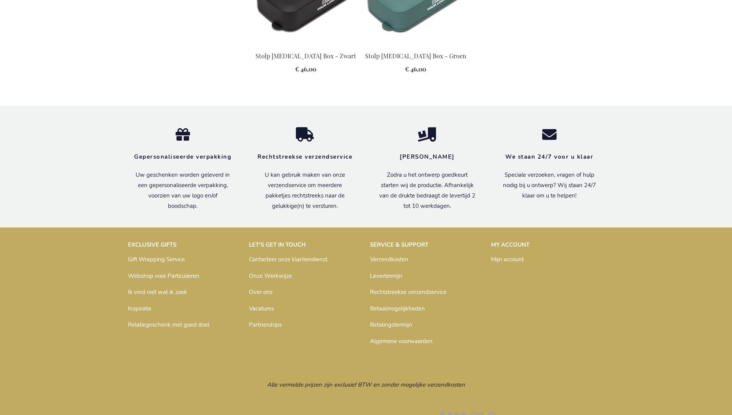
scroll to position [827, 0]
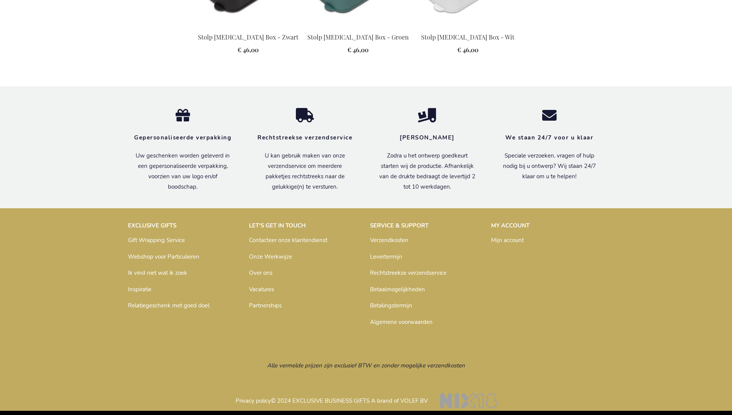
scroll to position [877, 0]
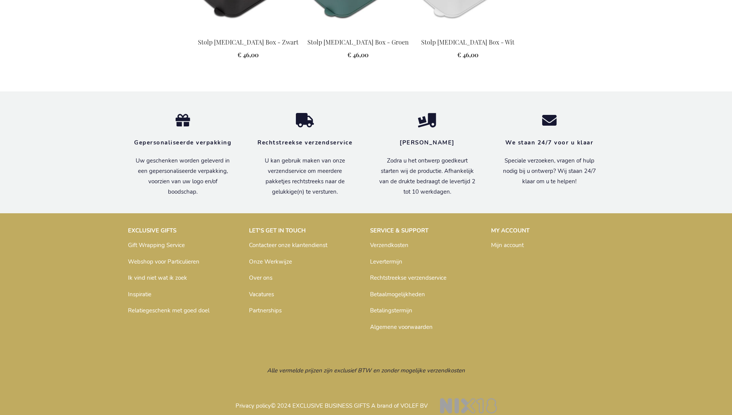
scroll to position [877, 0]
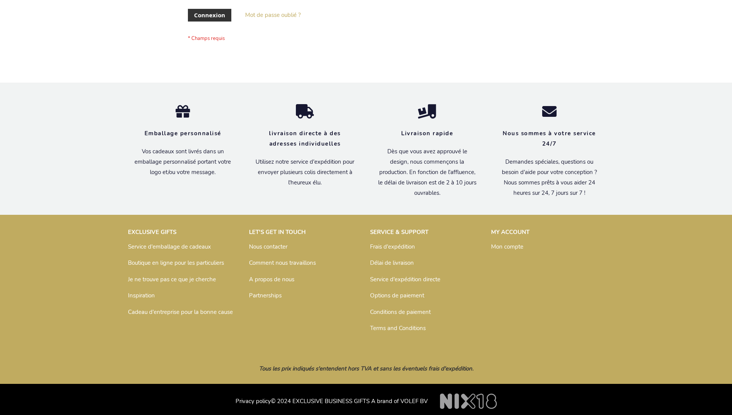
scroll to position [265, 0]
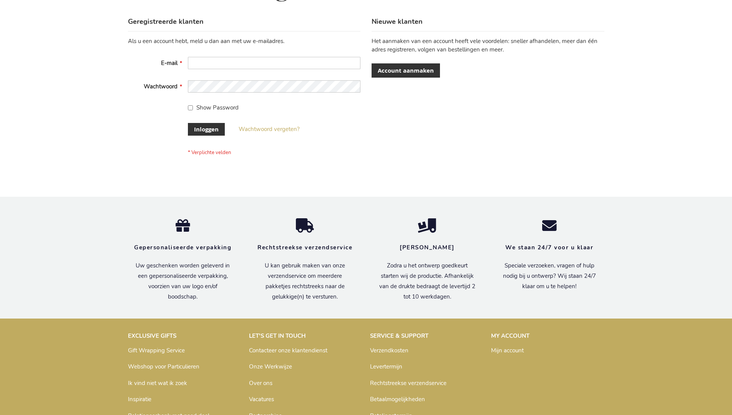
scroll to position [261, 0]
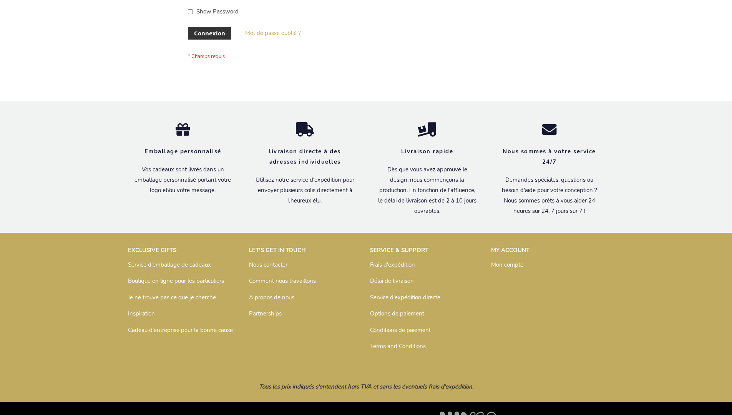
scroll to position [265, 0]
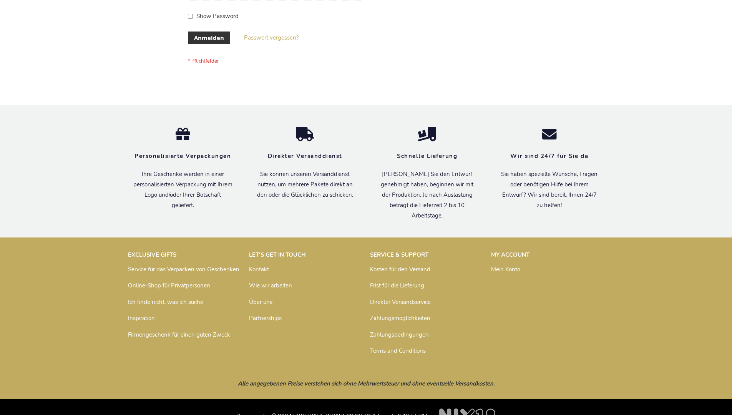
scroll to position [257, 0]
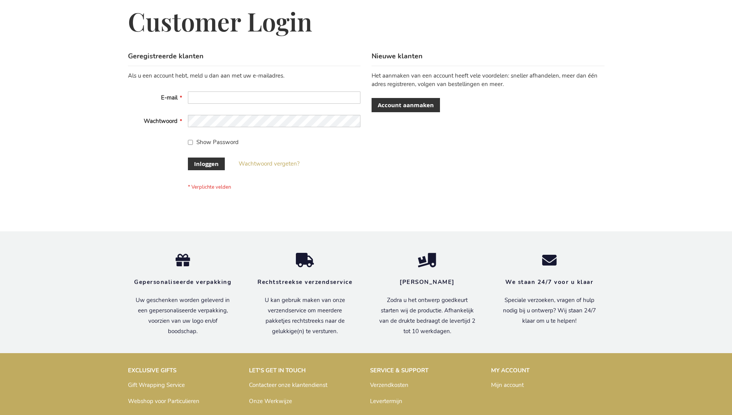
scroll to position [261, 0]
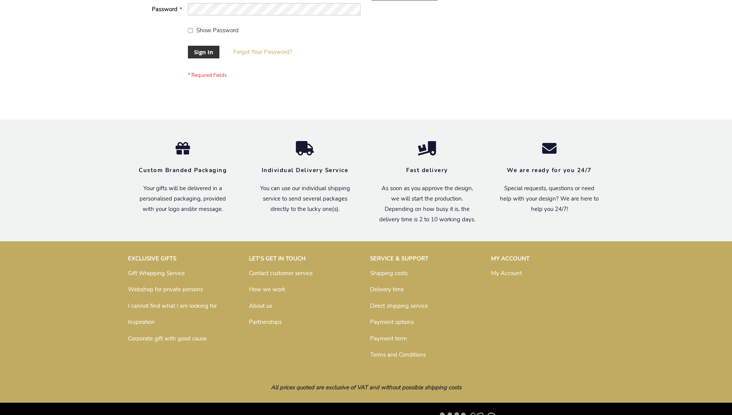
scroll to position [247, 0]
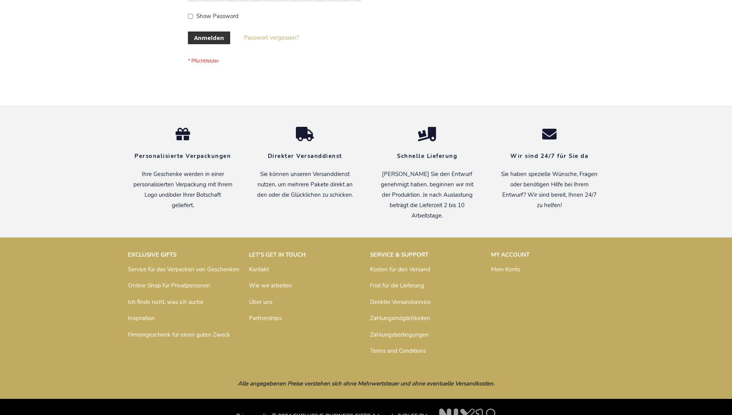
scroll to position [257, 0]
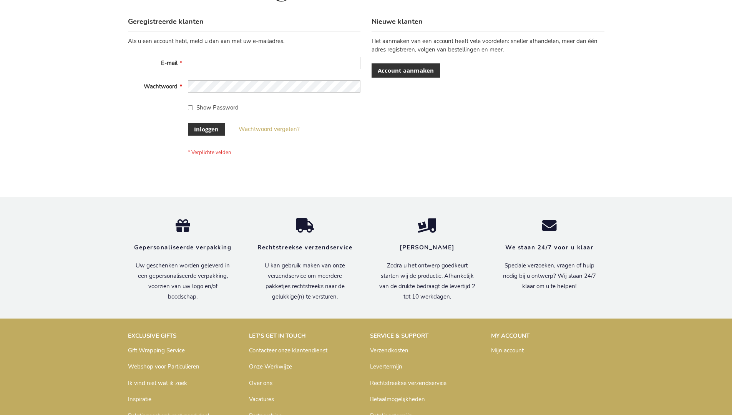
scroll to position [261, 0]
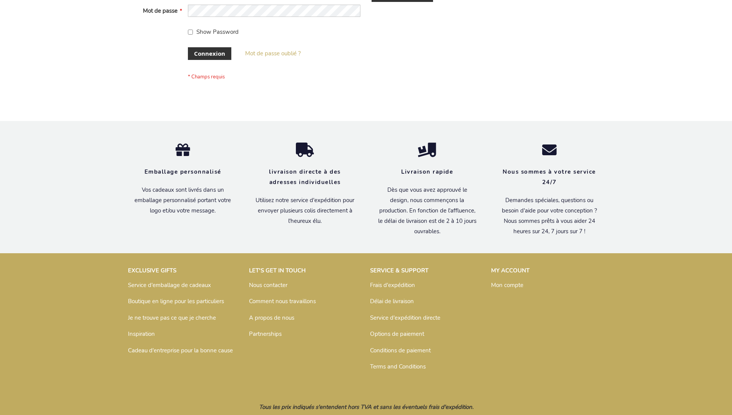
scroll to position [265, 0]
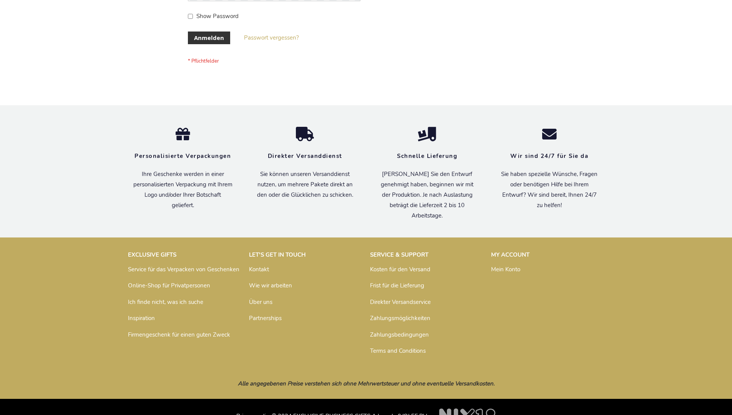
scroll to position [257, 0]
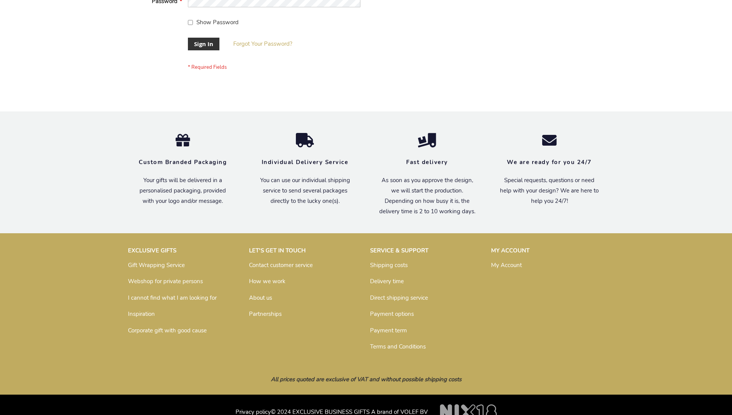
scroll to position [247, 0]
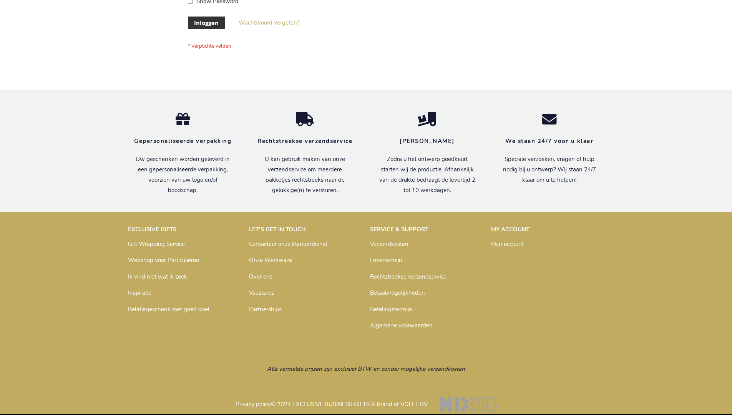
scroll to position [261, 0]
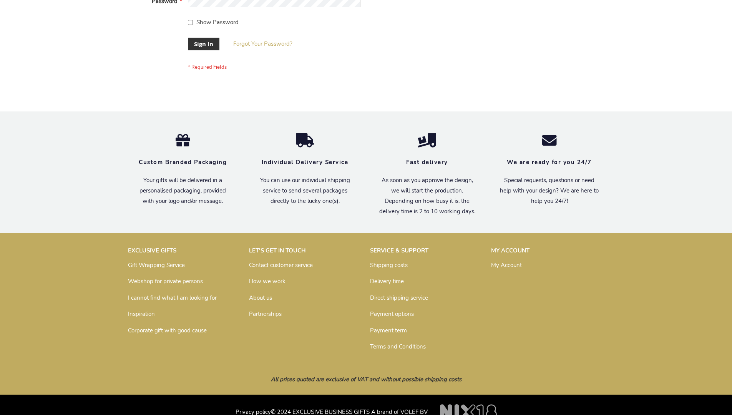
scroll to position [247, 0]
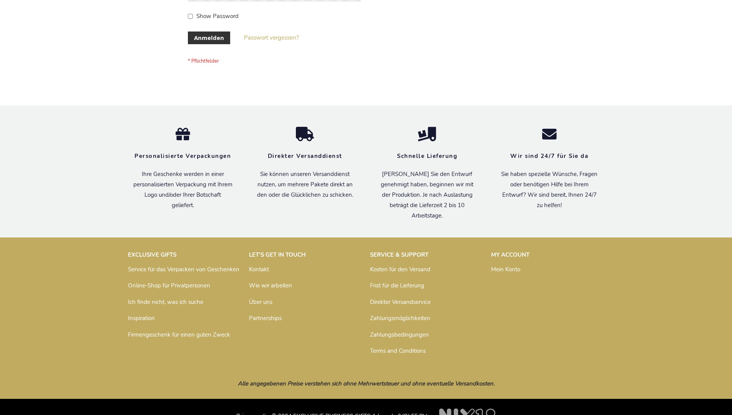
scroll to position [257, 0]
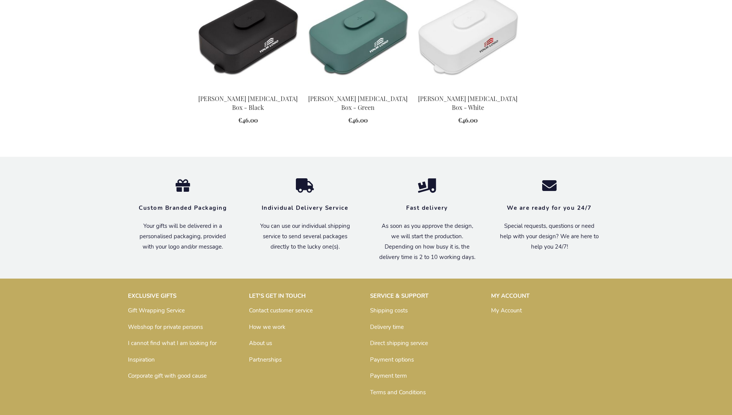
scroll to position [846, 0]
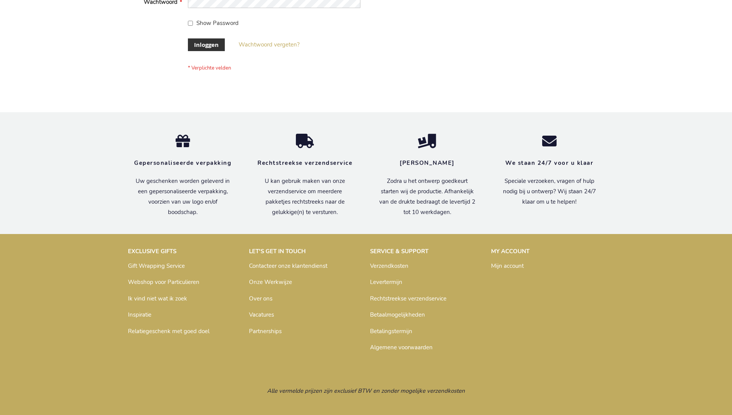
scroll to position [261, 0]
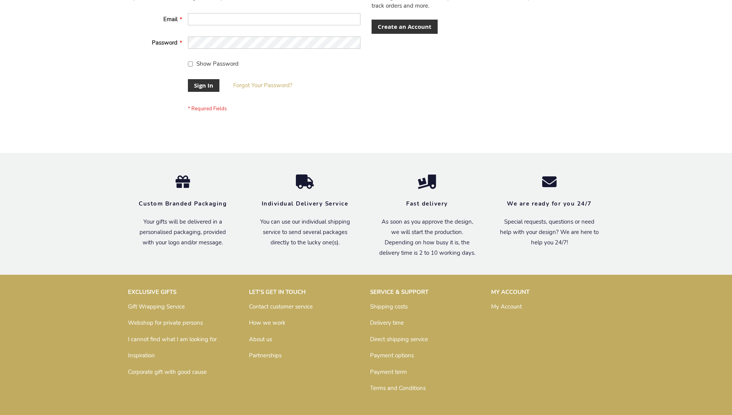
scroll to position [247, 0]
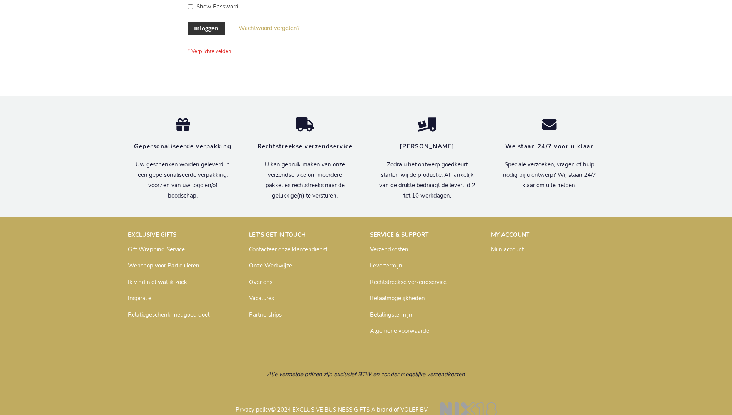
scroll to position [261, 0]
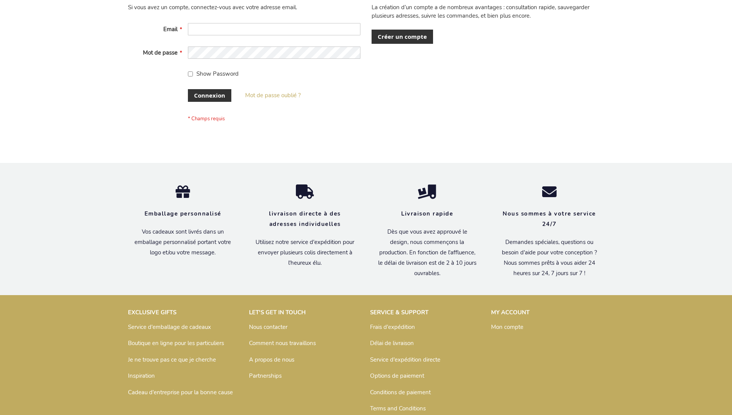
scroll to position [265, 0]
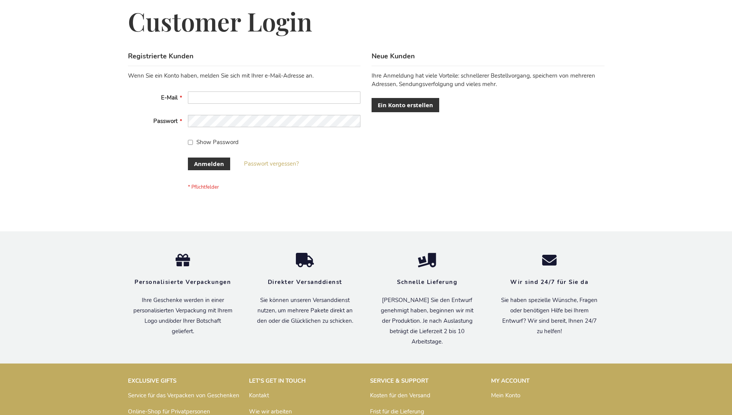
scroll to position [257, 0]
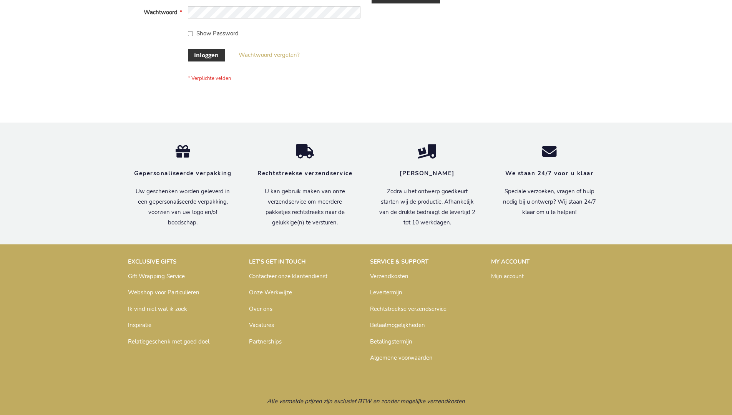
scroll to position [261, 0]
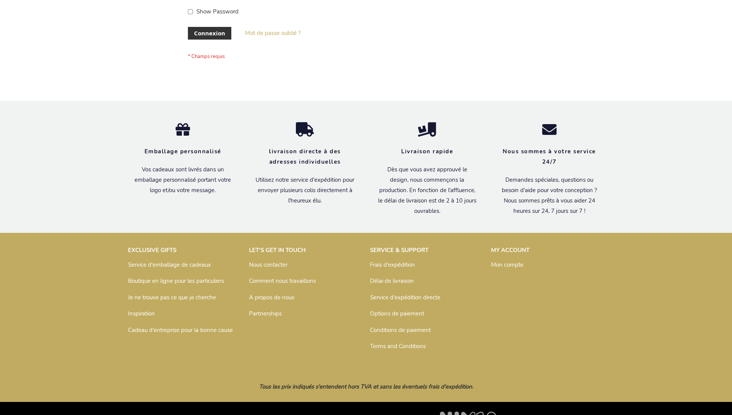
scroll to position [265, 0]
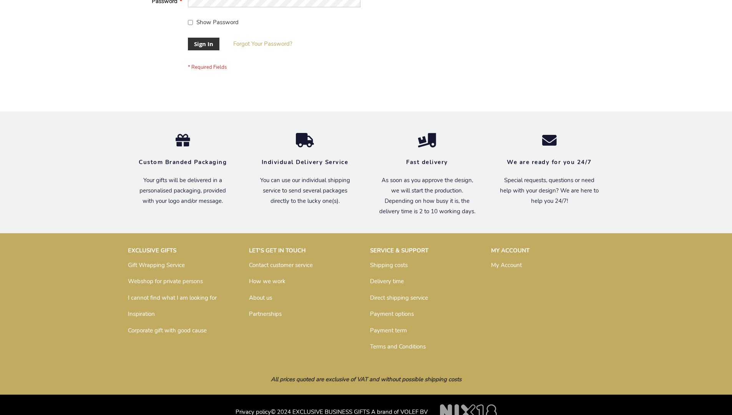
scroll to position [247, 0]
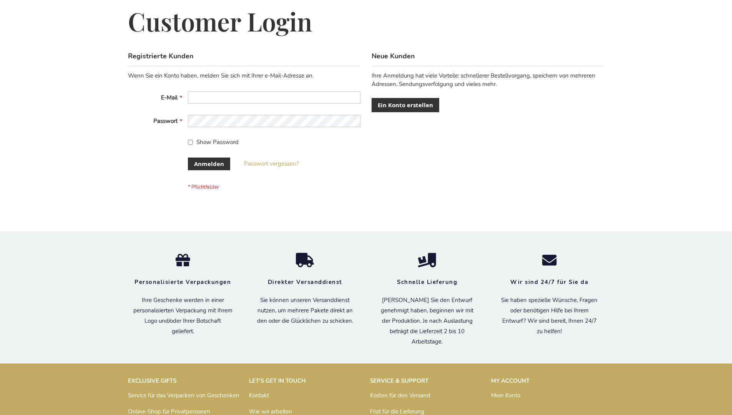
scroll to position [257, 0]
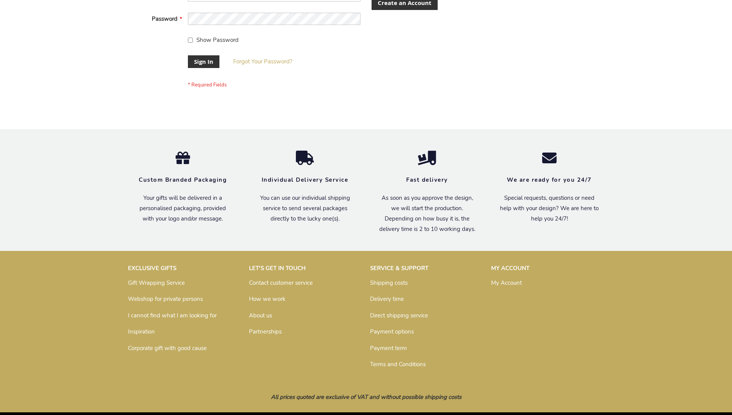
scroll to position [247, 0]
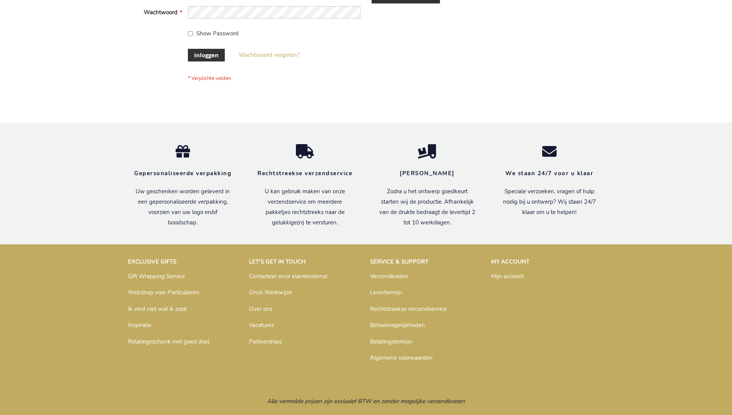
scroll to position [261, 0]
